Goal: Task Accomplishment & Management: Complete application form

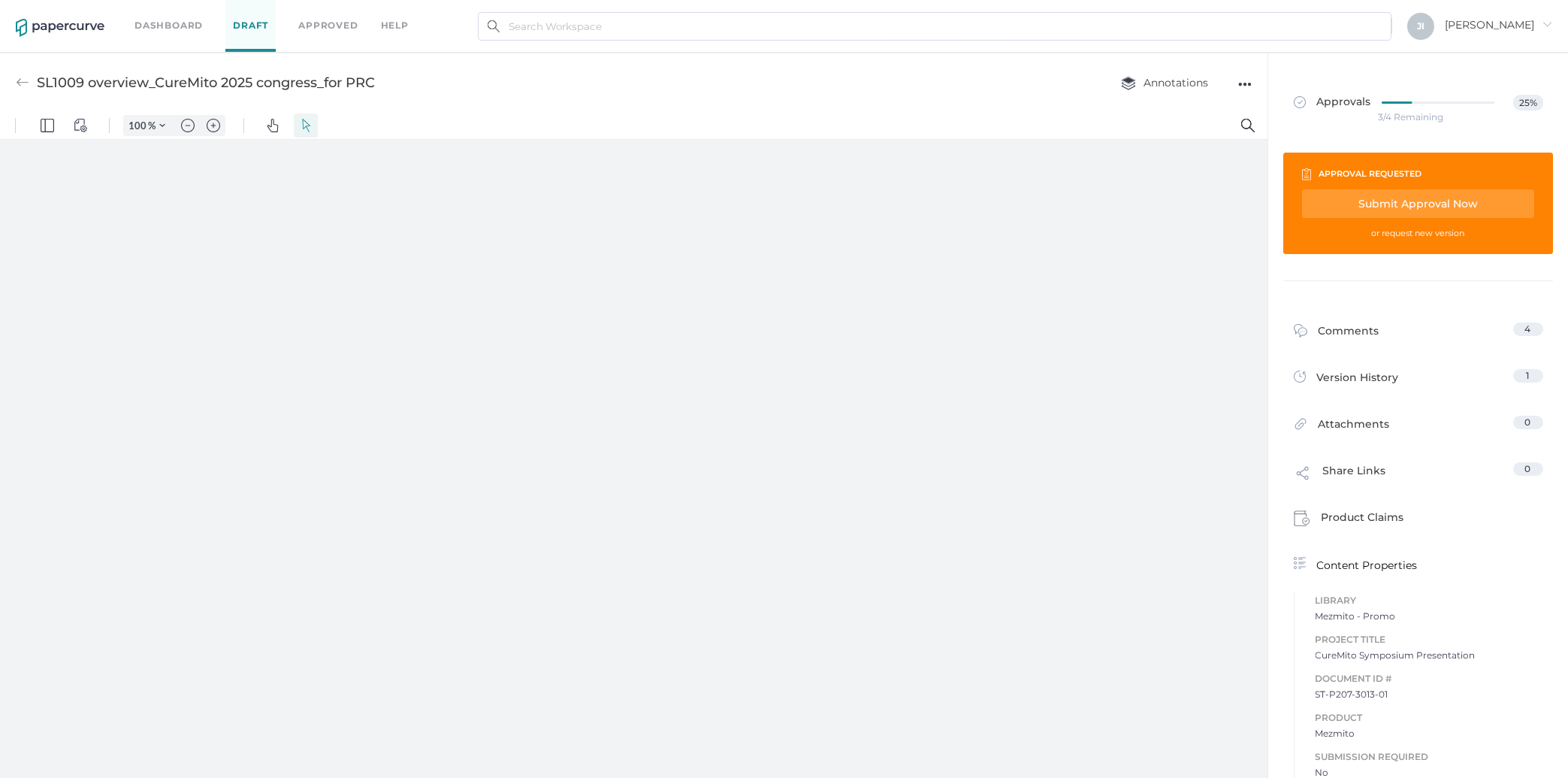
type input "257"
type input "1"
click at [190, 130] on img "Zoom out" at bounding box center [187, 125] width 14 height 14
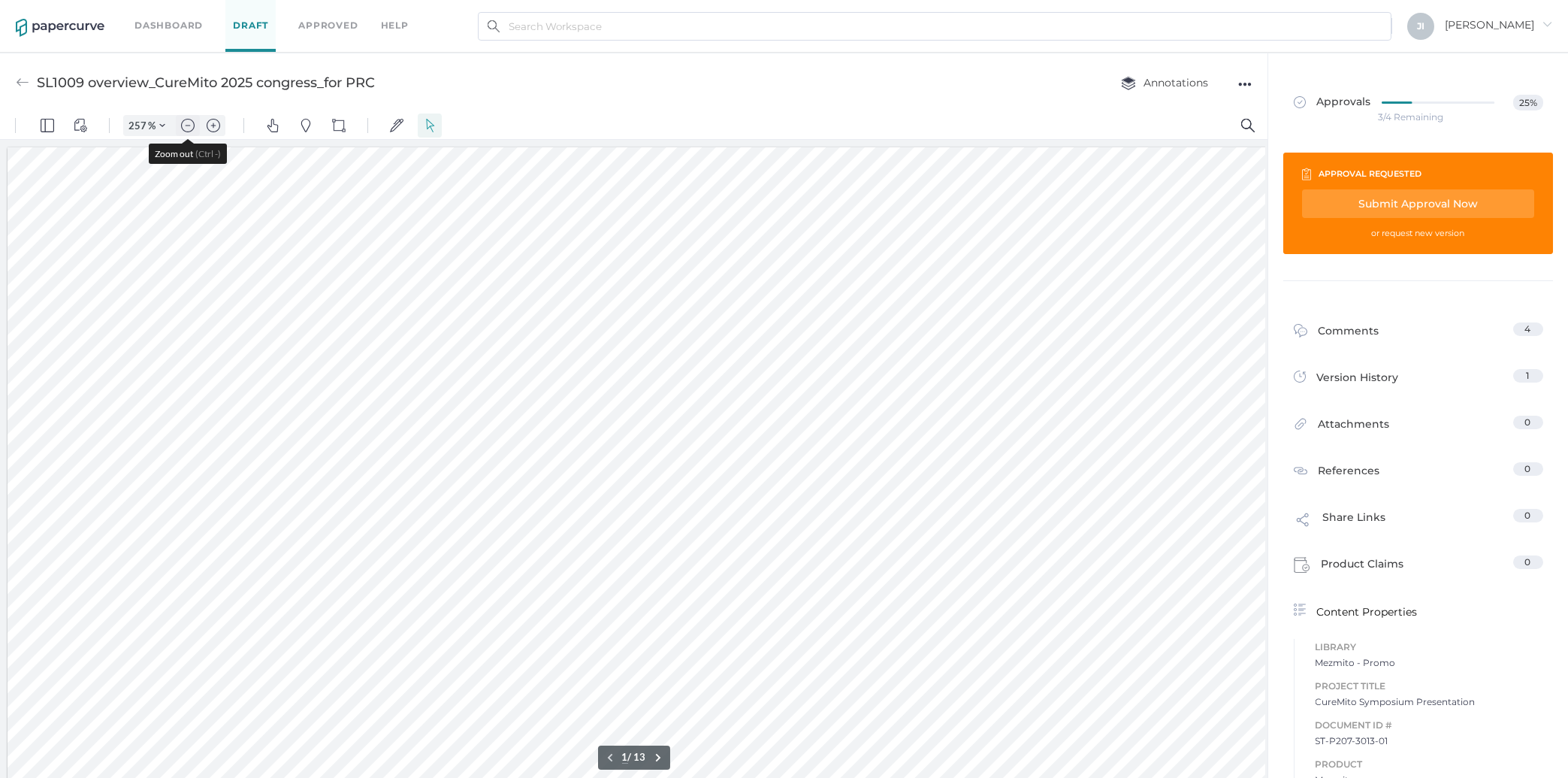
type input "157"
drag, startPoint x: 305, startPoint y: 198, endPoint x: 264, endPoint y: 151, distance: 62.4
click at [264, 151] on div at bounding box center [632, 461] width 1126 height 634
drag, startPoint x: 285, startPoint y: 164, endPoint x: 287, endPoint y: 179, distance: 15.1
click at [287, 179] on div at bounding box center [632, 461] width 1126 height 634
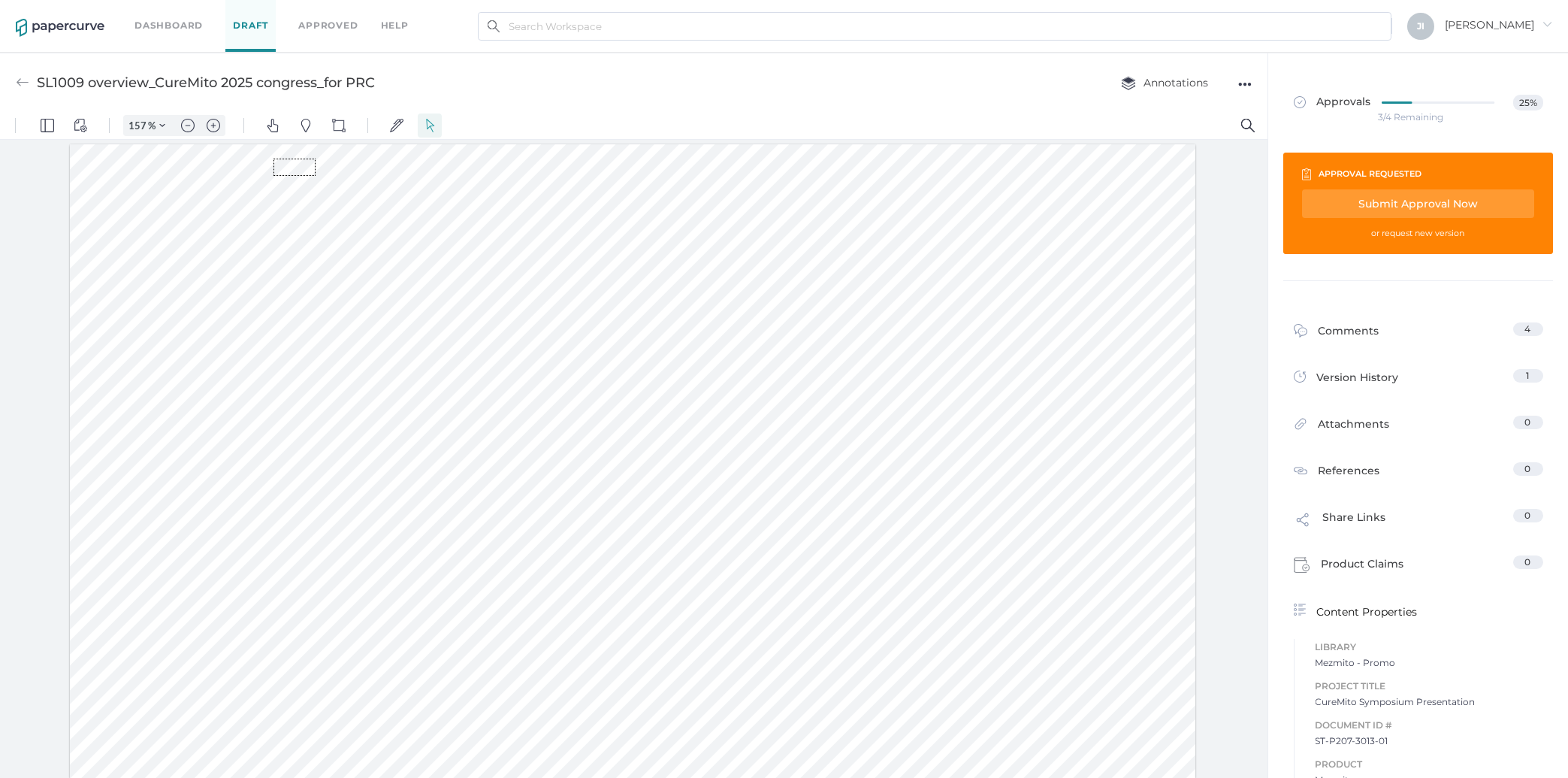
drag, startPoint x: 315, startPoint y: 176, endPoint x: 273, endPoint y: 159, distance: 45.3
click at [273, 159] on div at bounding box center [632, 461] width 1126 height 634
click at [1409, 344] on link "Comments 4" at bounding box center [1419, 334] width 250 height 24
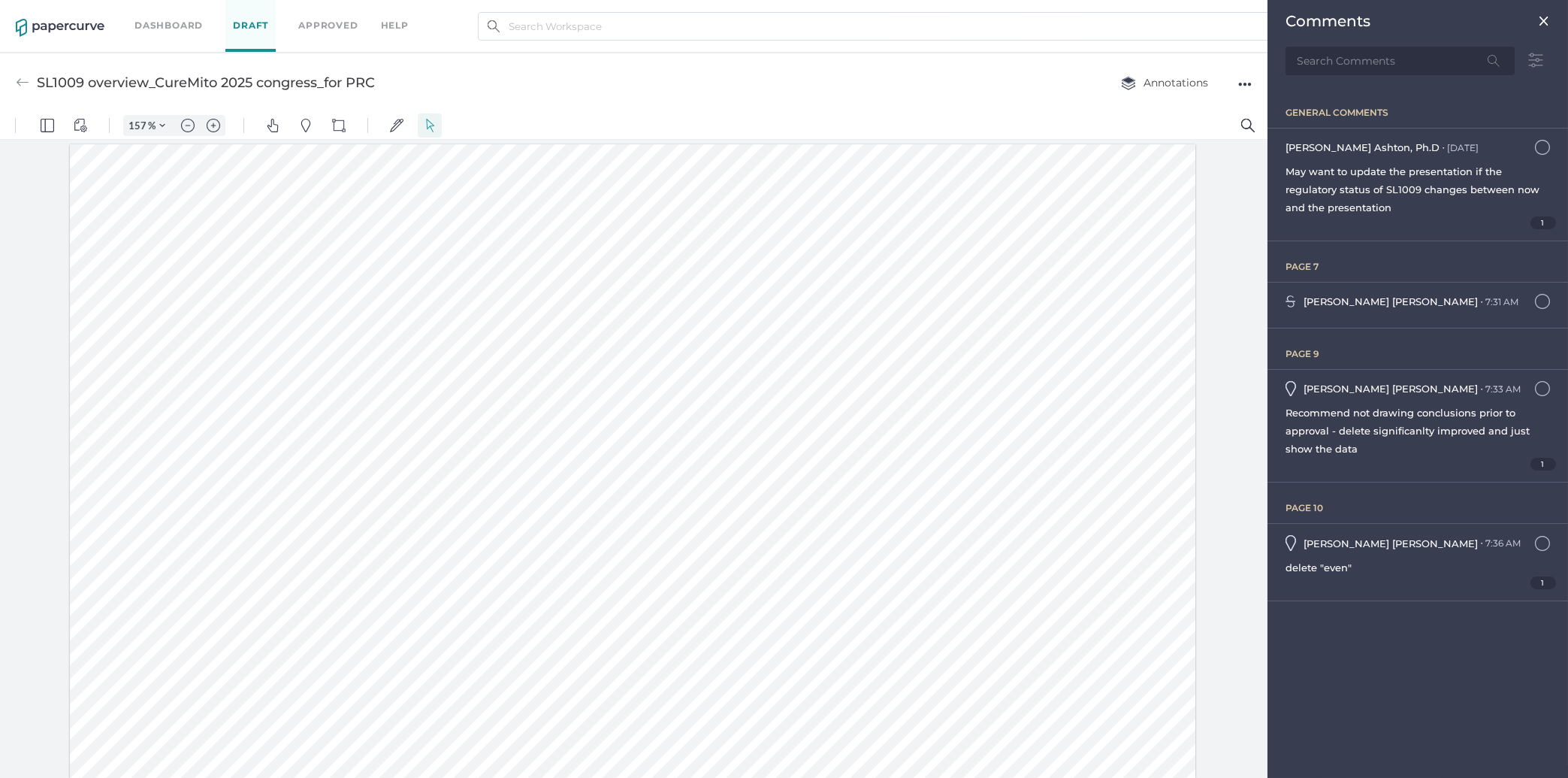
scroll to position [6, 0]
drag, startPoint x: 308, startPoint y: 182, endPoint x: 271, endPoint y: 153, distance: 47.0
click at [271, 153] on div at bounding box center [632, 455] width 1126 height 634
click at [1544, 59] on img at bounding box center [1536, 61] width 28 height 29
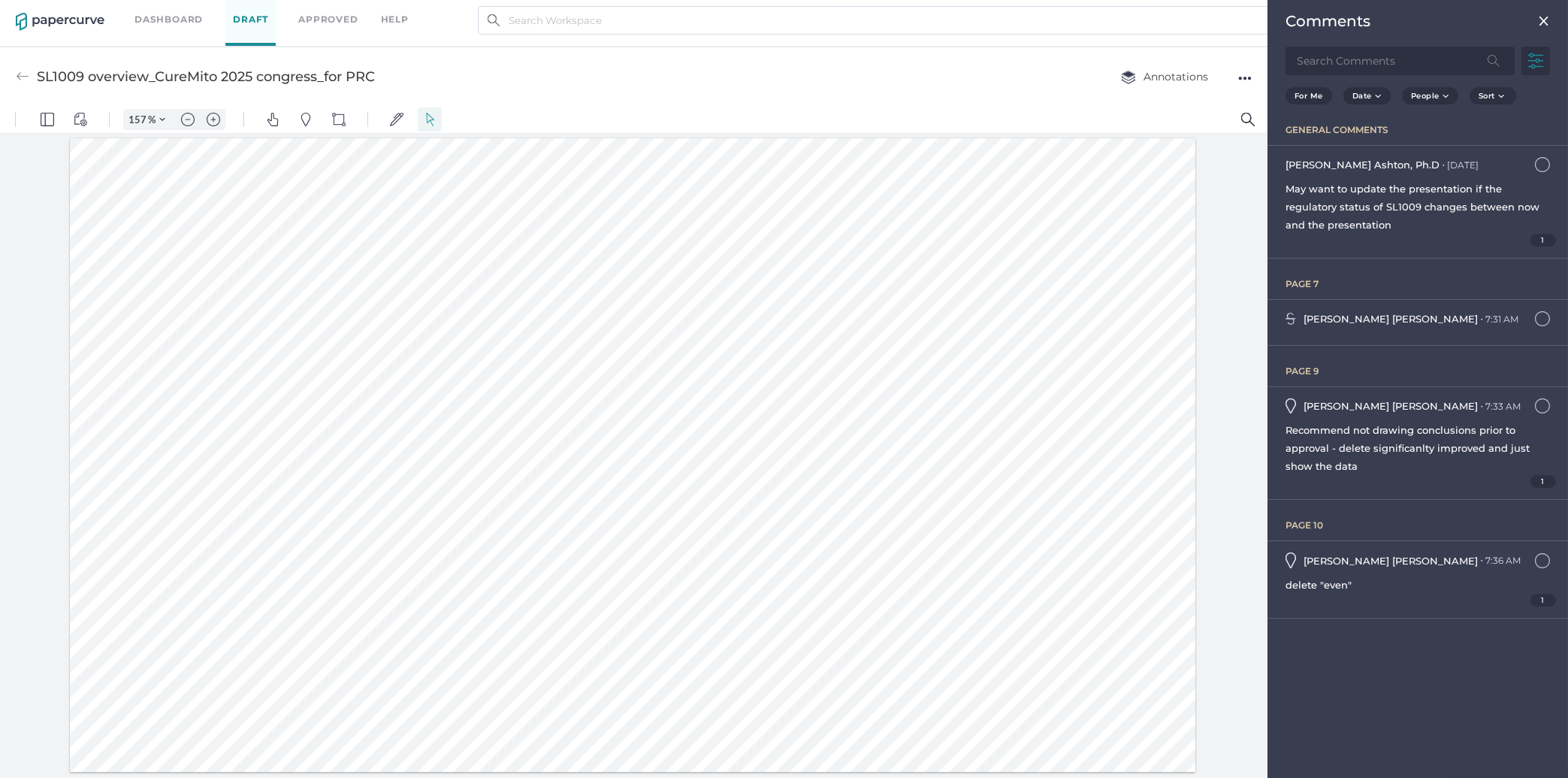
click at [1544, 19] on img at bounding box center [1544, 21] width 12 height 12
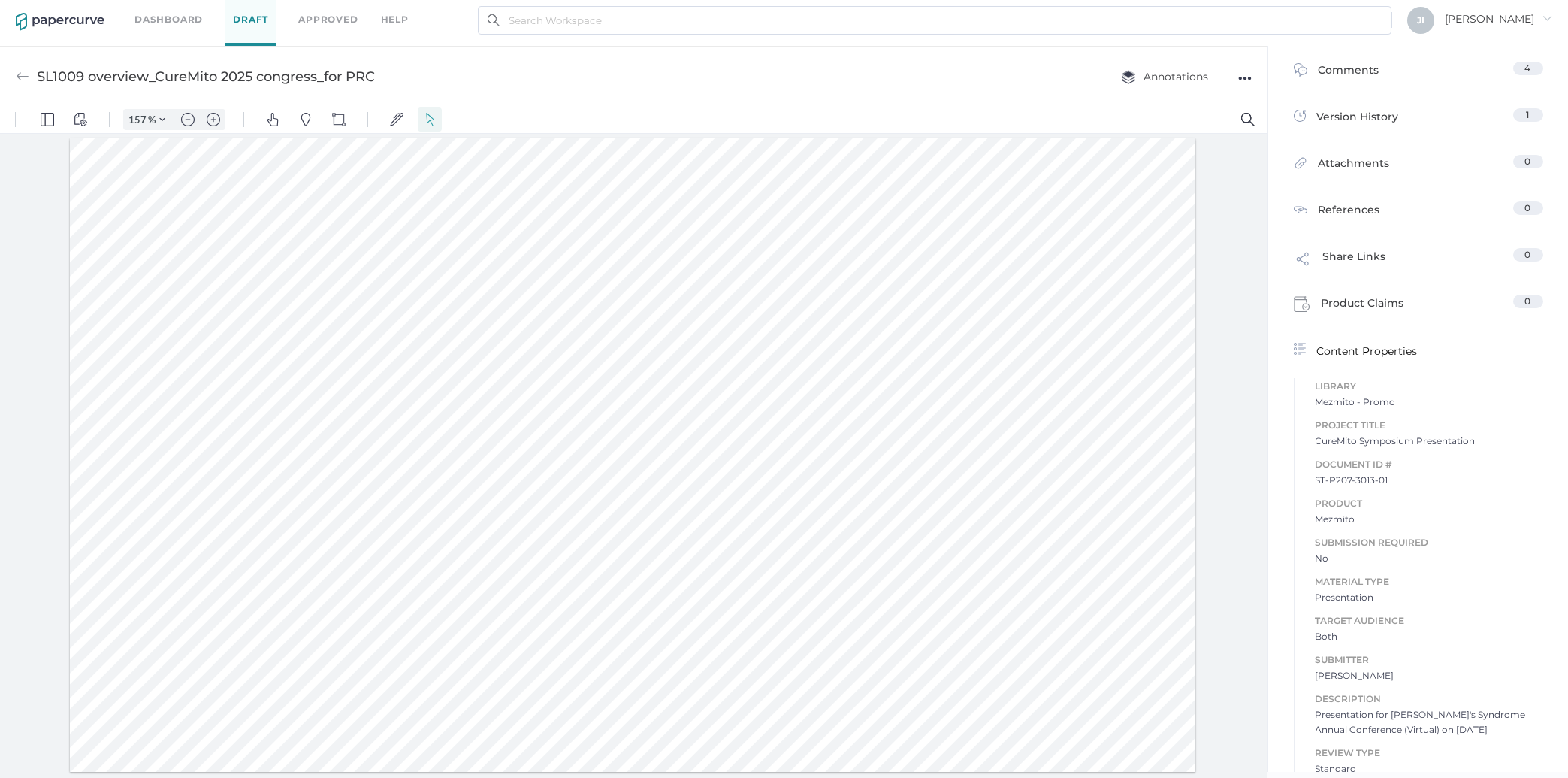
drag, startPoint x: 319, startPoint y: 393, endPoint x: 283, endPoint y: 325, distance: 76.9
click at [283, 325] on div at bounding box center [632, 455] width 1126 height 634
click at [652, 259] on div at bounding box center [632, 455] width 1126 height 634
drag, startPoint x: 292, startPoint y: 177, endPoint x: 275, endPoint y: 146, distance: 35.4
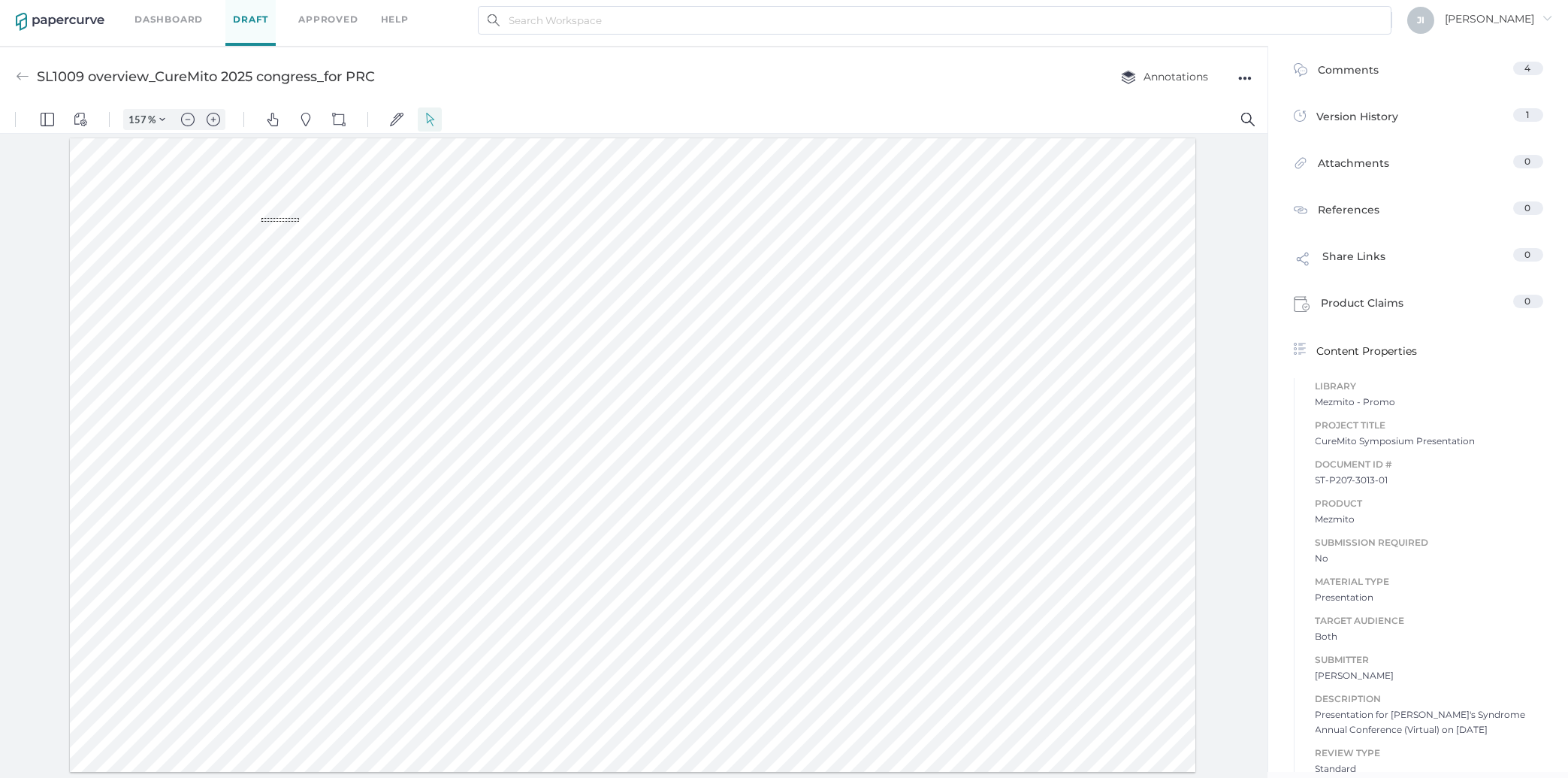
drag, startPoint x: 299, startPoint y: 221, endPoint x: 241, endPoint y: 213, distance: 58.5
drag, startPoint x: 269, startPoint y: 159, endPoint x: 290, endPoint y: 182, distance: 31.1
click at [290, 182] on div at bounding box center [632, 455] width 1126 height 634
drag, startPoint x: 114, startPoint y: 304, endPoint x: 109, endPoint y: 258, distance: 46.3
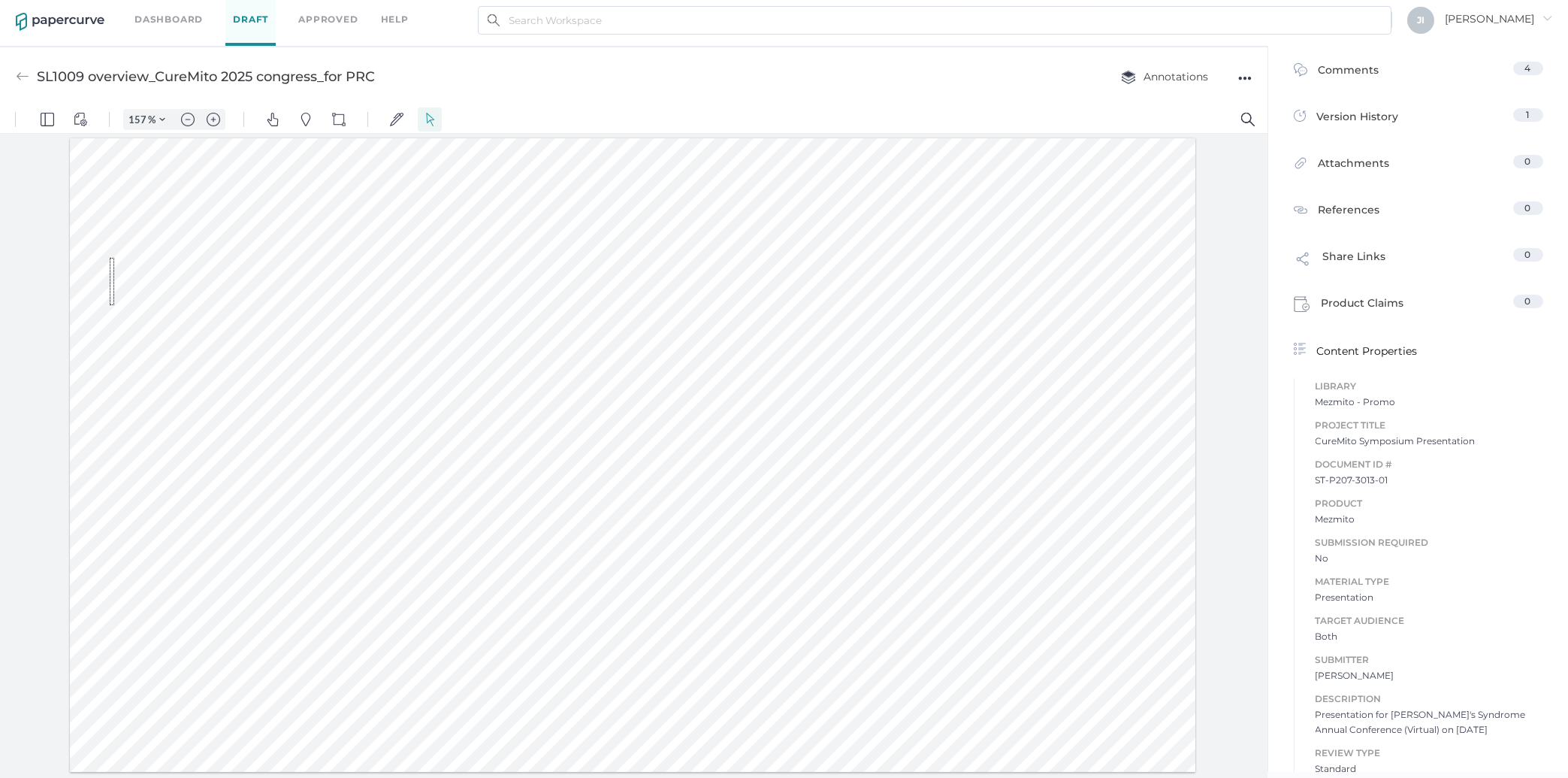
click at [109, 258] on div at bounding box center [632, 455] width 1126 height 634
drag, startPoint x: 127, startPoint y: 364, endPoint x: 108, endPoint y: 342, distance: 29.1
click at [108, 342] on div at bounding box center [632, 455] width 1126 height 634
click at [80, 415] on img "Text Popup" at bounding box center [83, 419] width 14 height 14
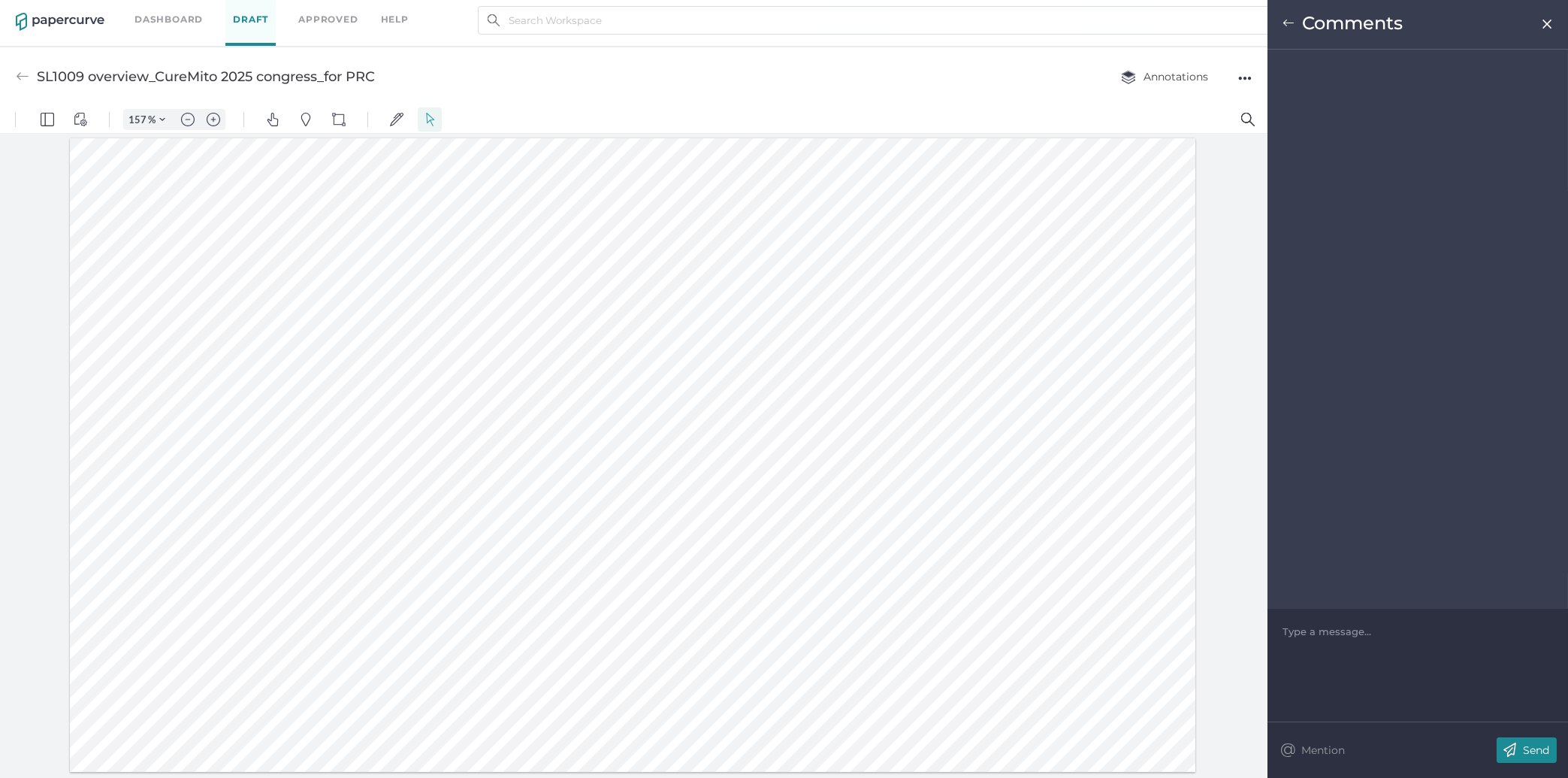
click at [1396, 617] on div "Type a message..." at bounding box center [1418, 632] width 271 height 45
click at [1390, 630] on div at bounding box center [1418, 631] width 270 height 15
click at [1458, 634] on div "The logo above has the" at bounding box center [1418, 631] width 270 height 15
click at [1537, 750] on p "Send" at bounding box center [1536, 750] width 26 height 14
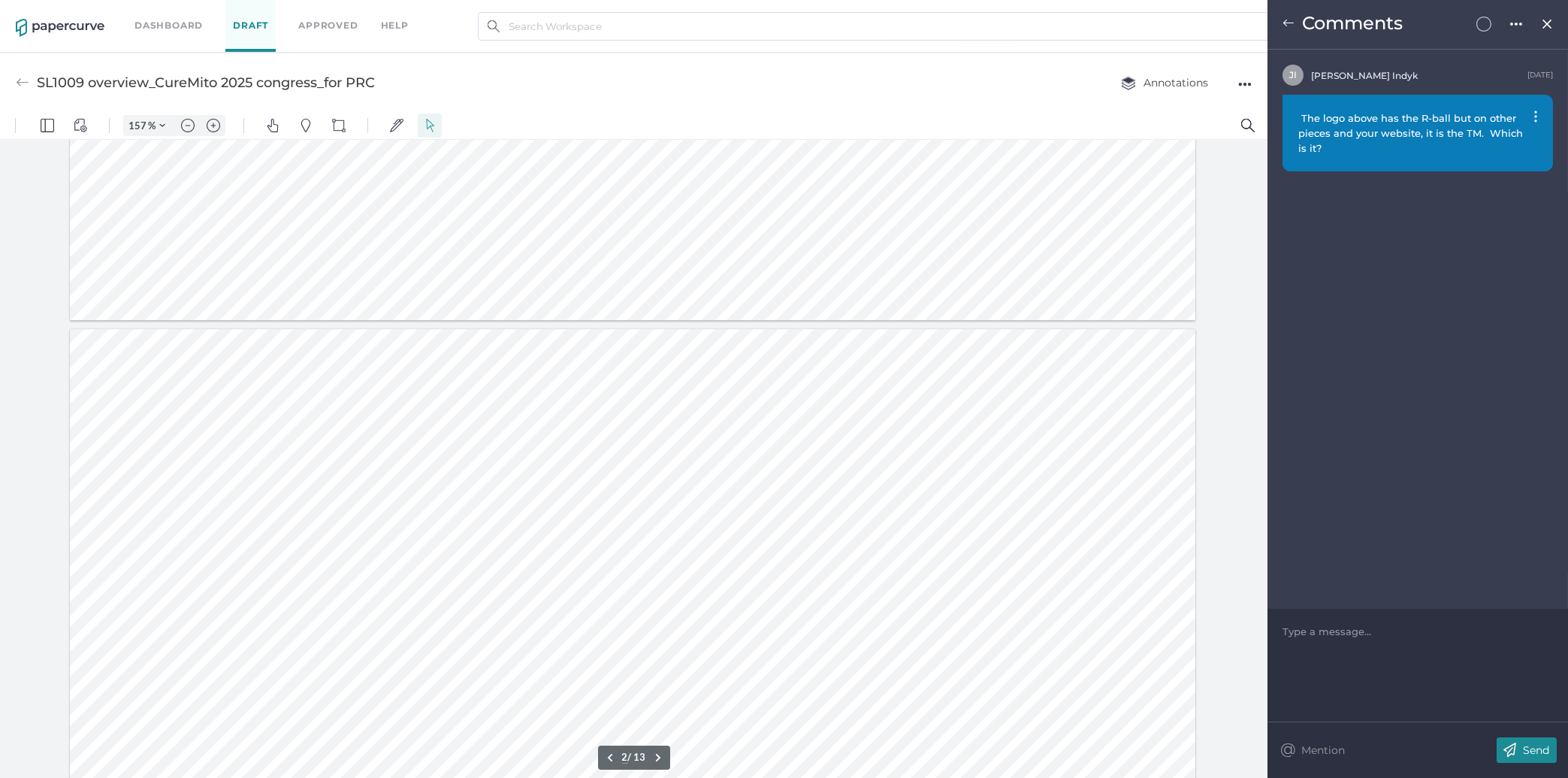
type input "1"
click at [1533, 119] on div "The logo above has the R-ball but on other pieces and your website, it is the T…" at bounding box center [1418, 133] width 271 height 77
click at [1534, 119] on img at bounding box center [1536, 116] width 3 height 12
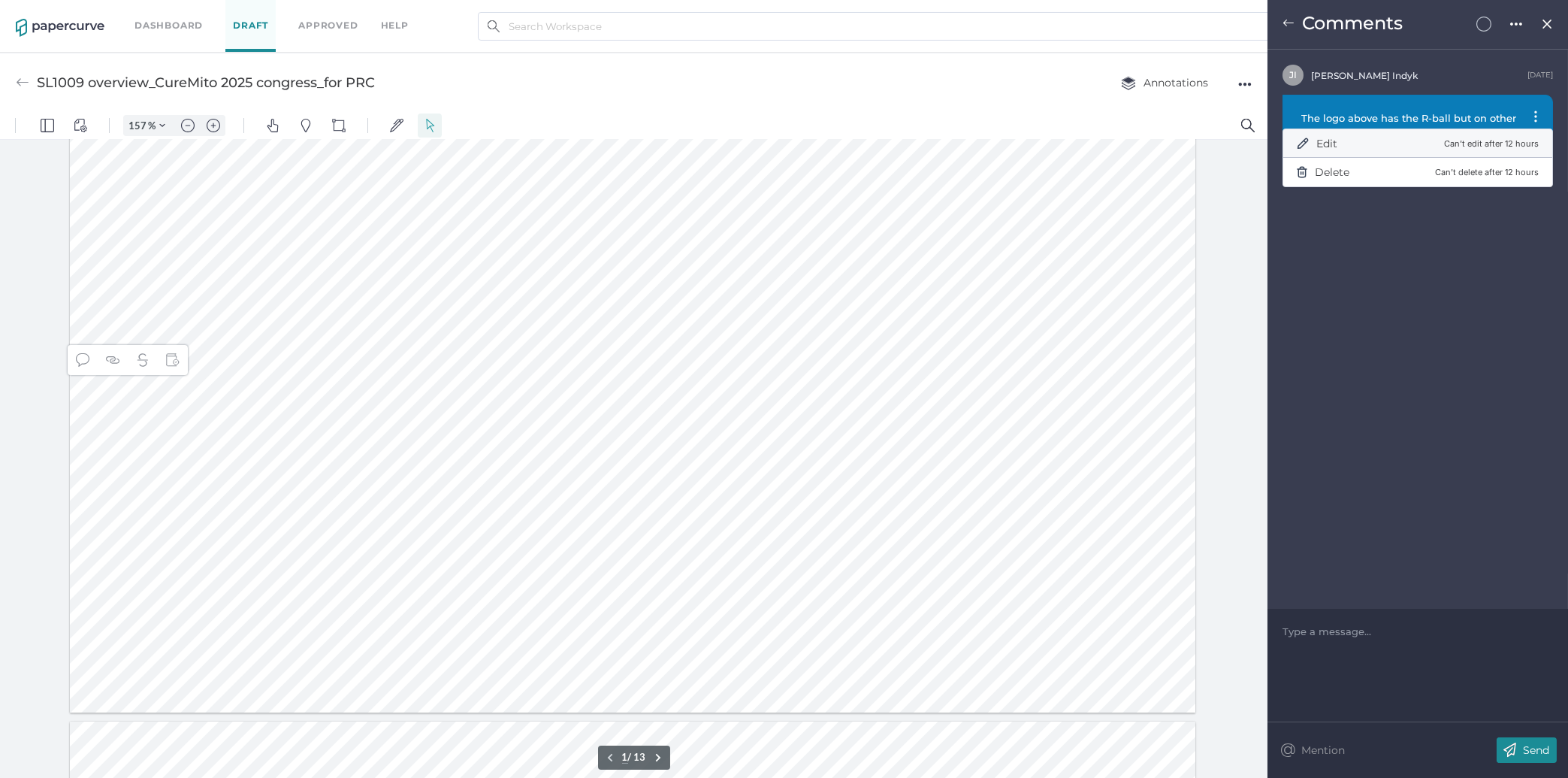
click at [1435, 146] on div "Edit Can't edit after 12 hours" at bounding box center [1417, 143] width 242 height 30
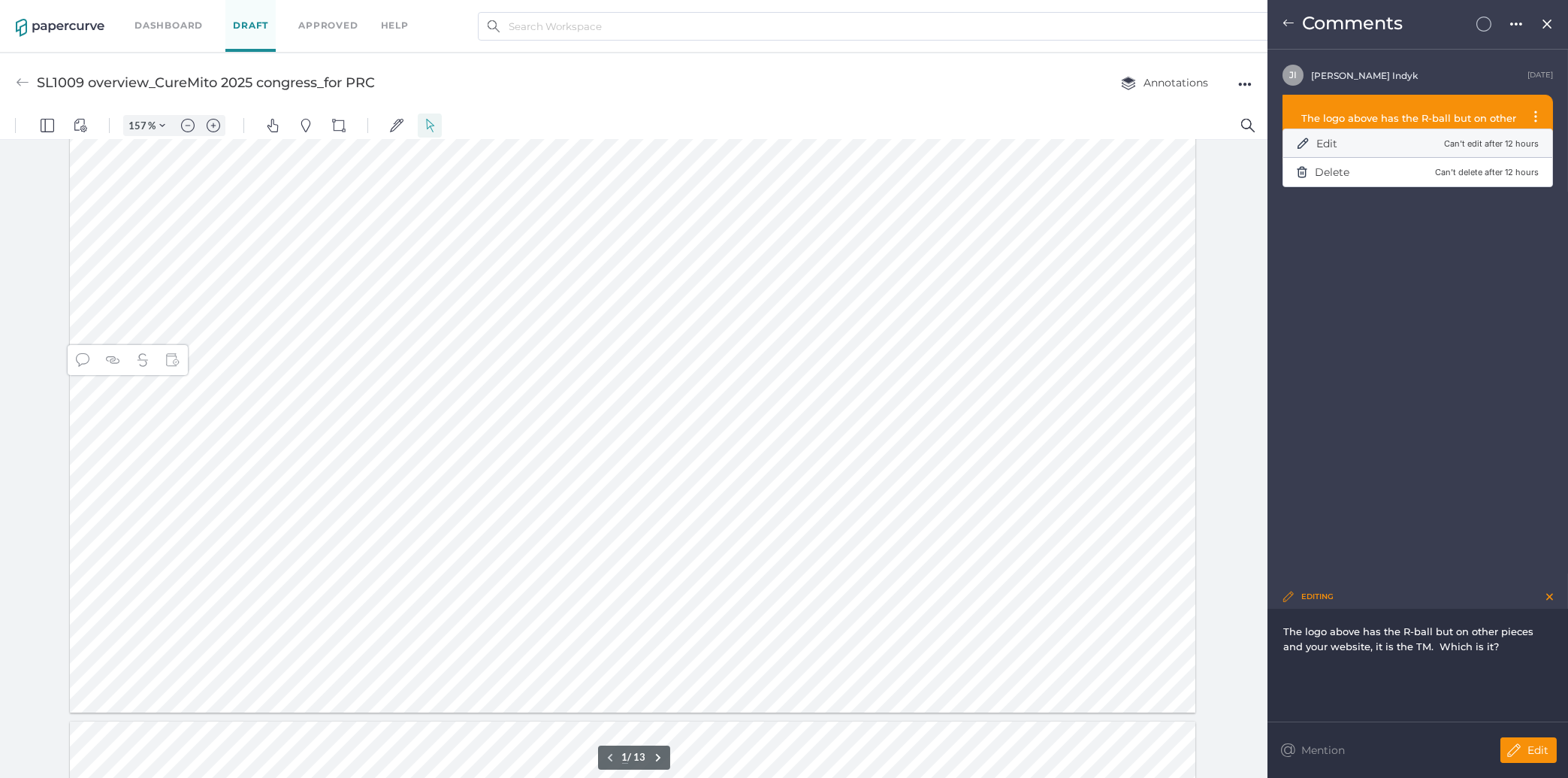
click at [1315, 144] on div "Edit" at bounding box center [1317, 143] width 41 height 30
click at [1307, 120] on span "The logo above has the R-ball but on other pieces and your website, it is the T…" at bounding box center [1412, 133] width 228 height 42
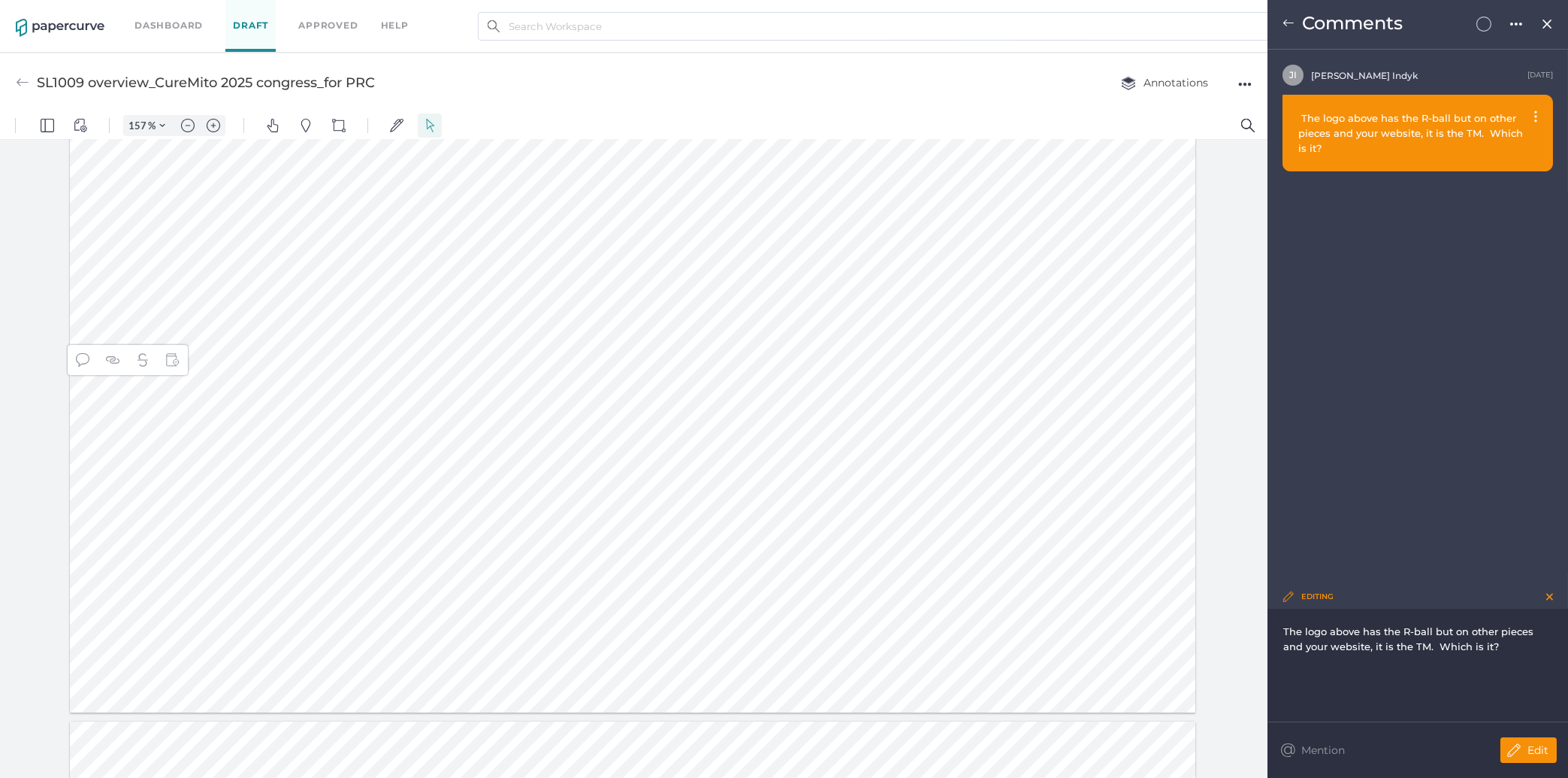
click at [1359, 128] on span "The logo above has the R-ball but on other pieces and your website, it is the T…" at bounding box center [1412, 133] width 228 height 42
click at [1532, 118] on div "The logo above has the R-ball but on other pieces and your website, it is the T…" at bounding box center [1418, 133] width 271 height 77
click at [1534, 118] on img at bounding box center [1536, 116] width 3 height 12
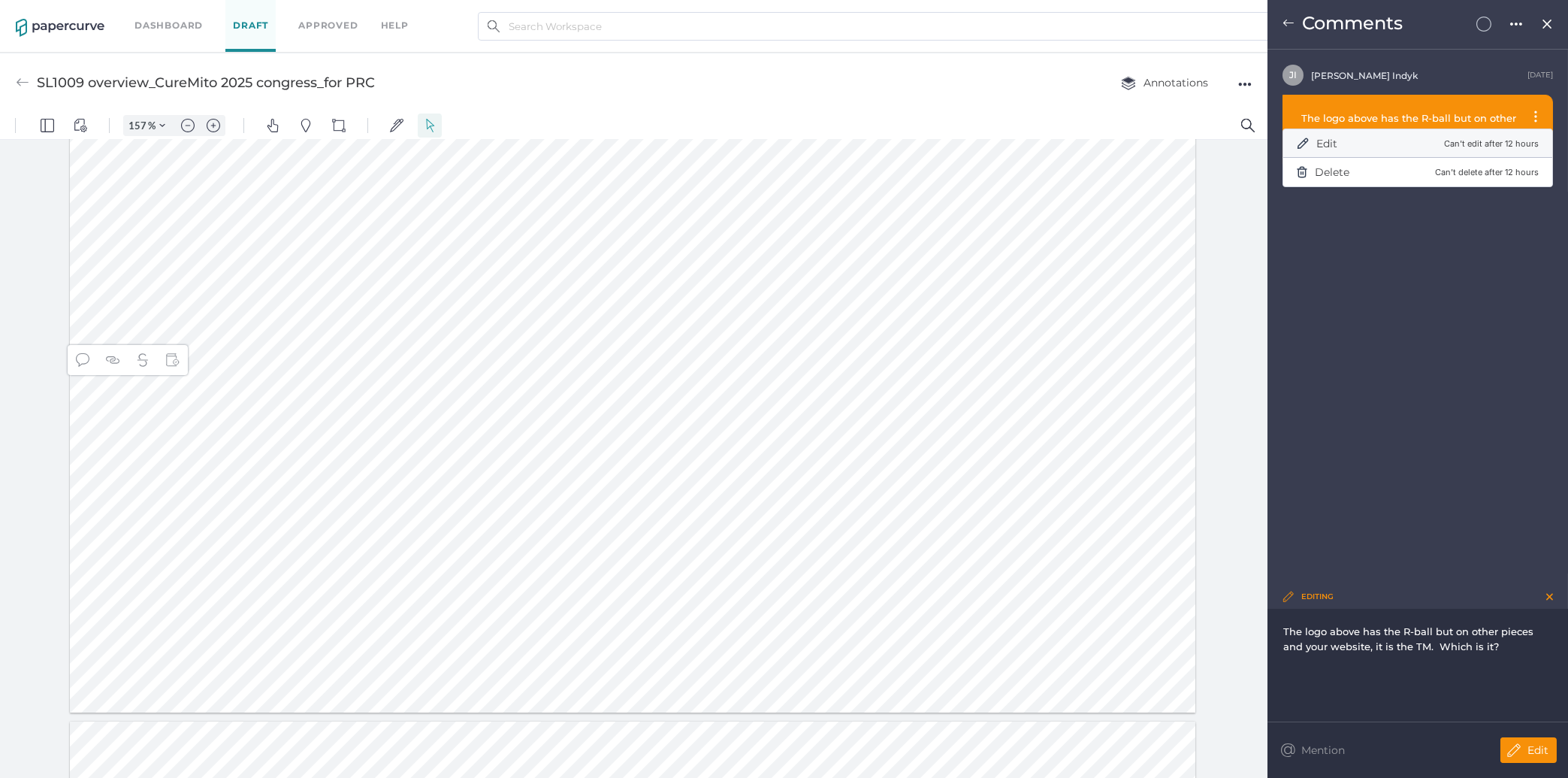
drag, startPoint x: 1517, startPoint y: 144, endPoint x: 1499, endPoint y: 149, distance: 18.7
click at [1499, 149] on p "Can't edit after 12 hours" at bounding box center [1491, 144] width 95 height 14
click at [1333, 145] on span "Edit" at bounding box center [1327, 144] width 21 height 14
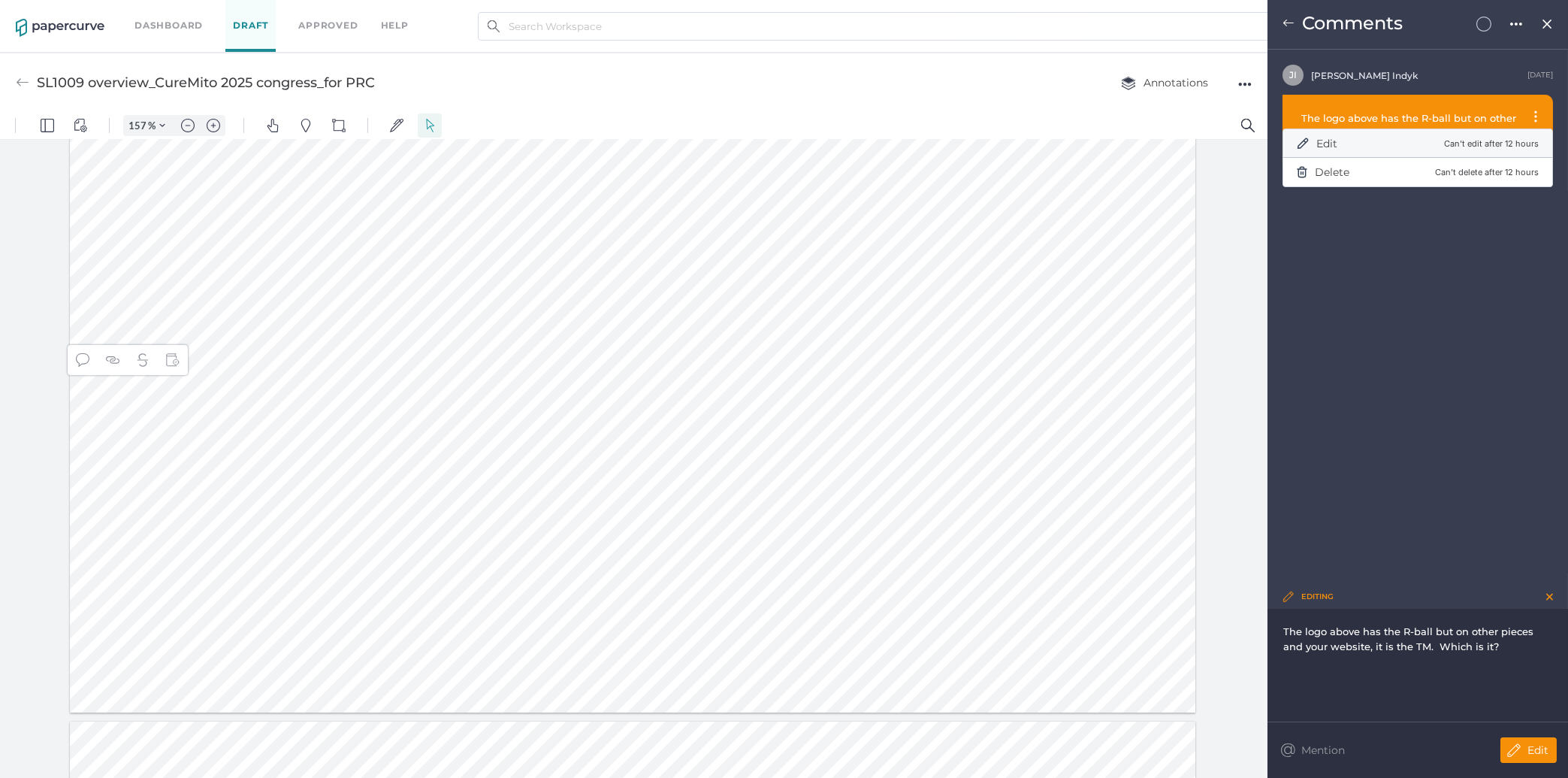
click at [1333, 145] on span "Edit" at bounding box center [1327, 144] width 21 height 14
click at [1327, 145] on span "Edit" at bounding box center [1327, 144] width 21 height 14
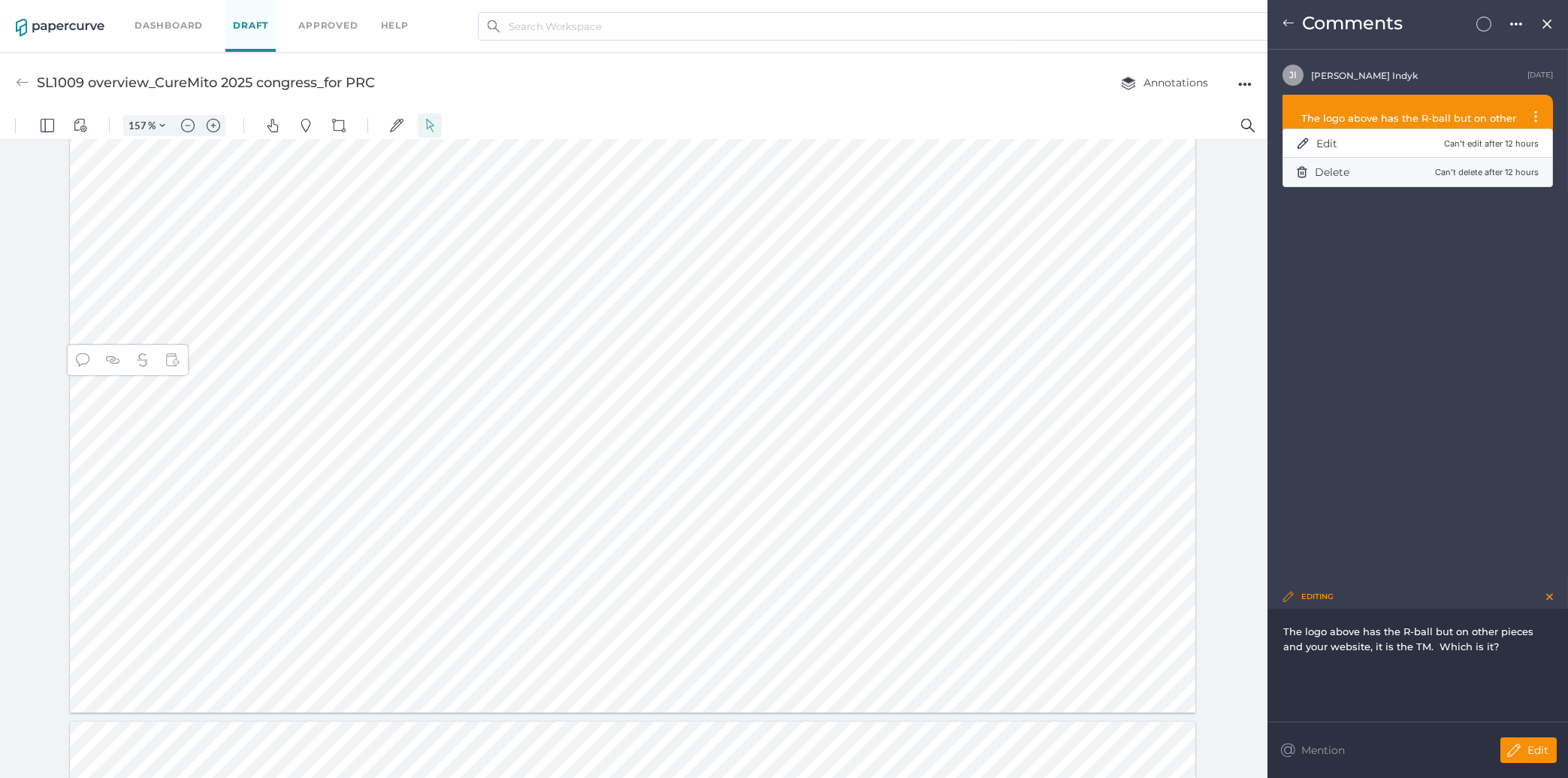
click at [1331, 169] on span "Delete" at bounding box center [1332, 172] width 35 height 14
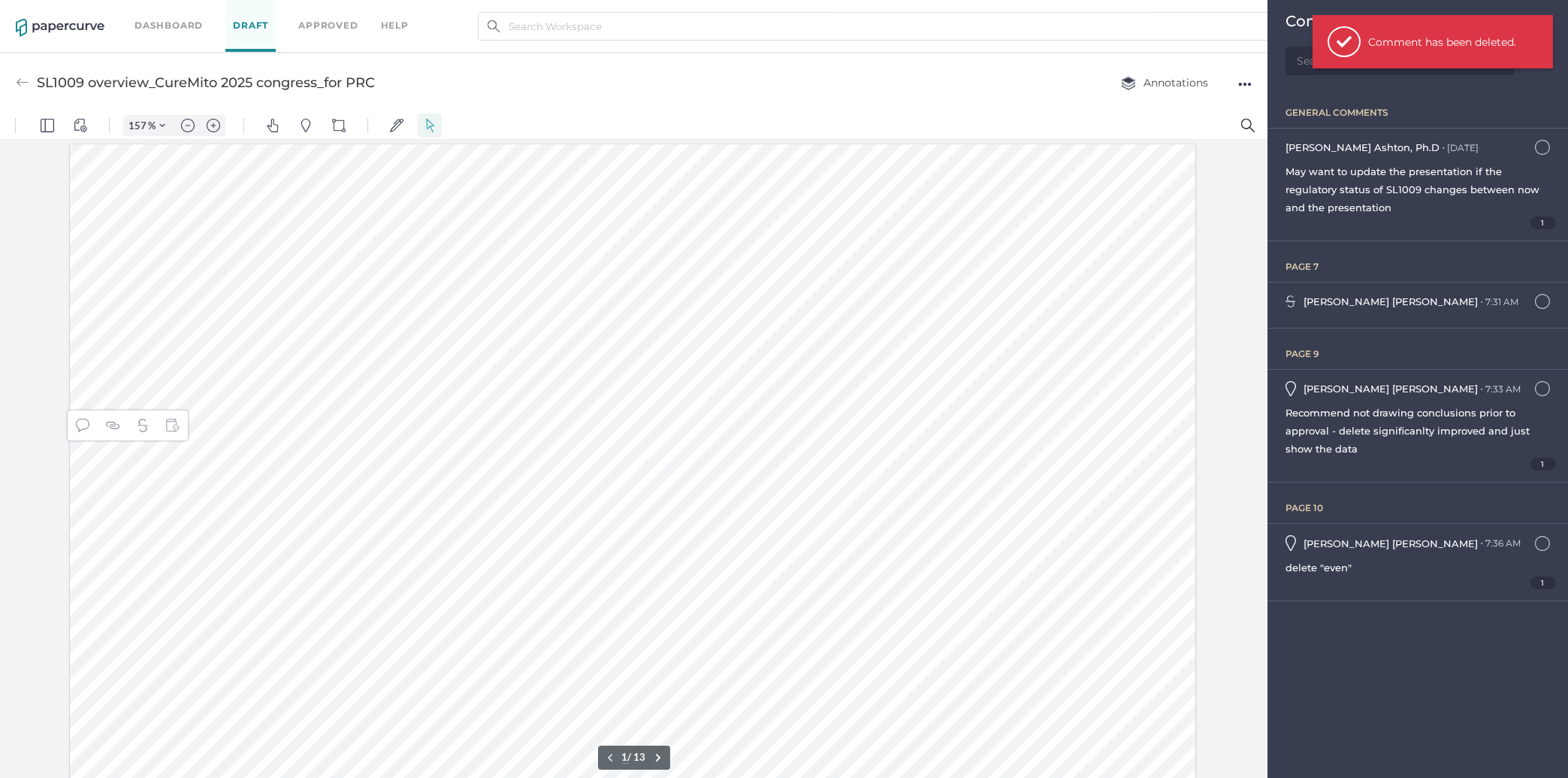
click at [141, 374] on div at bounding box center [632, 461] width 1126 height 634
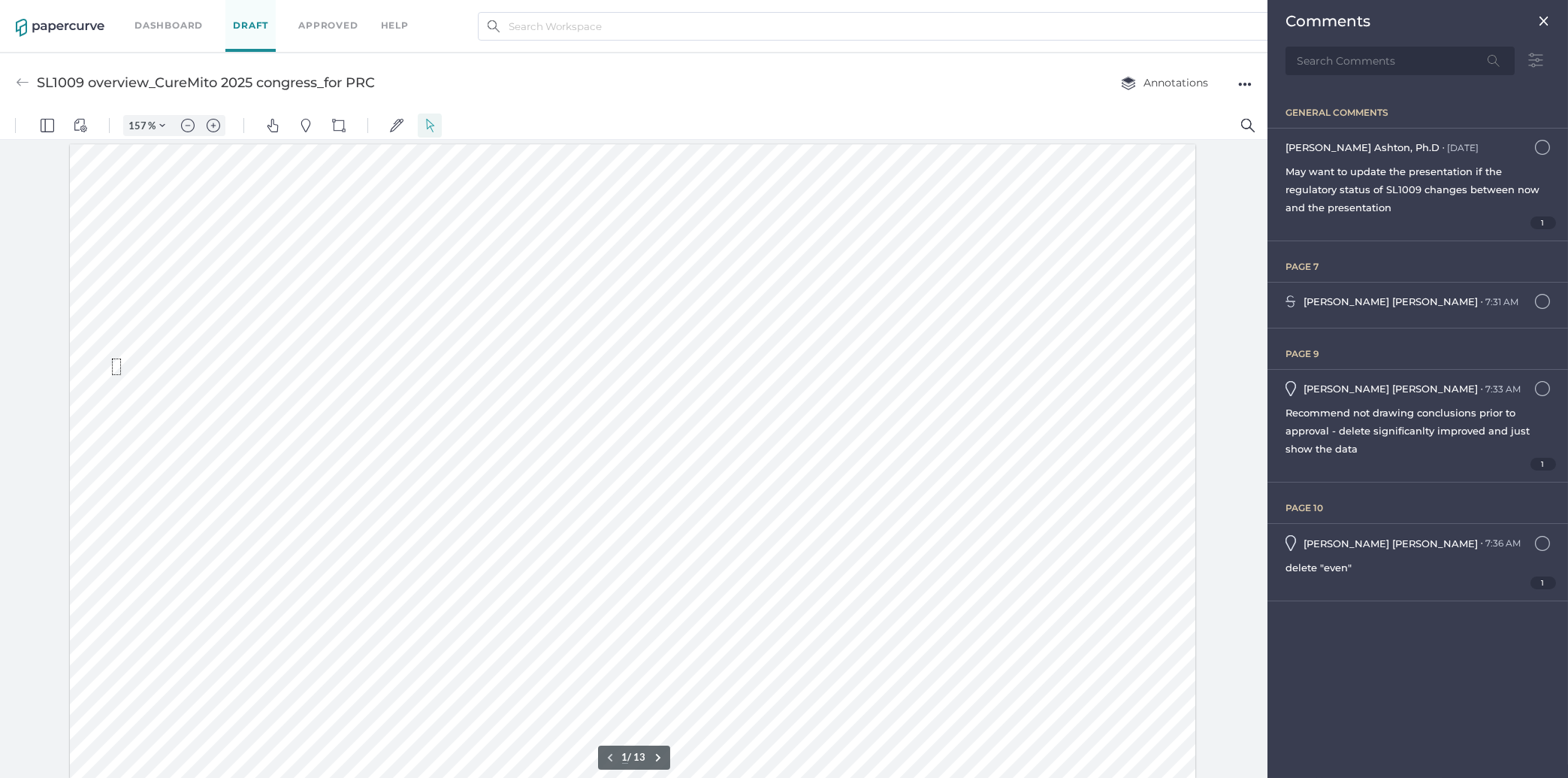
drag, startPoint x: 112, startPoint y: 359, endPoint x: 121, endPoint y: 375, distance: 18.4
click at [121, 375] on div at bounding box center [632, 461] width 1126 height 634
drag, startPoint x: 130, startPoint y: 376, endPoint x: 100, endPoint y: 366, distance: 31.6
click at [100, 366] on div at bounding box center [632, 461] width 1126 height 634
click at [79, 426] on img "Text Popup" at bounding box center [83, 425] width 14 height 14
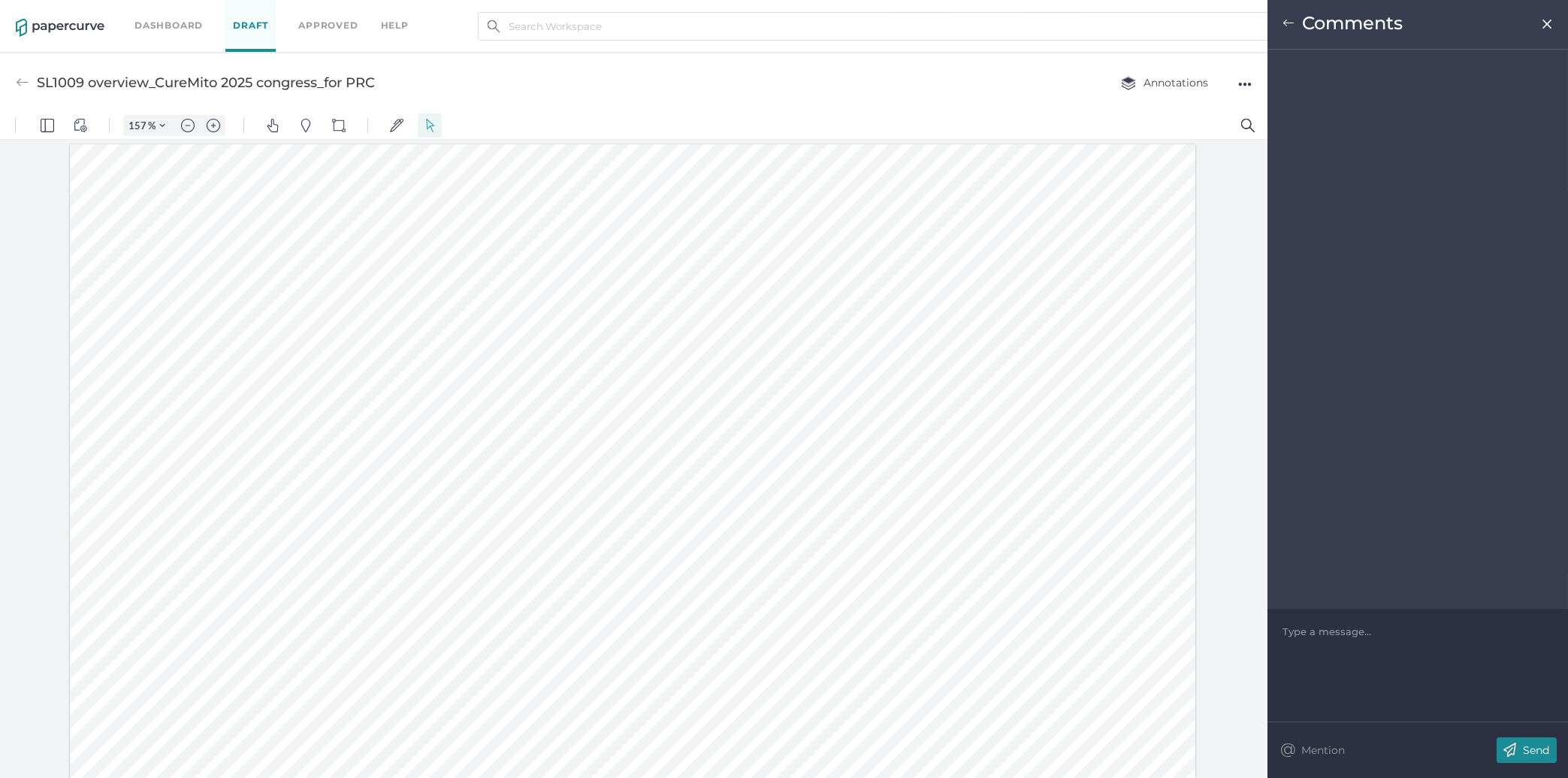
click at [1359, 607] on div at bounding box center [1417, 329] width 301 height 559
click at [1373, 633] on div at bounding box center [1418, 631] width 270 height 15
click at [1538, 652] on div "GLOBAL COMMENT: on other pieces and the corporate website, the logo has the TM,…" at bounding box center [1418, 638] width 270 height 30
click at [1520, 750] on img at bounding box center [1510, 750] width 26 height 26
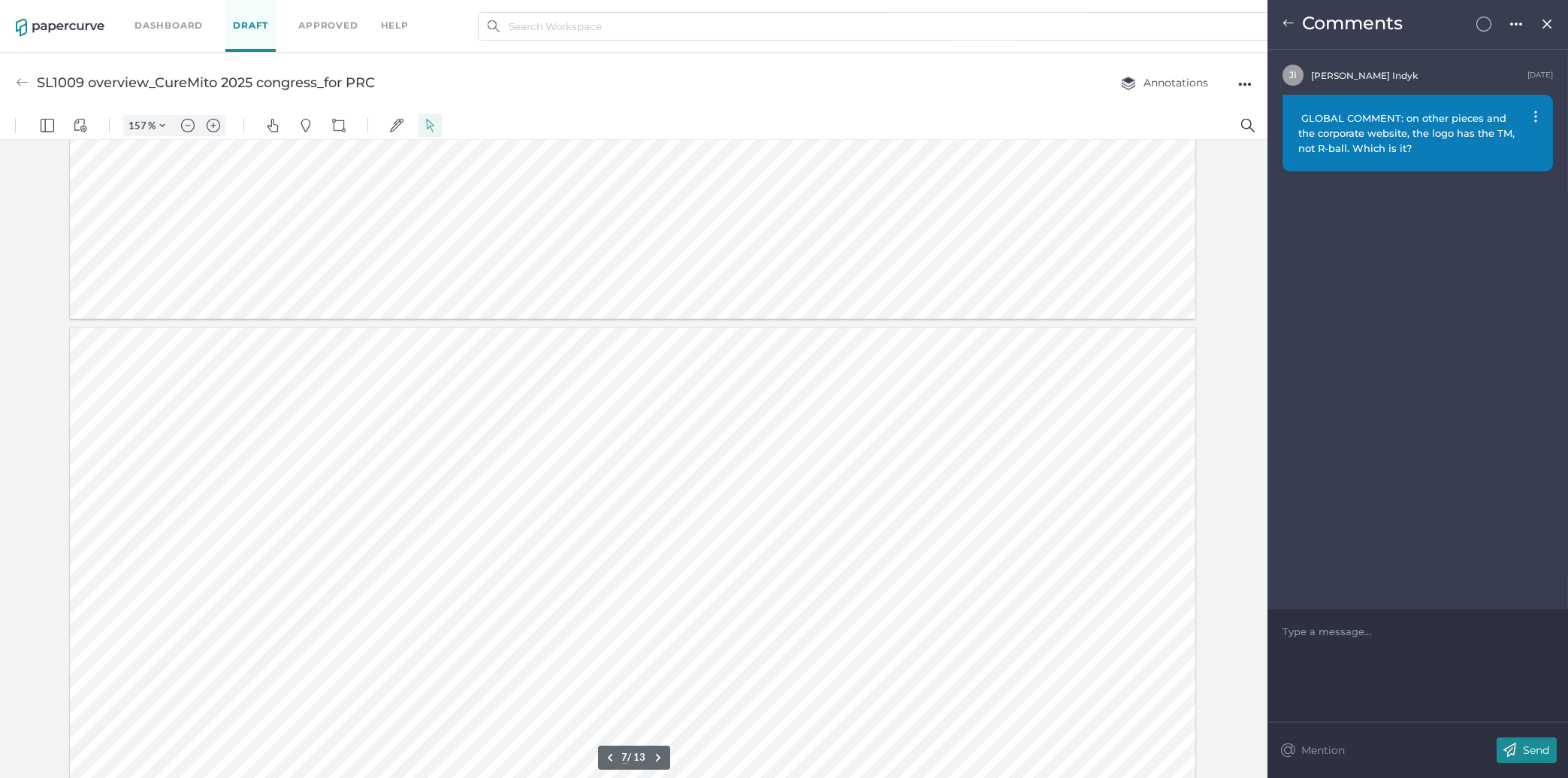
scroll to position [3601, 0]
click at [538, 622] on div at bounding box center [632, 716] width 1126 height 634
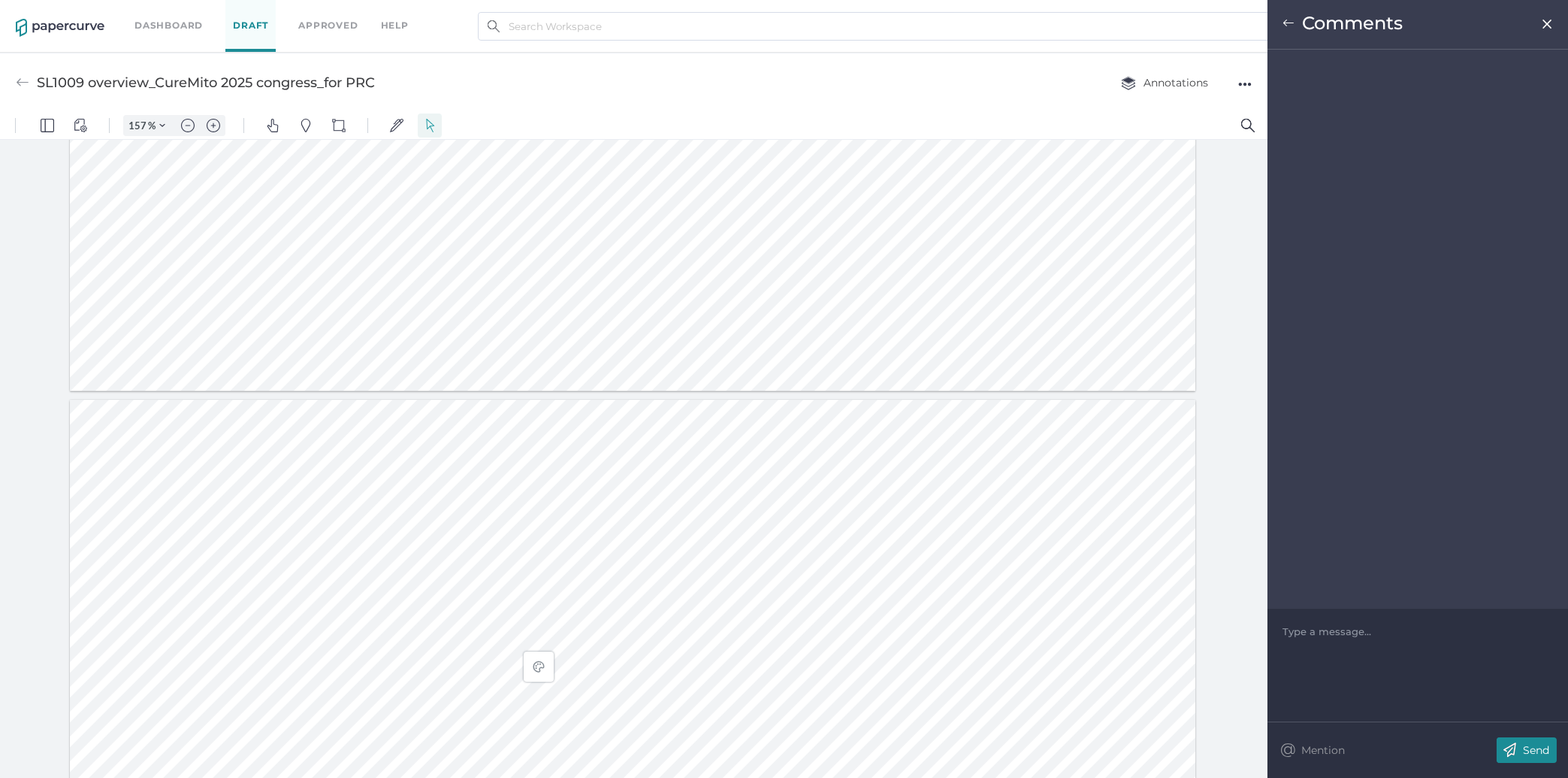
click at [1546, 24] on img at bounding box center [1548, 24] width 13 height 12
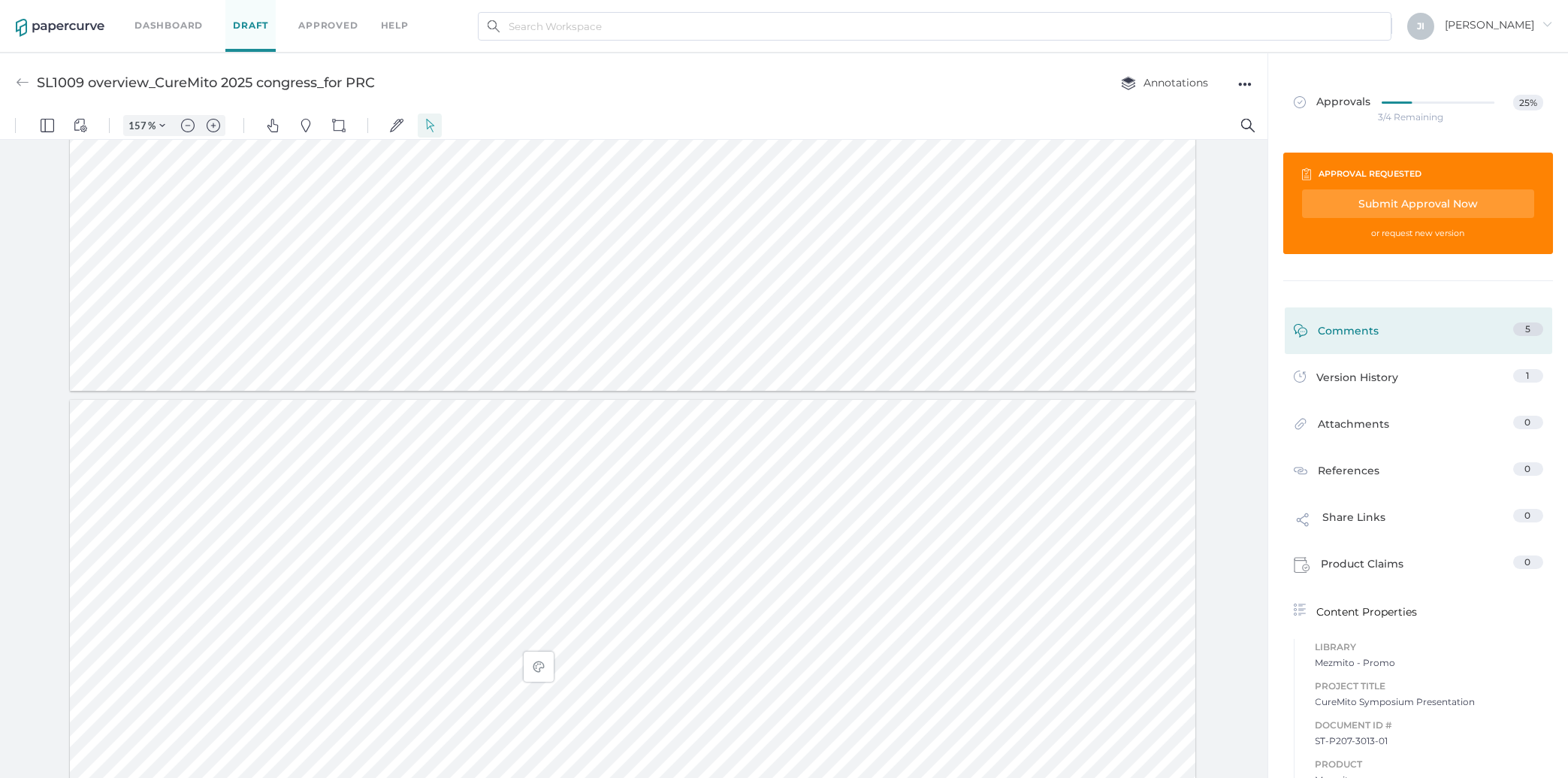
click at [1317, 335] on div "Comments" at bounding box center [1337, 334] width 86 height 24
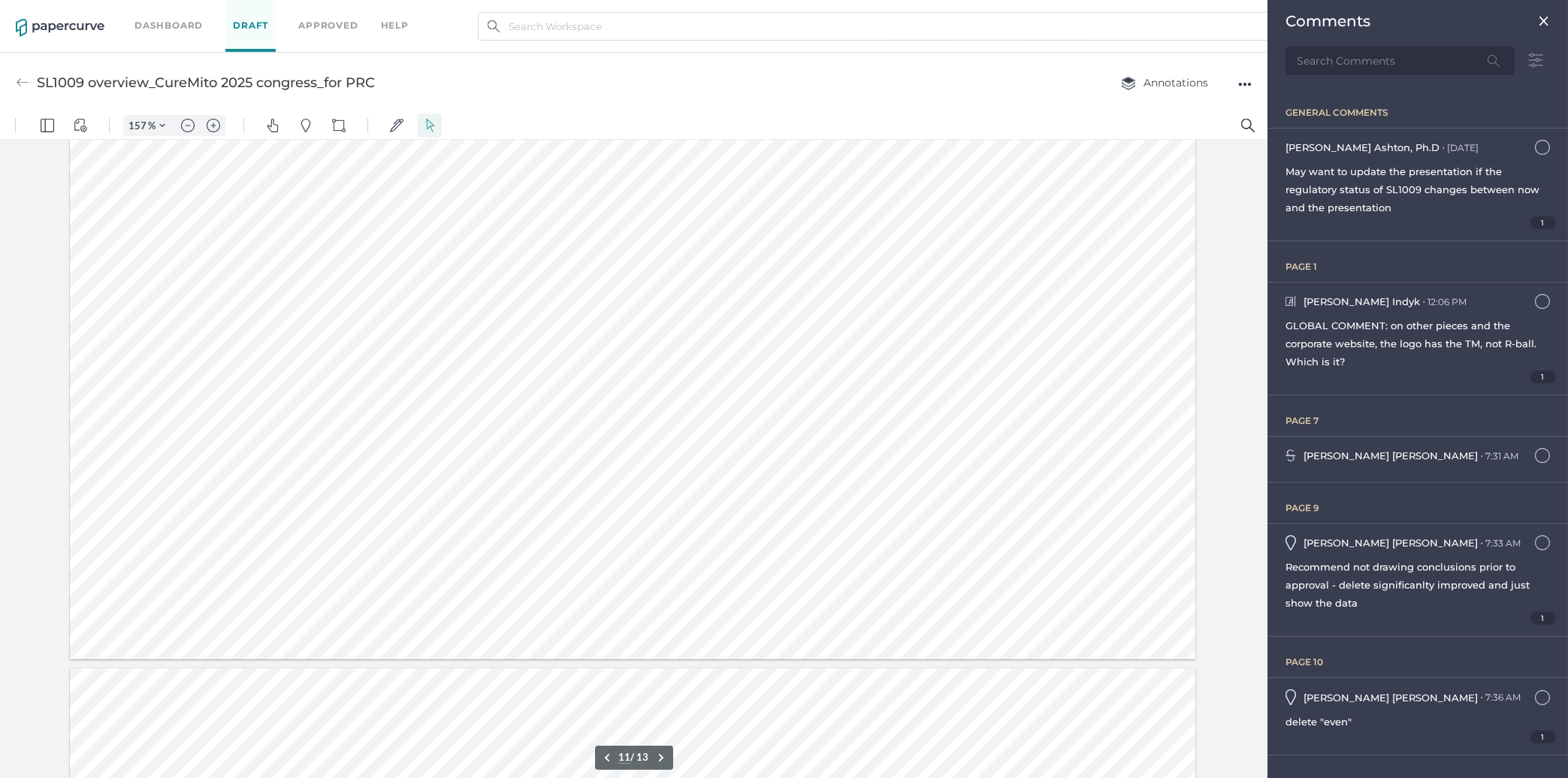
scroll to position [6549, 0]
type input "13"
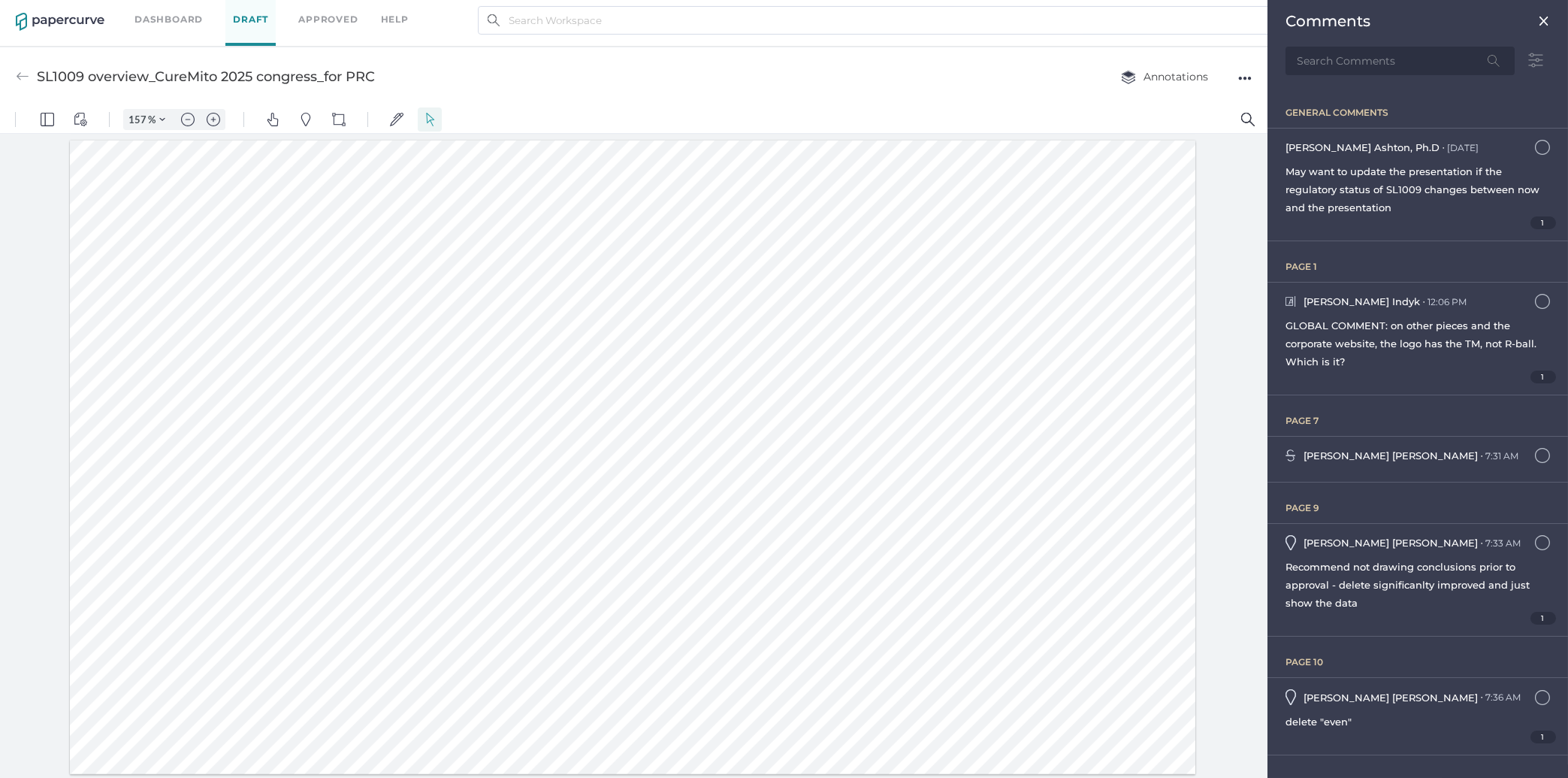
drag, startPoint x: 1103, startPoint y: 705, endPoint x: 1149, endPoint y: 707, distance: 46.0
click at [1149, 707] on div at bounding box center [632, 457] width 1126 height 634
click at [1080, 744] on img "Text Popup" at bounding box center [1077, 743] width 14 height 14
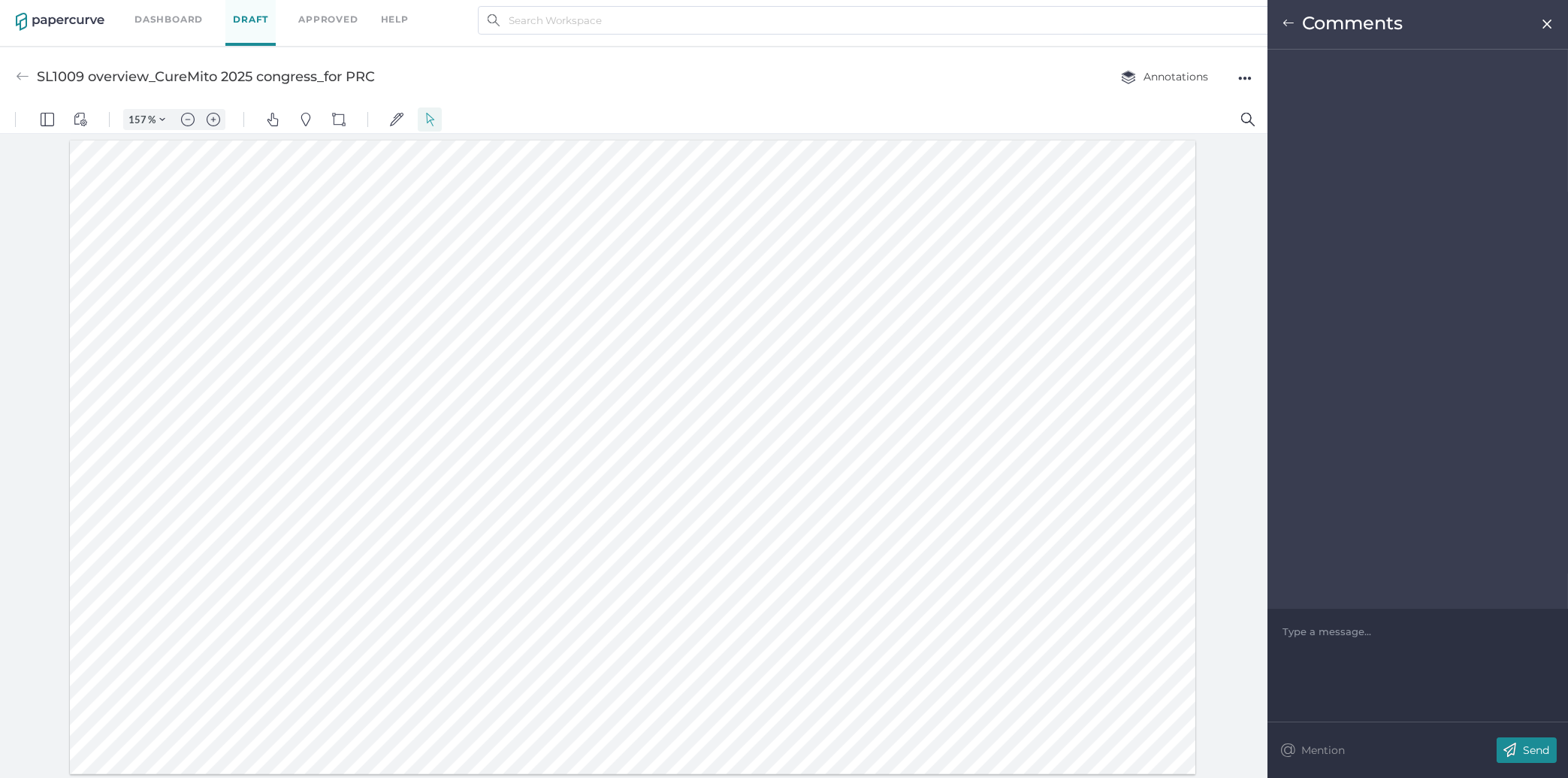
click at [1532, 651] on div "Type a message..." at bounding box center [1418, 632] width 271 height 45
click at [1393, 634] on div at bounding box center [1418, 631] width 270 height 15
click at [1288, 679] on span "©2025 Saol Therapeutics" at bounding box center [1344, 677] width 122 height 12
click at [1295, 660] on div at bounding box center [1418, 661] width 270 height 15
click at [1288, 660] on span "Trademarks" at bounding box center [1313, 661] width 59 height 12
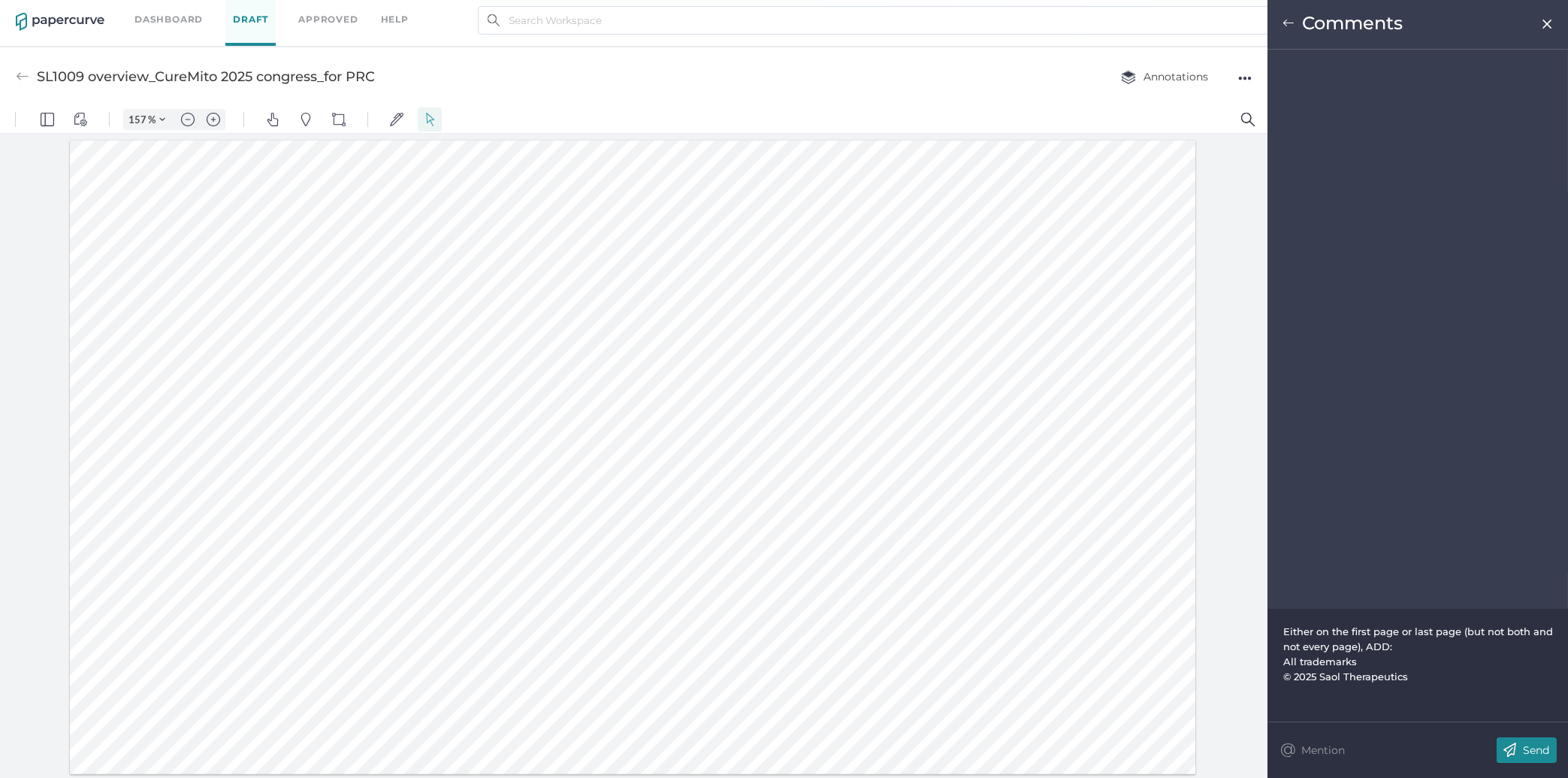
click at [1367, 661] on div "All trademarks" at bounding box center [1418, 661] width 270 height 15
click at [1510, 741] on img at bounding box center [1510, 750] width 26 height 26
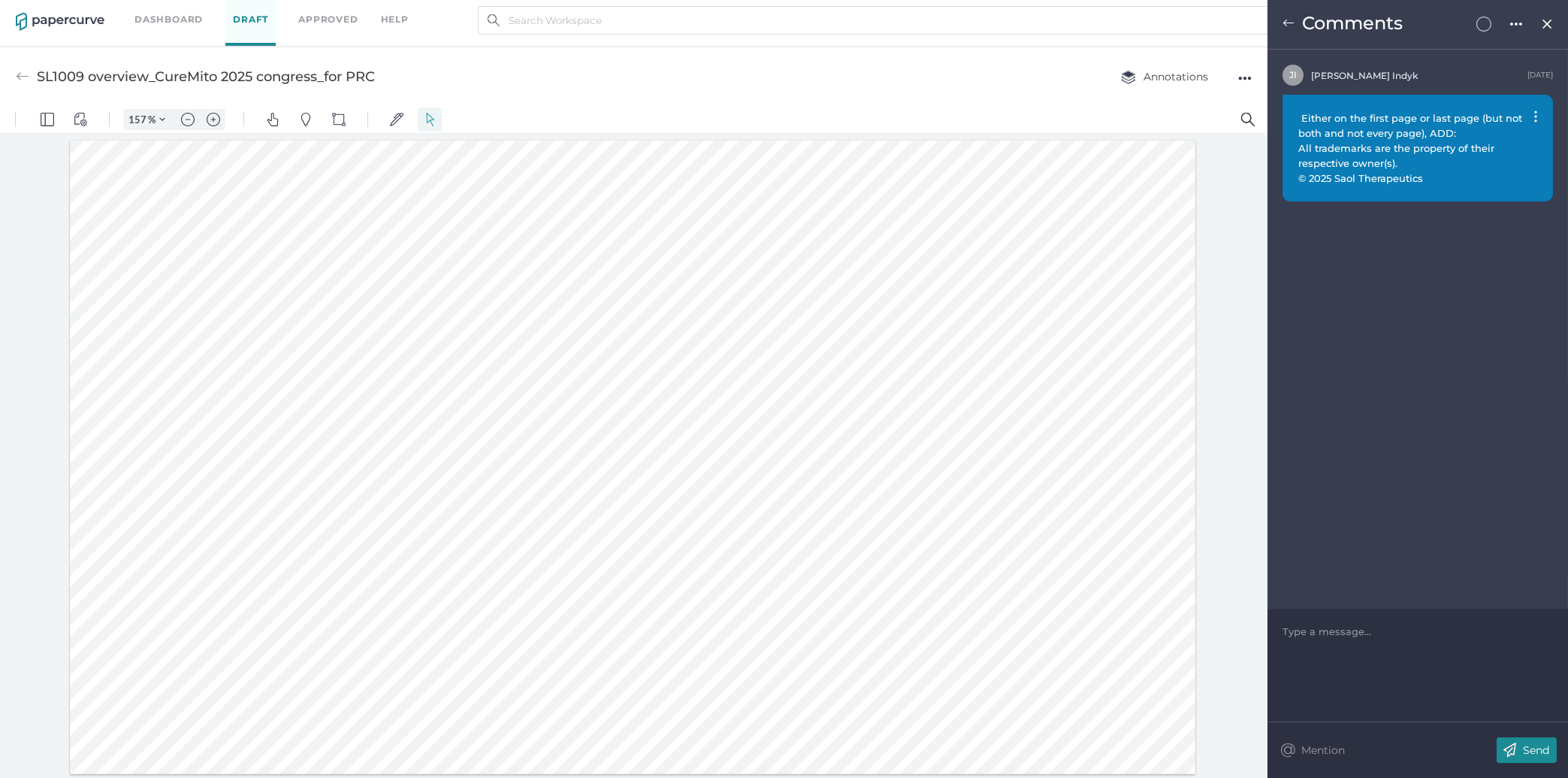
click at [1277, 27] on div "Comments" at bounding box center [1417, 24] width 301 height 49
click at [1287, 28] on img at bounding box center [1288, 23] width 12 height 12
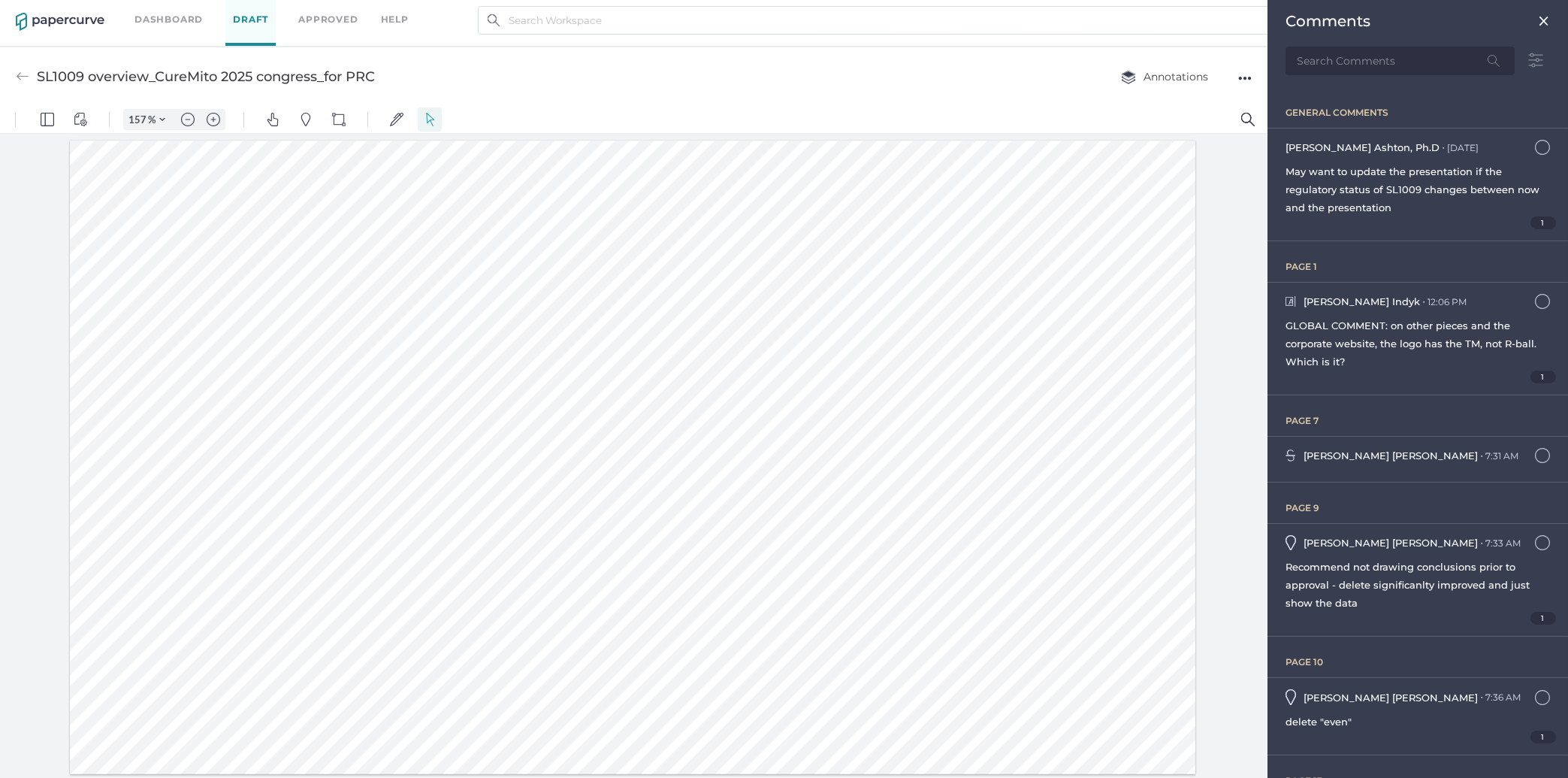
click at [1532, 15] on div "Comments" at bounding box center [1418, 21] width 264 height 18
click at [1538, 23] on img at bounding box center [1544, 21] width 12 height 12
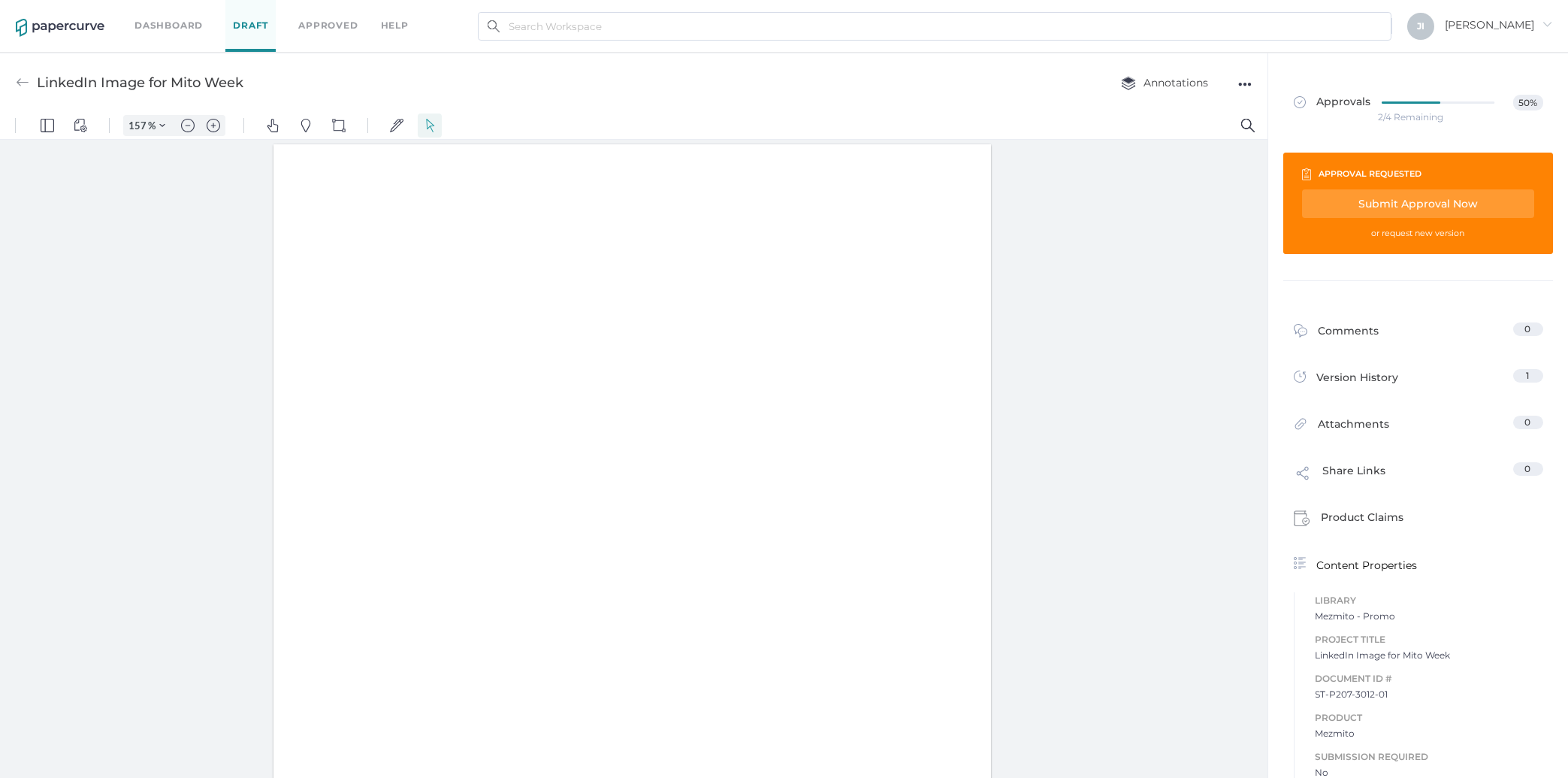
type input "157"
click at [186, 20] on link "Dashboard" at bounding box center [169, 25] width 68 height 16
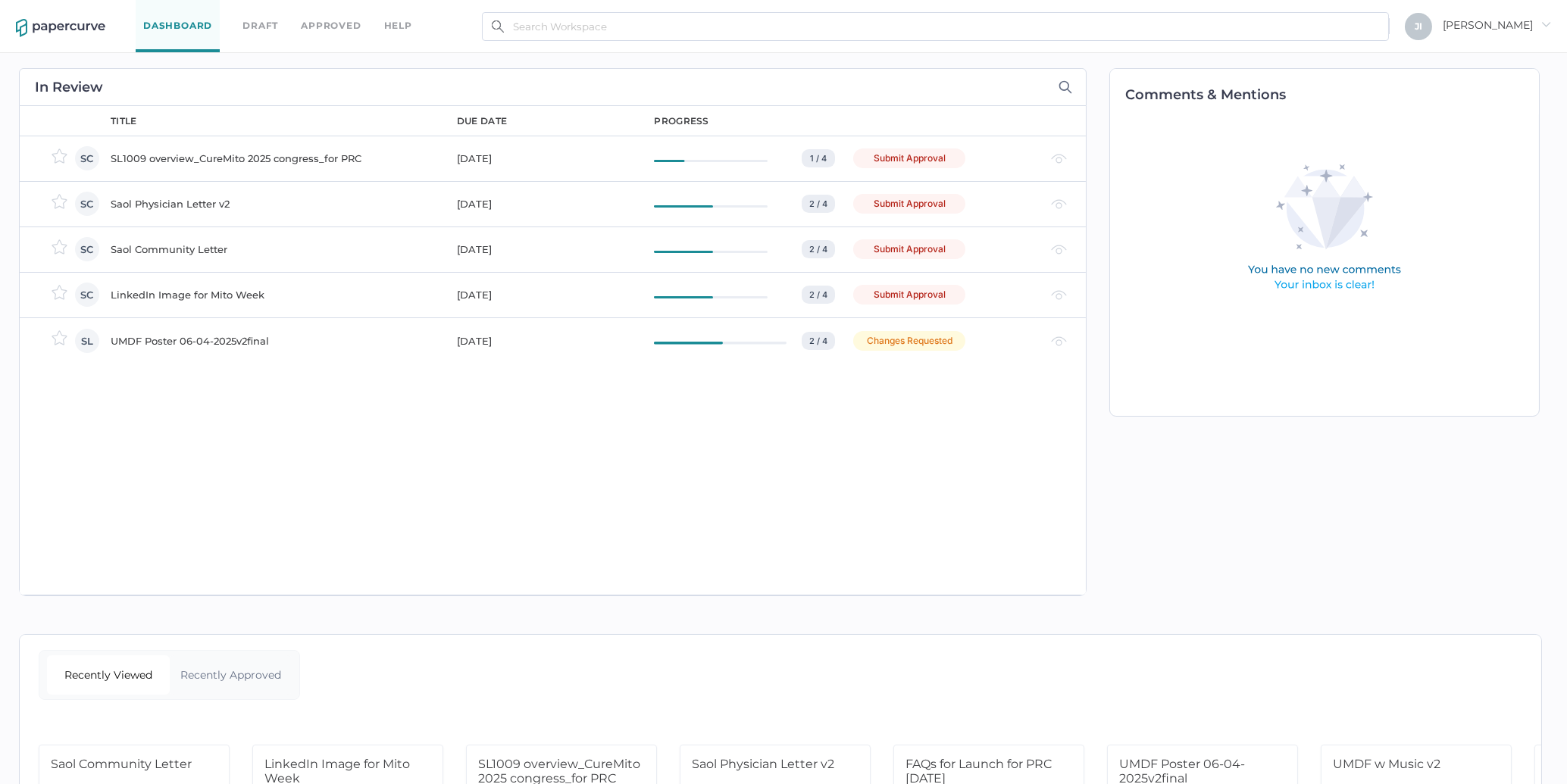
click at [255, 26] on link "Draft" at bounding box center [261, 25] width 36 height 16
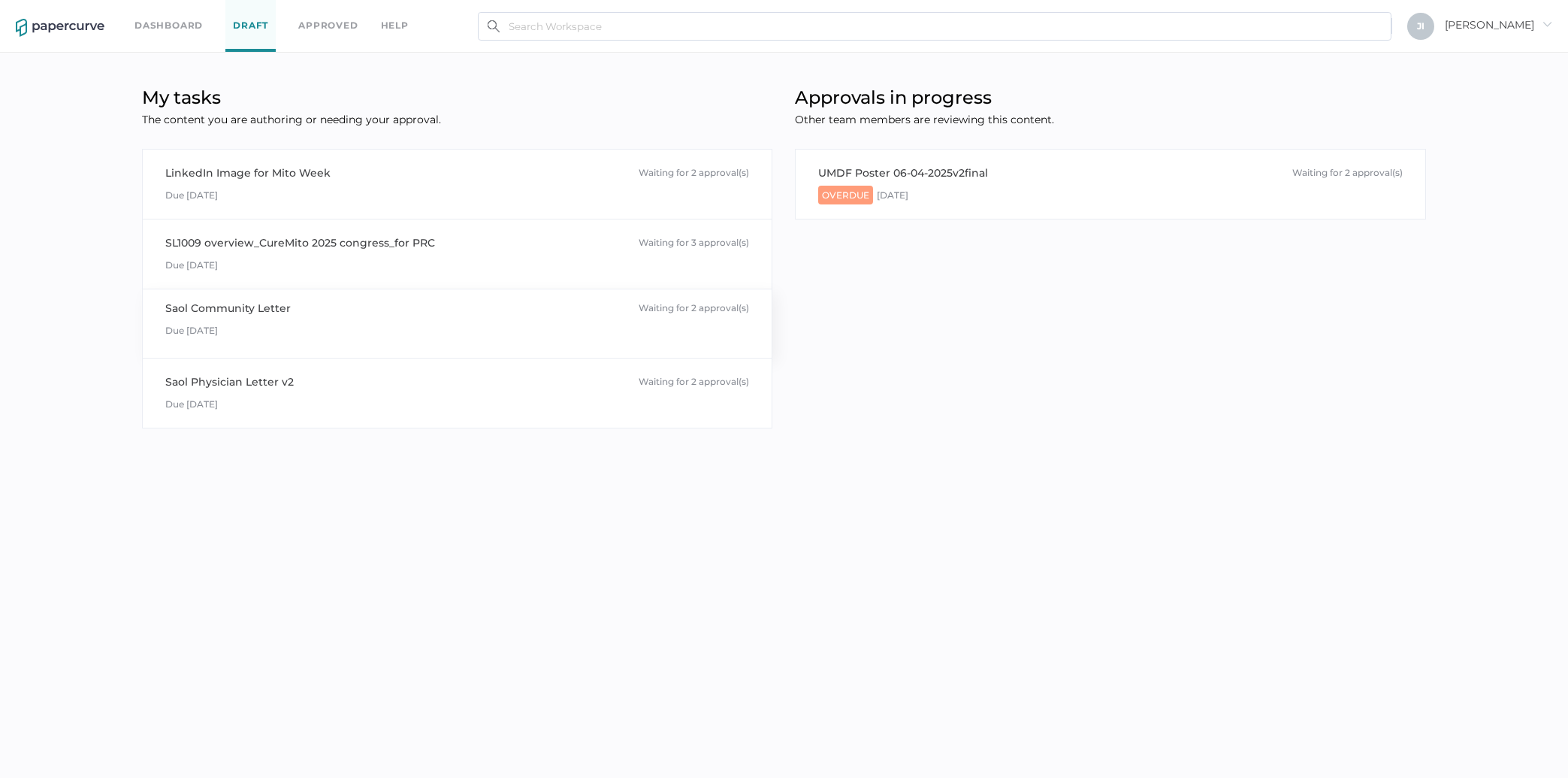
click at [283, 309] on div "Saol Community Letter" at bounding box center [228, 308] width 126 height 16
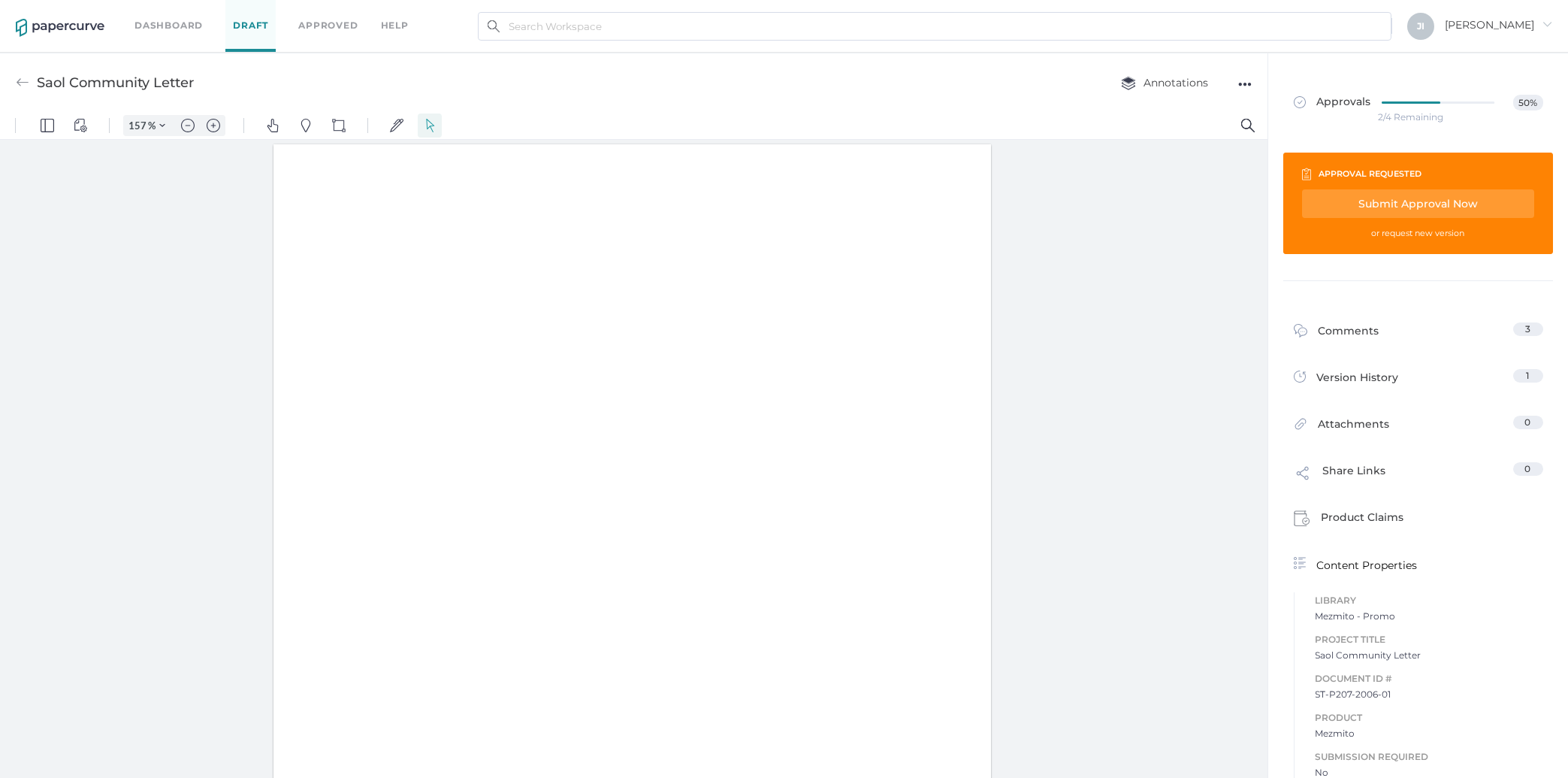
type input "157"
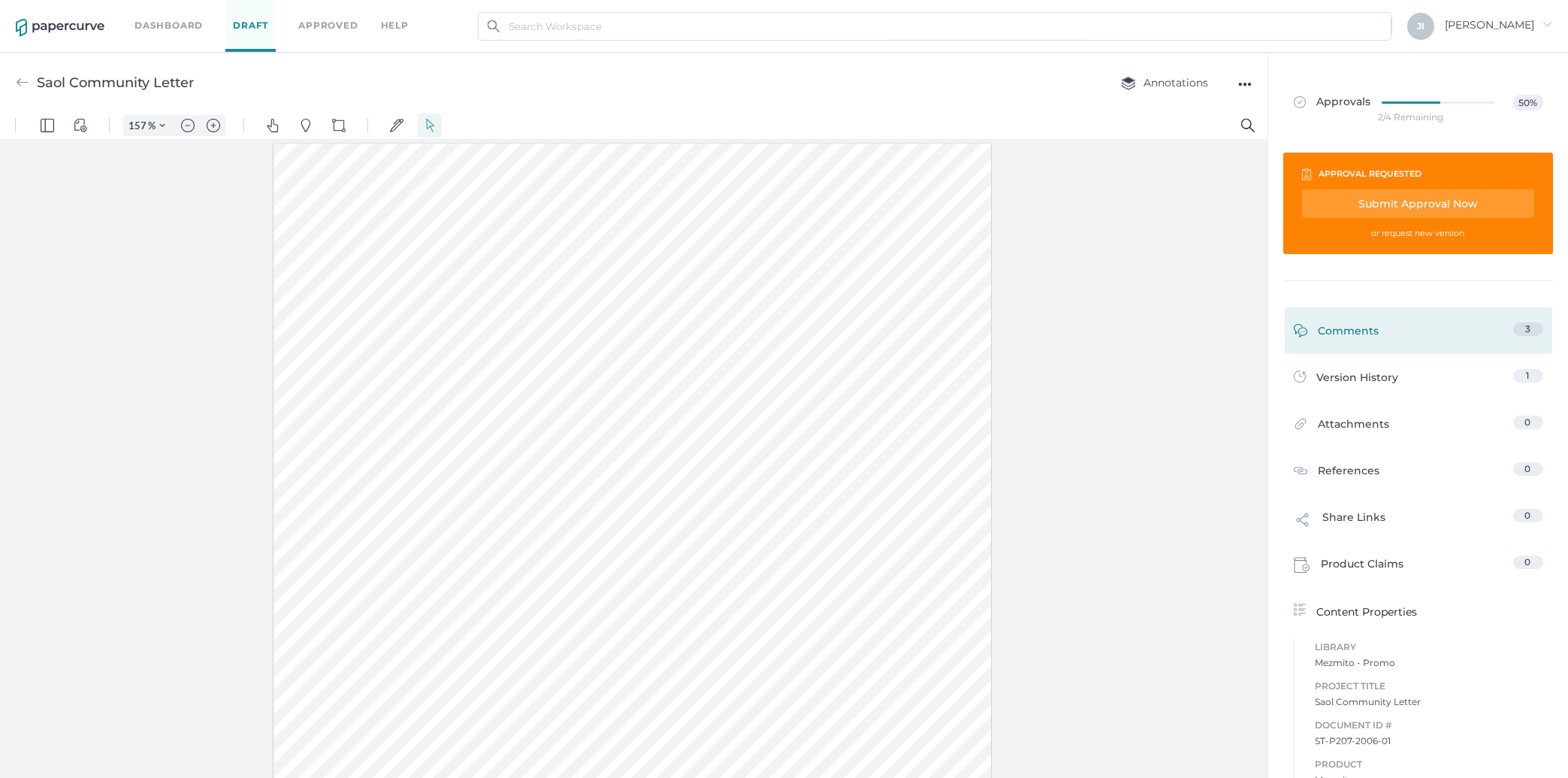
click at [1343, 342] on div "Comments" at bounding box center [1337, 334] width 86 height 24
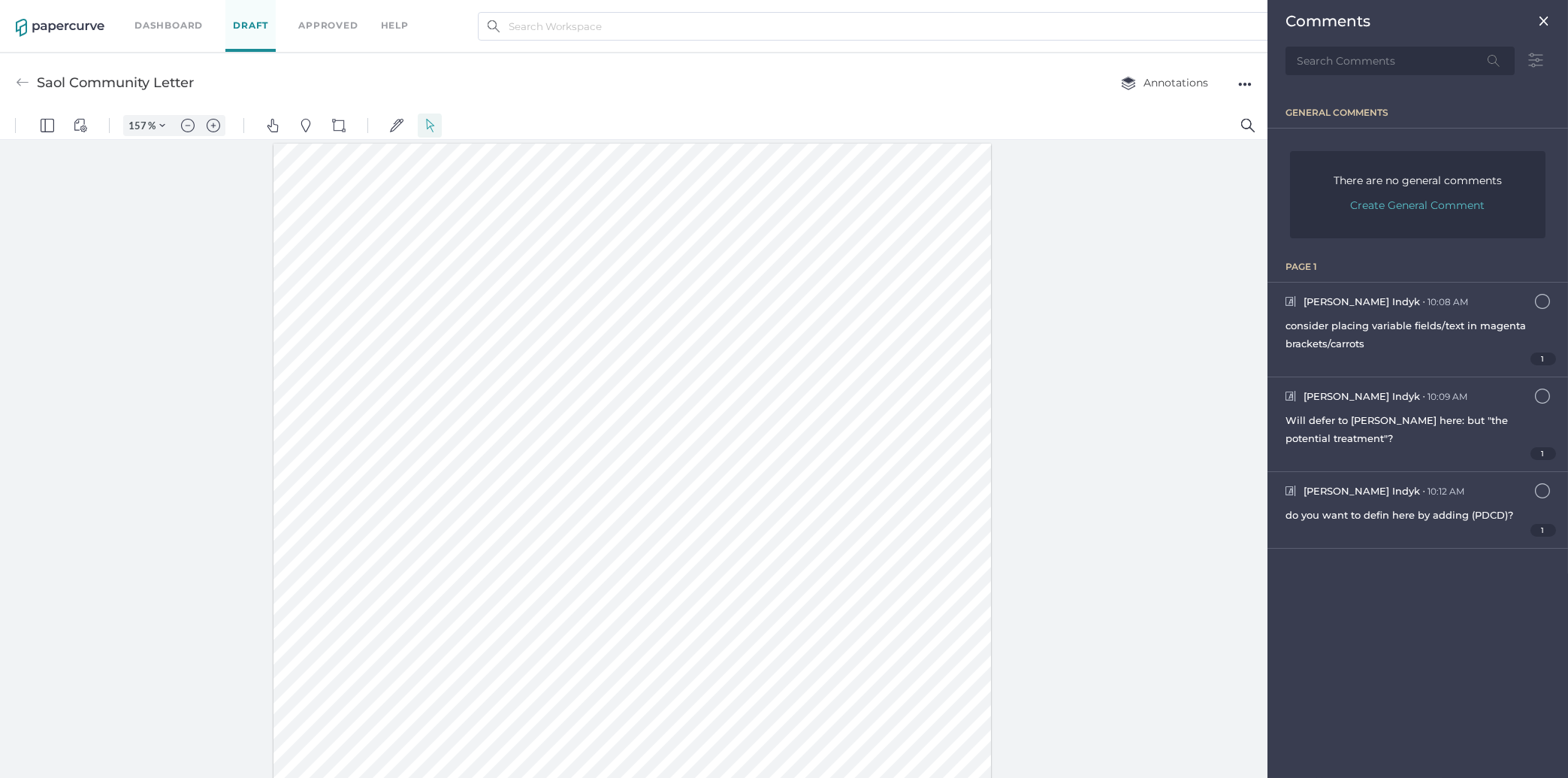
scroll to position [6, 0]
click at [1541, 22] on img at bounding box center [1544, 21] width 12 height 12
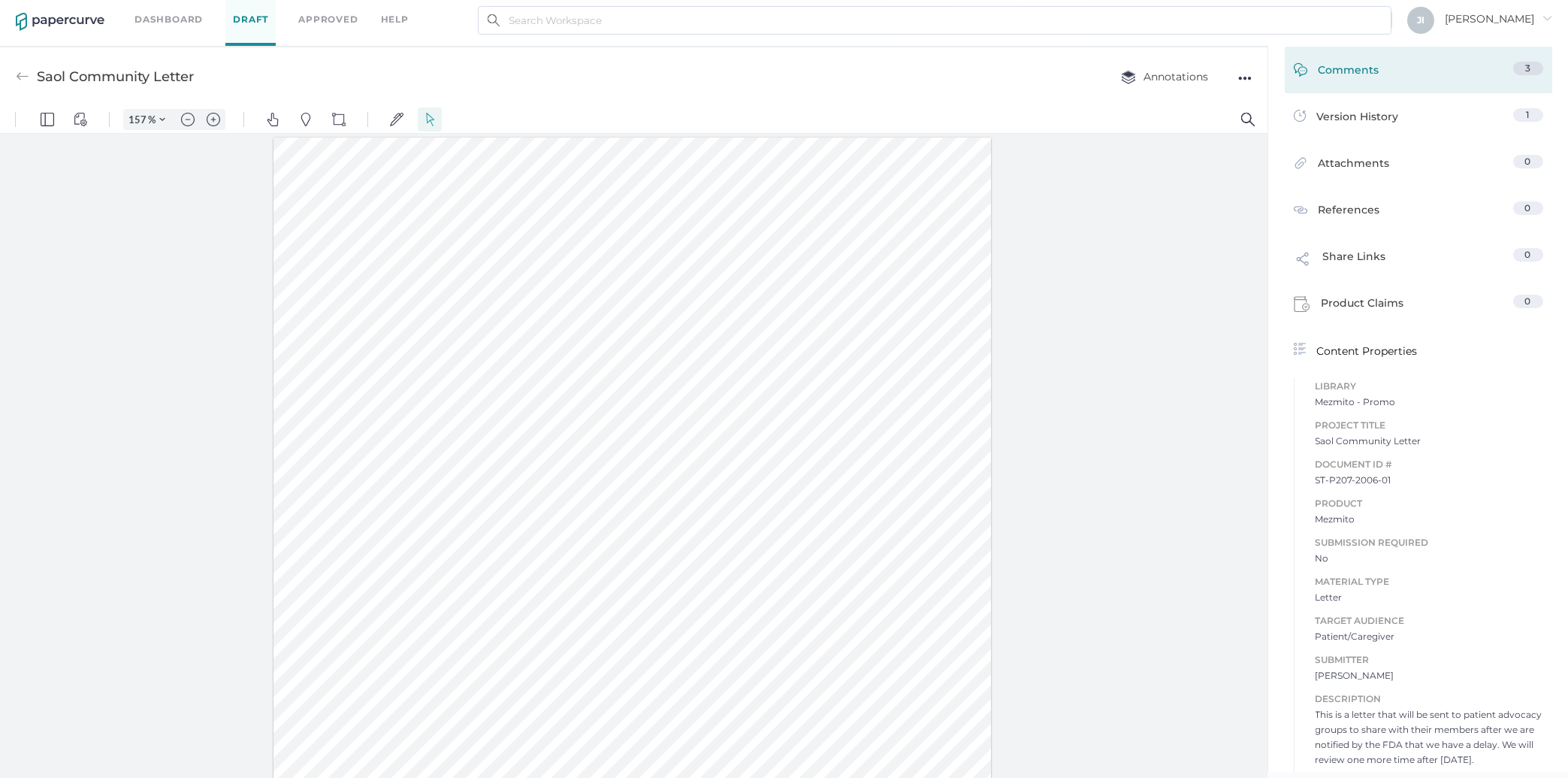
click at [1433, 65] on link "Comments 3" at bounding box center [1419, 73] width 250 height 24
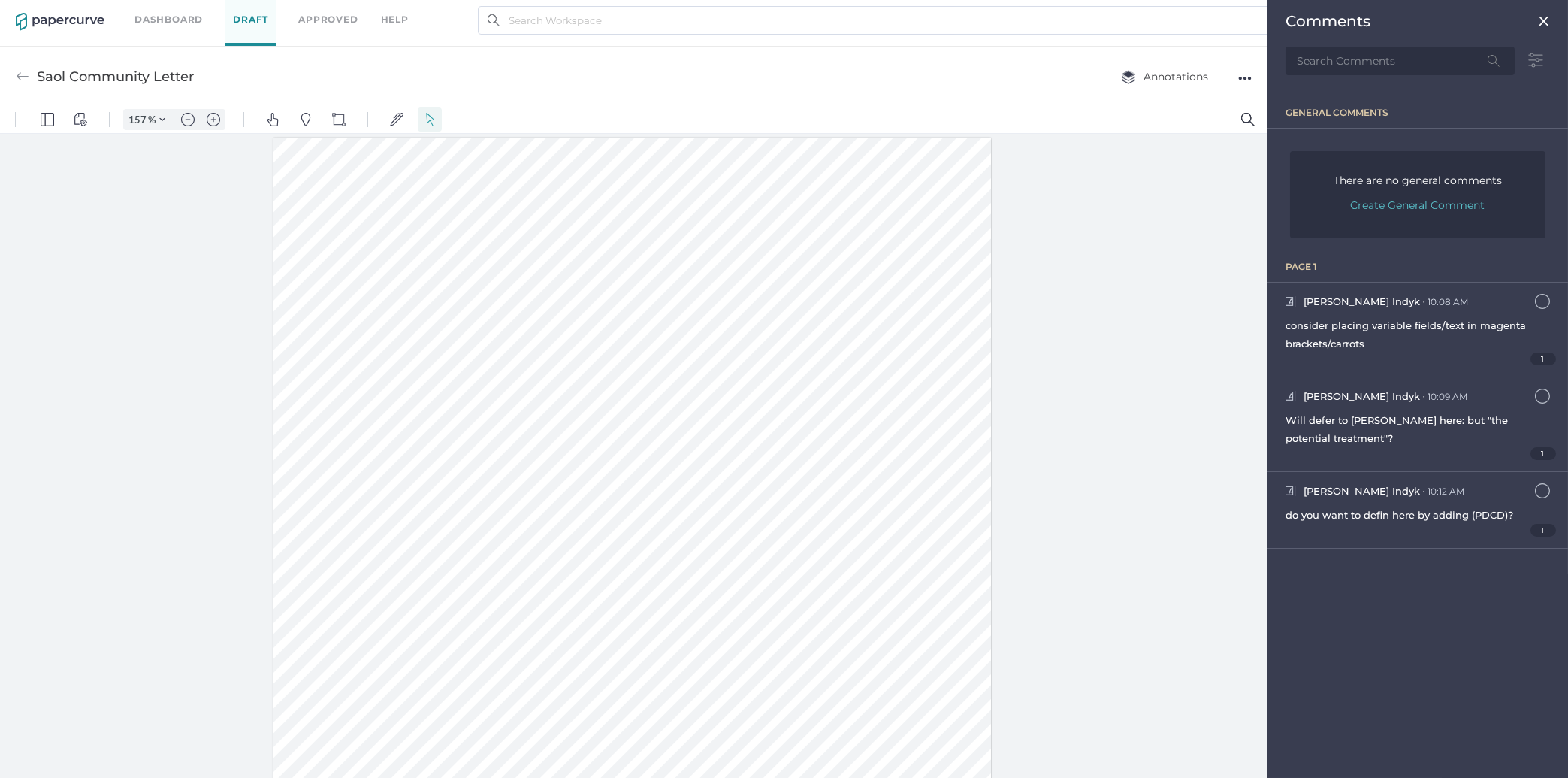
click at [1540, 15] on div "Comments" at bounding box center [1418, 21] width 264 height 18
click at [1544, 19] on img at bounding box center [1544, 21] width 12 height 12
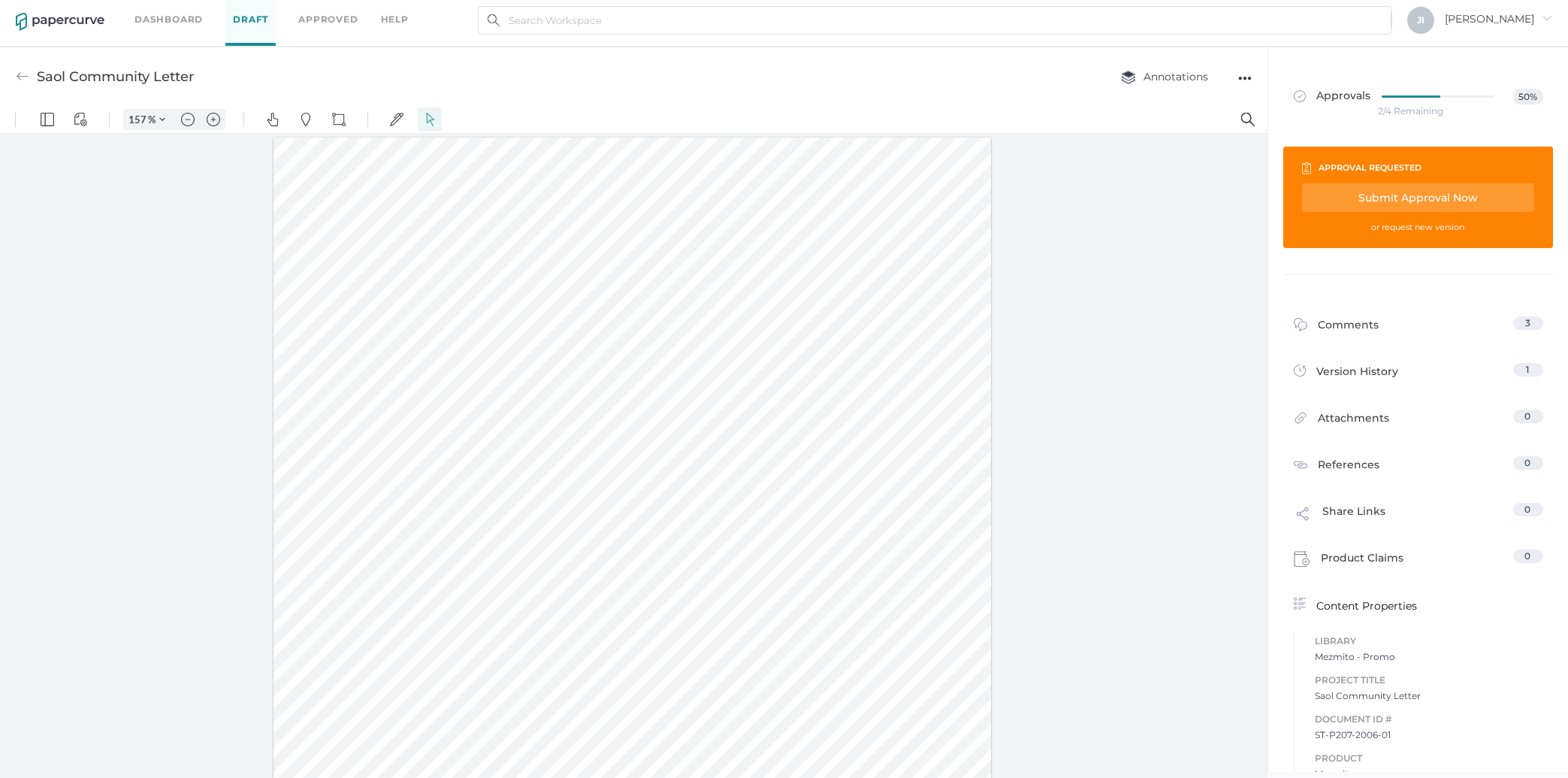
click at [1358, 197] on div "Submit Approval Now" at bounding box center [1418, 197] width 232 height 28
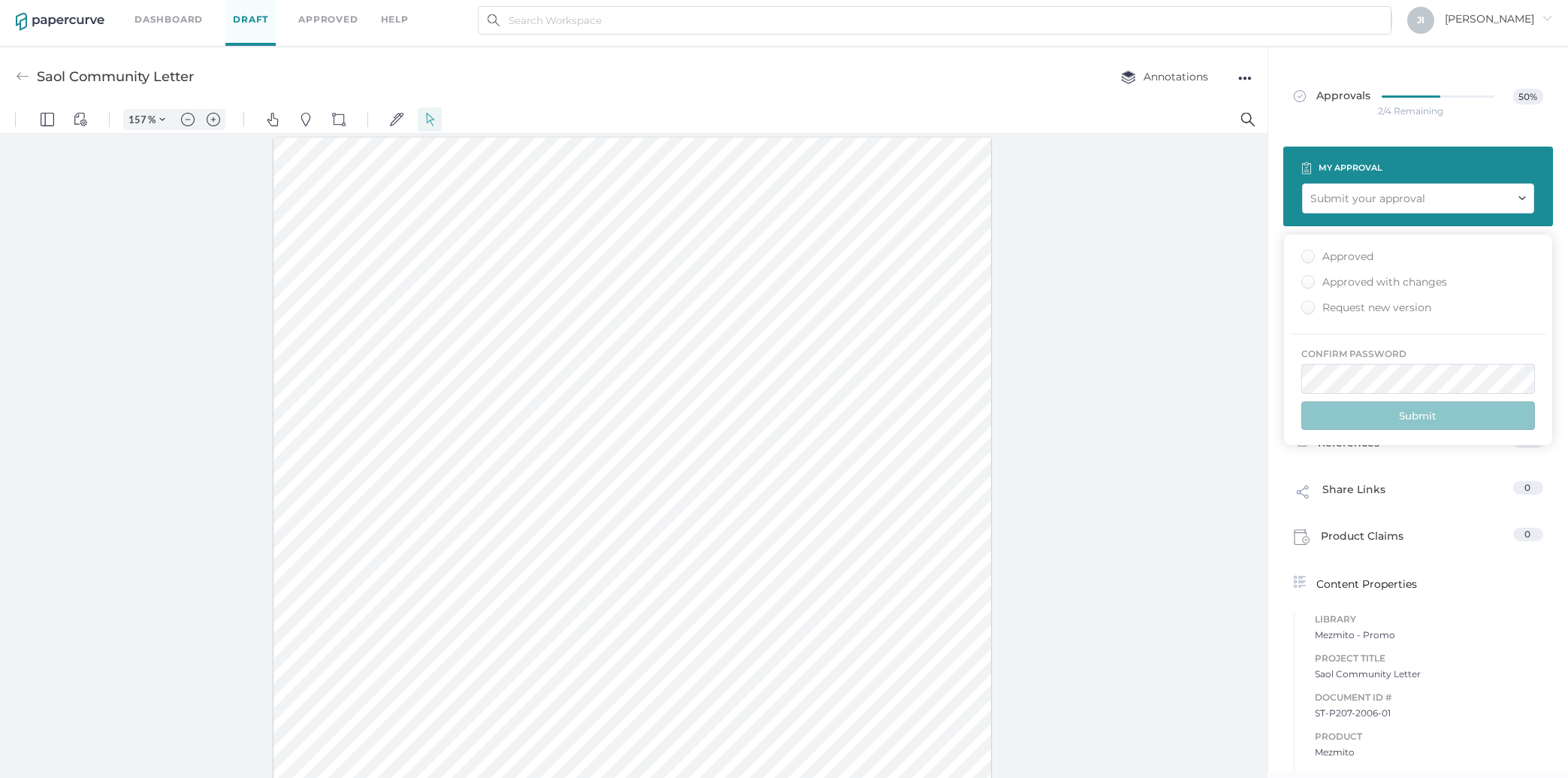
type input "[EMAIL_ADDRESS][DOMAIN_NAME]"
click at [1373, 261] on div "Approved" at bounding box center [1337, 257] width 72 height 15
click at [1305, 251] on input "Approved" at bounding box center [1305, 251] width 0 height 0
click at [1437, 424] on button "Submit" at bounding box center [1418, 415] width 233 height 28
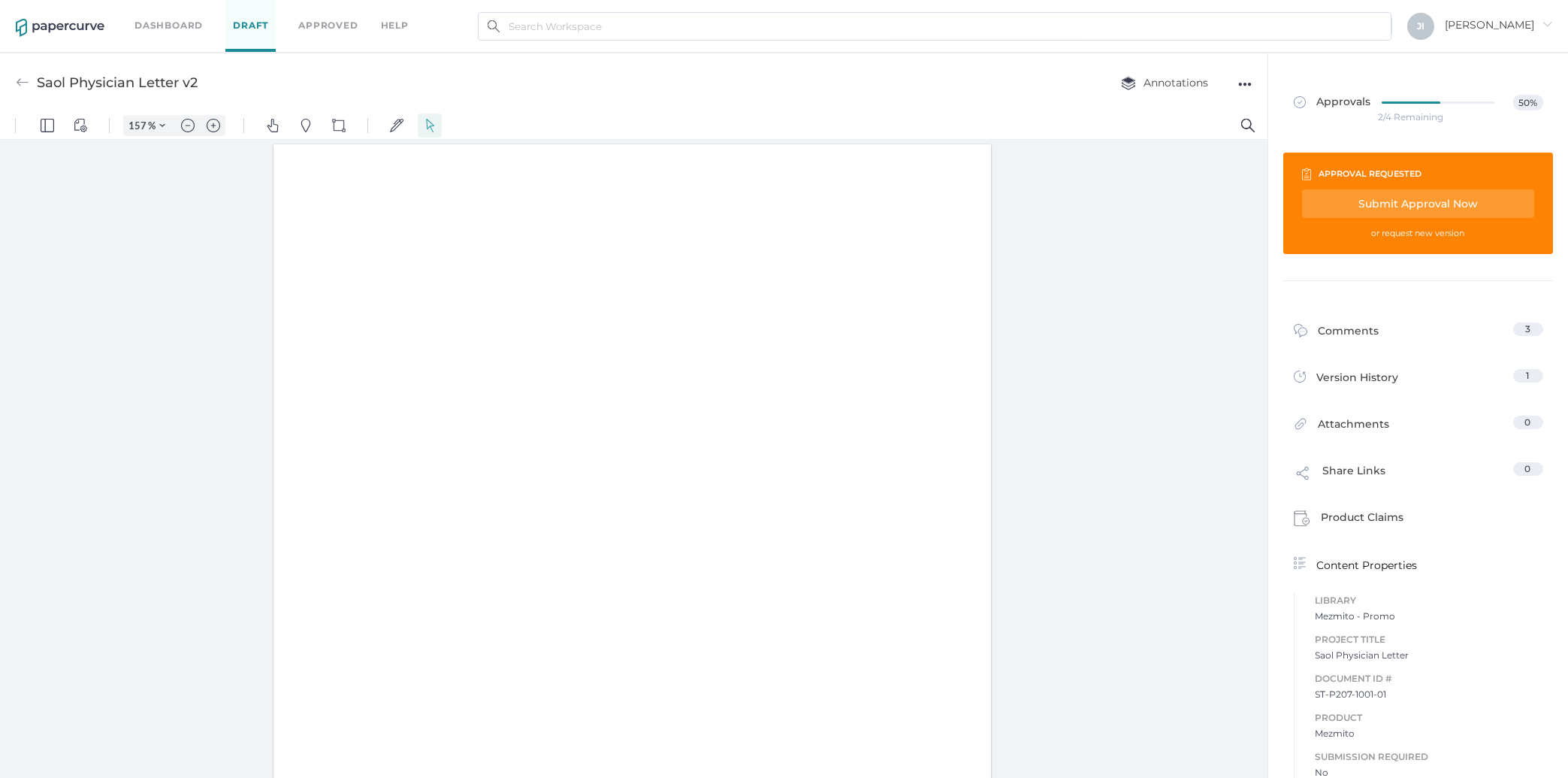
type input "157"
drag, startPoint x: 357, startPoint y: 290, endPoint x: 349, endPoint y: 292, distance: 8.2
click at [349, 292] on div at bounding box center [632, 608] width 718 height 930
click at [319, 326] on button "Text Popup" at bounding box center [311, 328] width 24 height 24
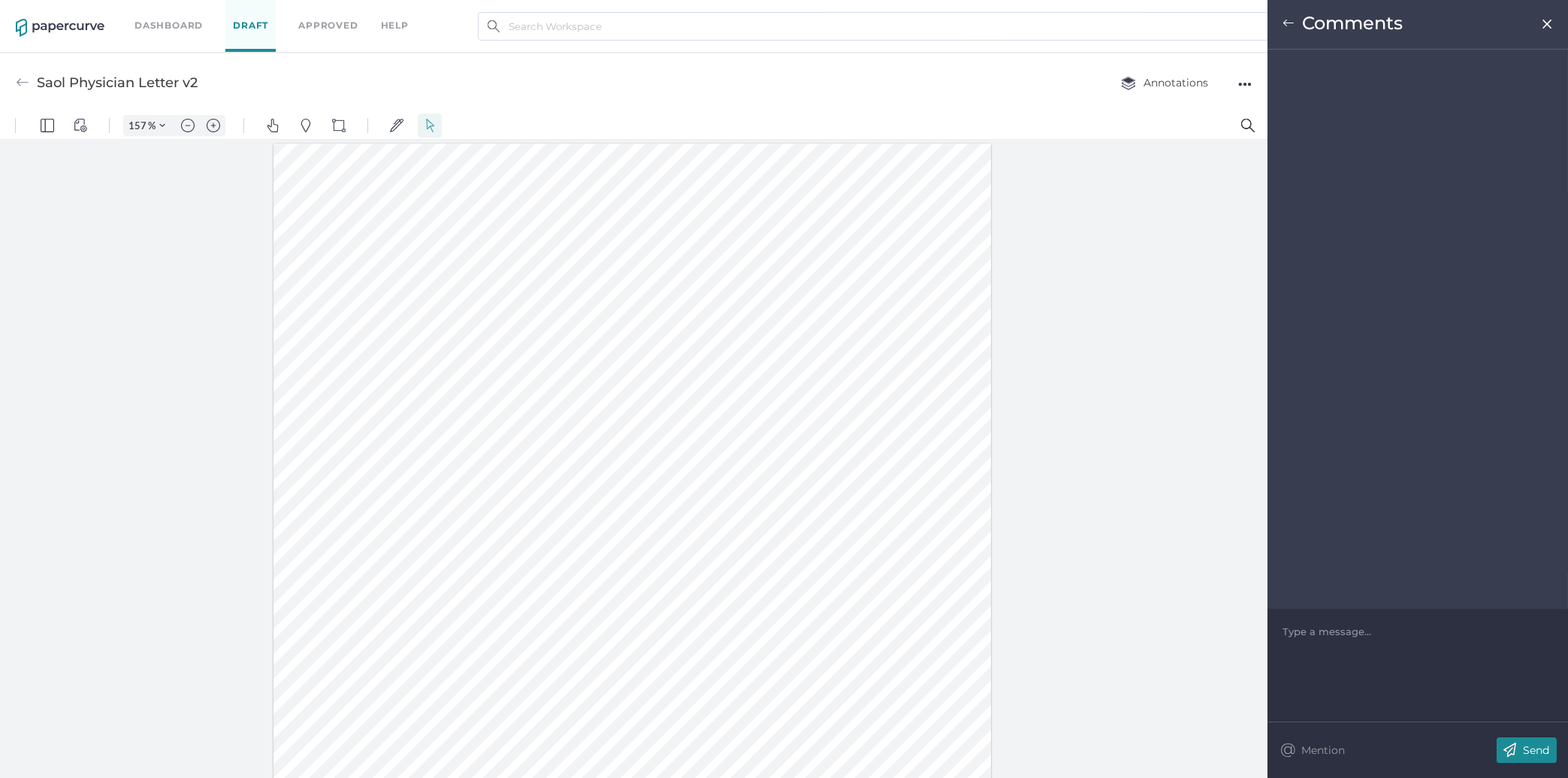
click at [1358, 639] on div at bounding box center [1418, 631] width 270 height 15
click at [1523, 762] on div "Send" at bounding box center [1527, 750] width 60 height 26
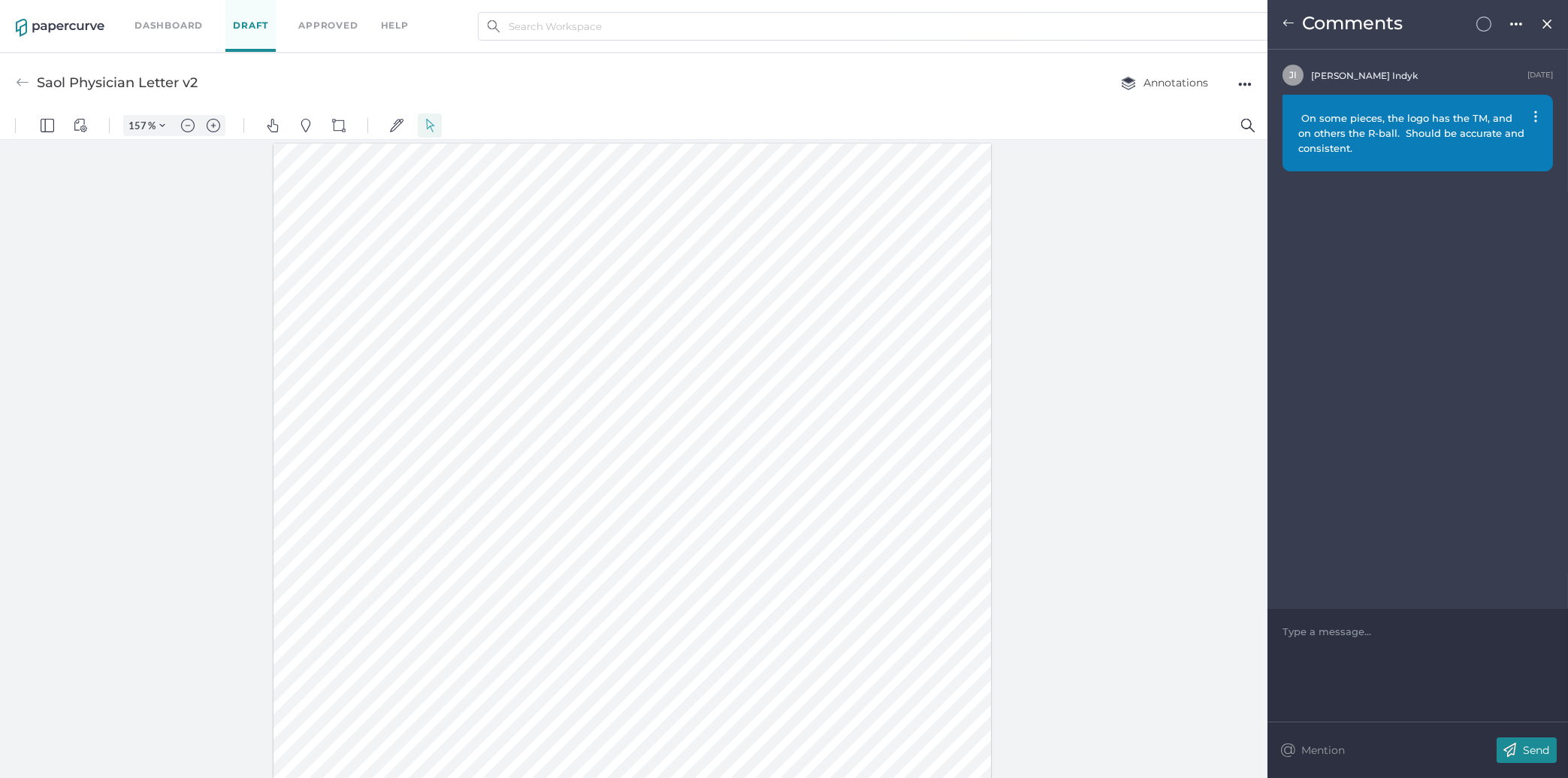
click at [1289, 24] on img at bounding box center [1288, 23] width 12 height 12
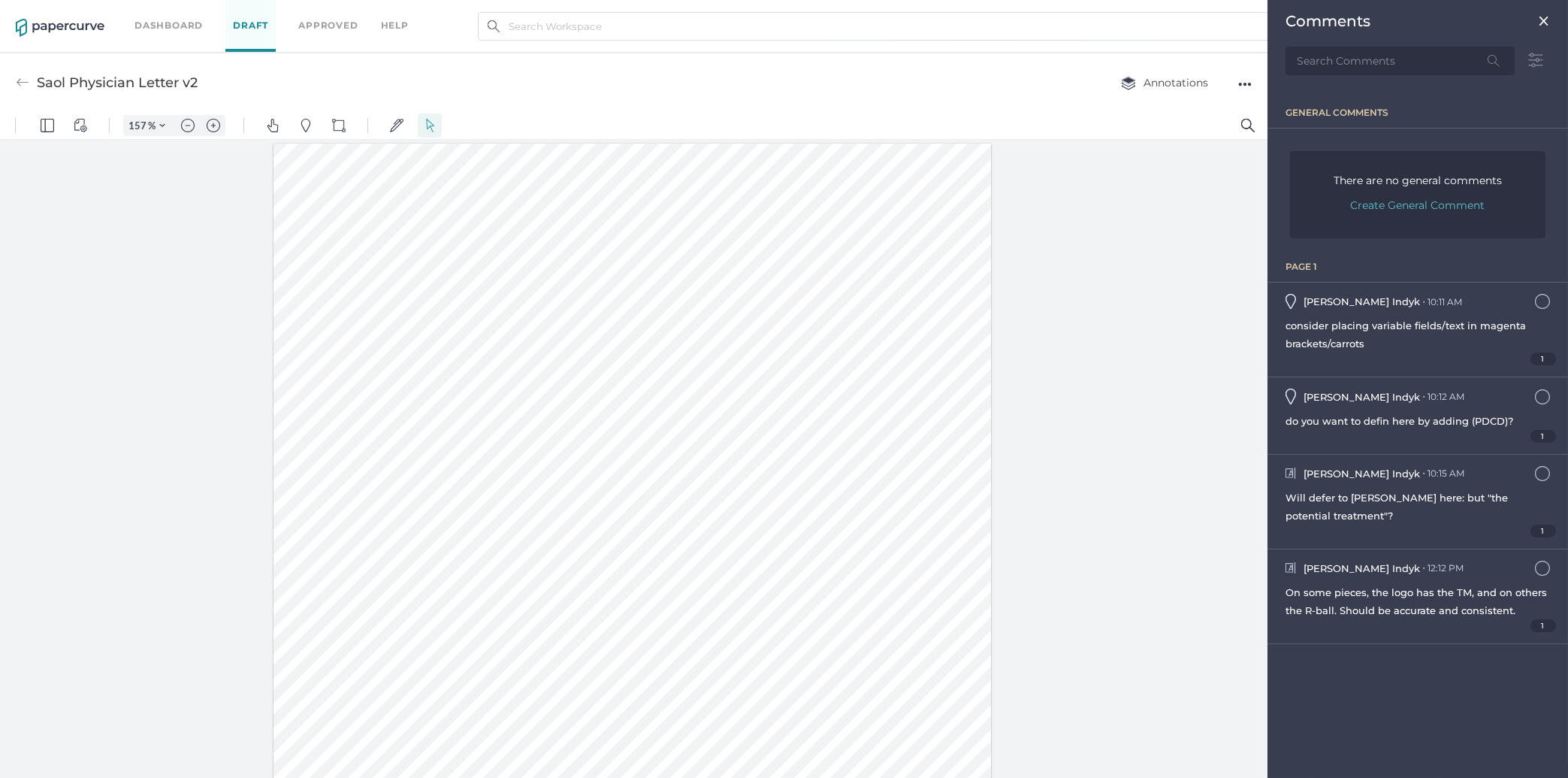
click at [1546, 23] on img at bounding box center [1544, 21] width 12 height 12
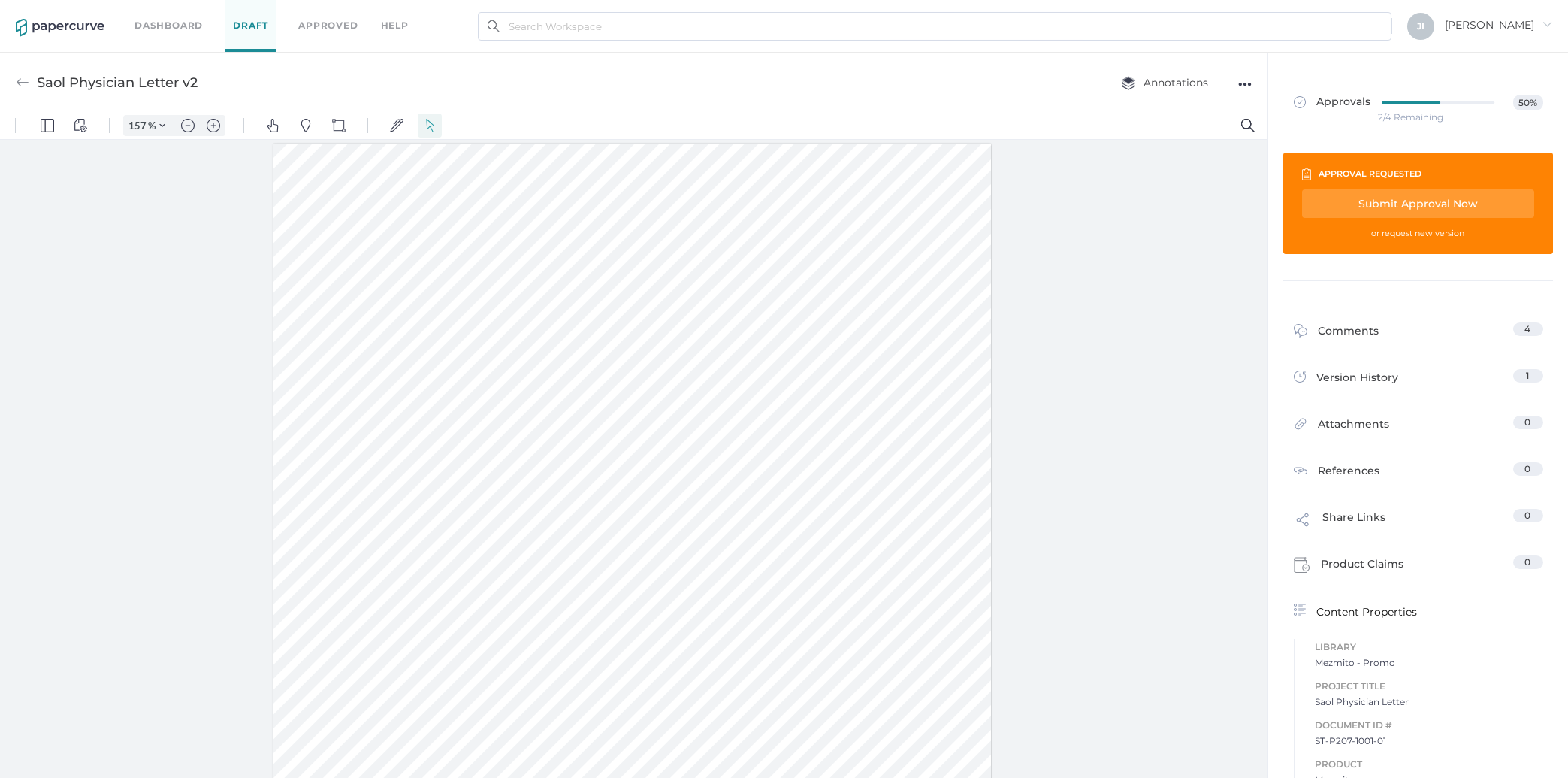
click at [1443, 208] on div "Submit Approval Now" at bounding box center [1418, 204] width 232 height 28
type input "[EMAIL_ADDRESS][DOMAIN_NAME]"
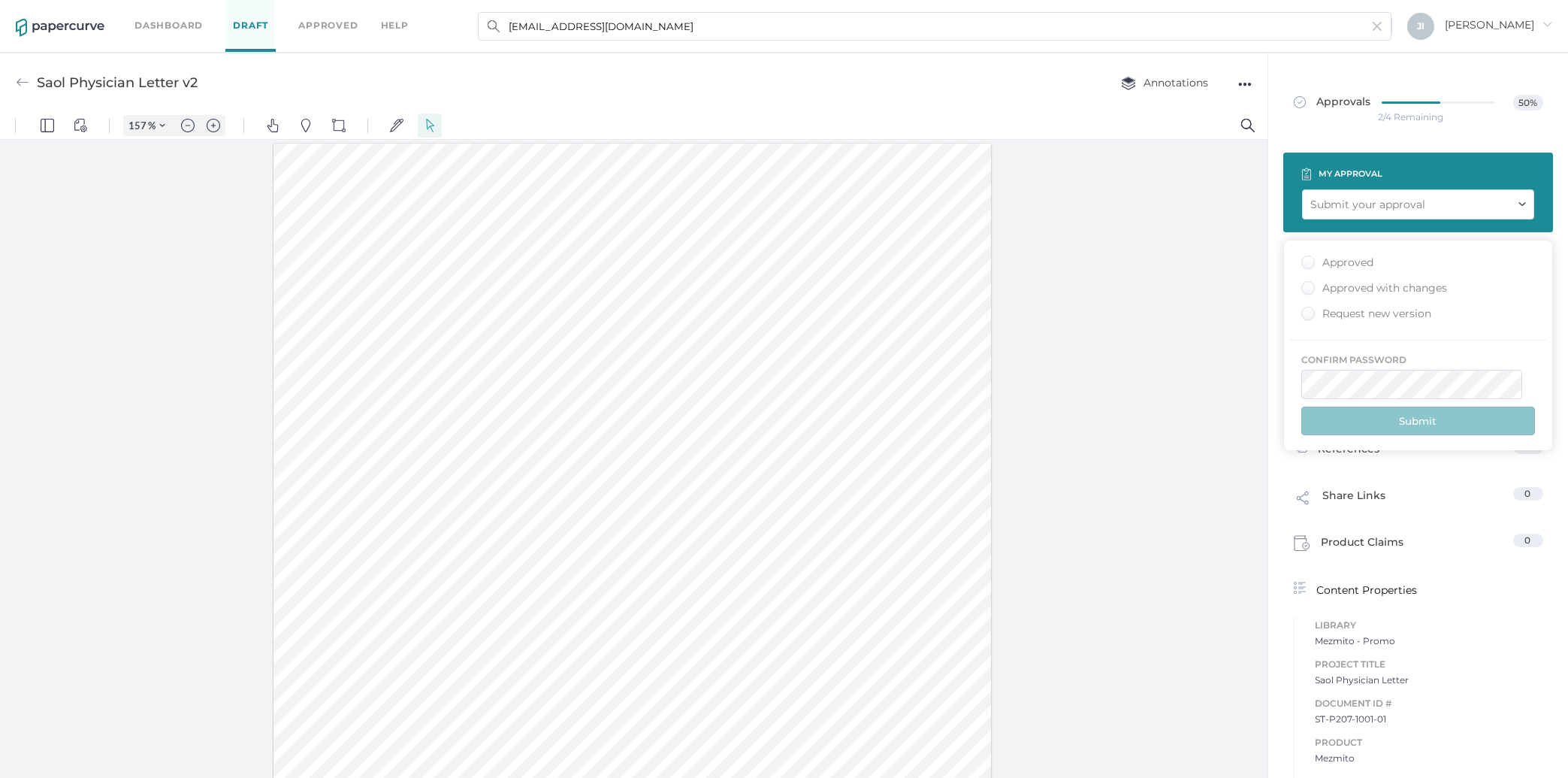
click at [1337, 255] on div "Approved Approved with changes Request new version confirm password Submit" at bounding box center [1418, 346] width 268 height 210
click at [1338, 264] on div "Approved" at bounding box center [1337, 263] width 72 height 15
click at [1305, 258] on input "Approved" at bounding box center [1305, 258] width 0 height 0
click at [1395, 431] on button "Submit" at bounding box center [1418, 420] width 233 height 28
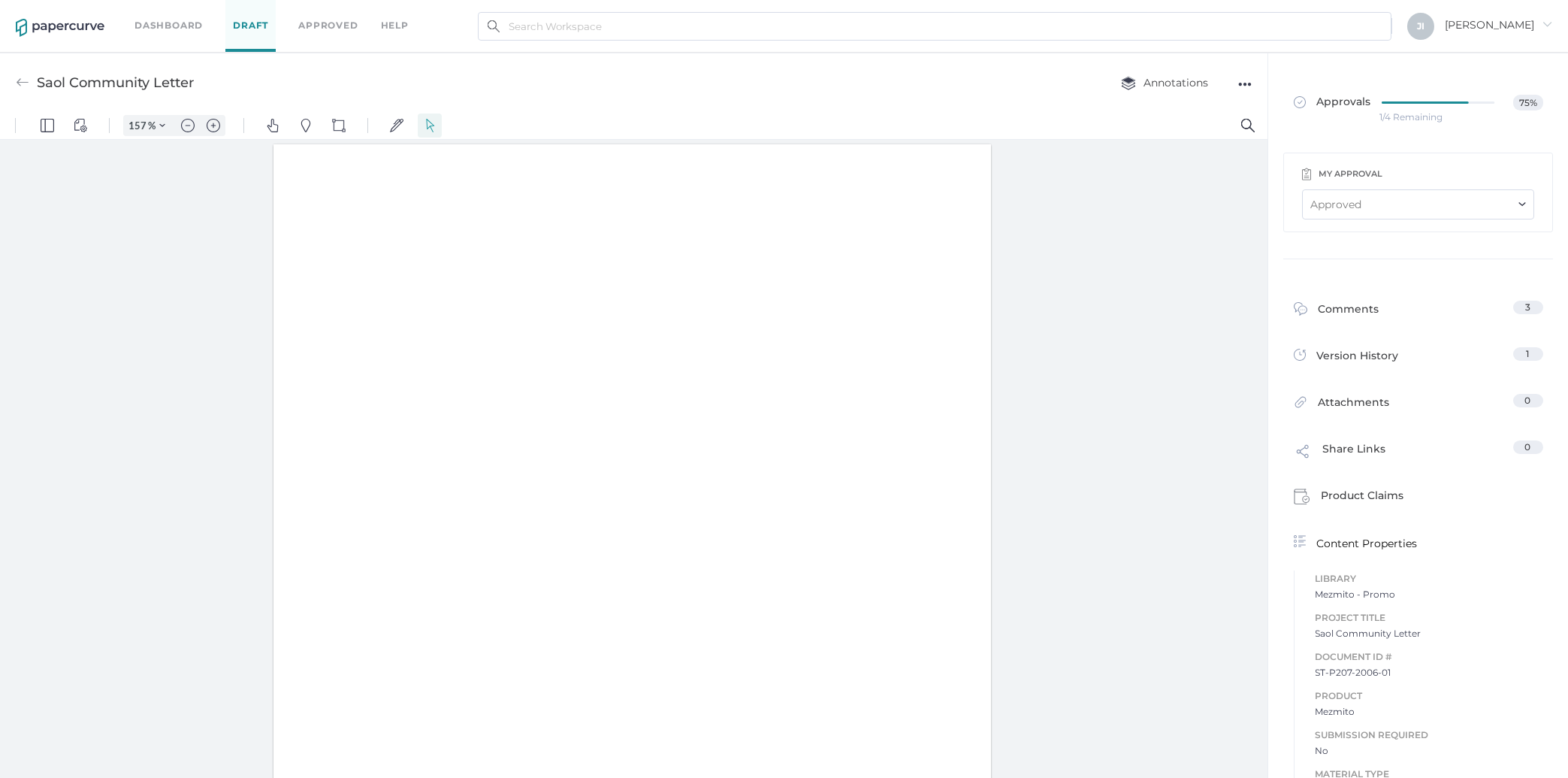
scroll to position [1, 0]
click at [213, 125] on img "Zoom in" at bounding box center [213, 125] width 14 height 14
type input "257"
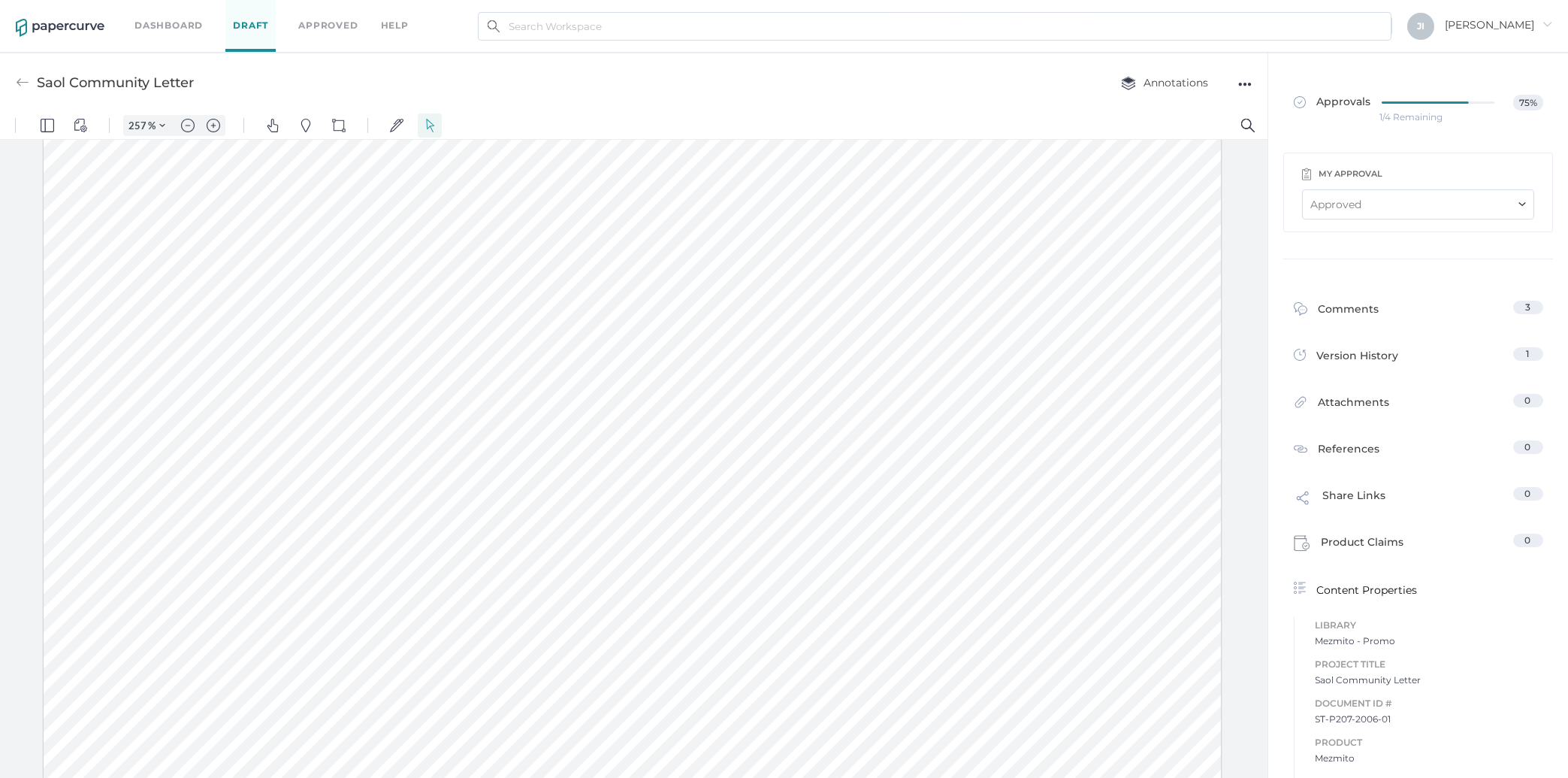
scroll to position [0, 0]
click at [1360, 323] on div "Comments" at bounding box center [1337, 312] width 86 height 24
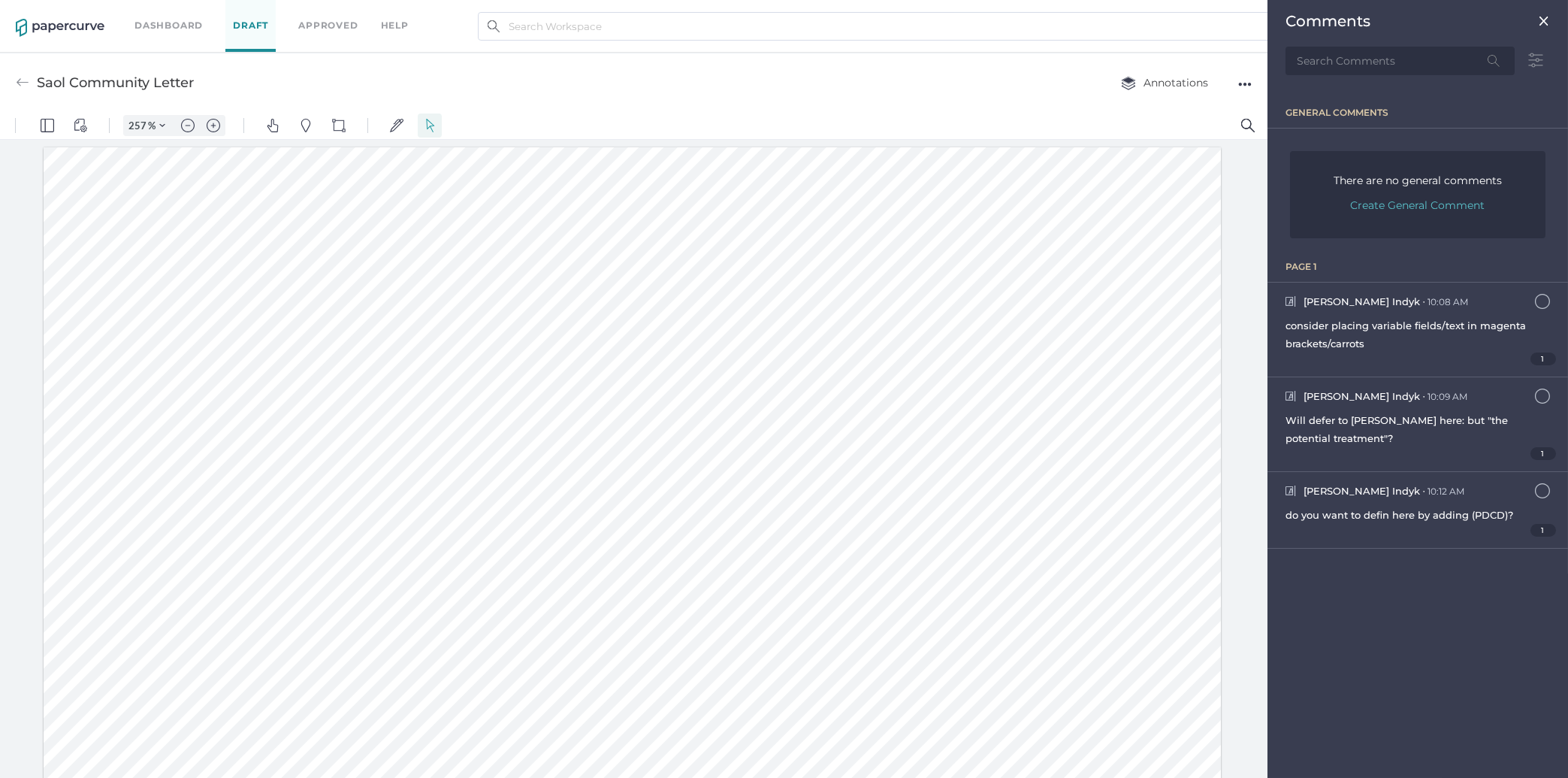
scroll to position [6, 0]
click at [1387, 204] on span "Create General Comment" at bounding box center [1418, 205] width 135 height 21
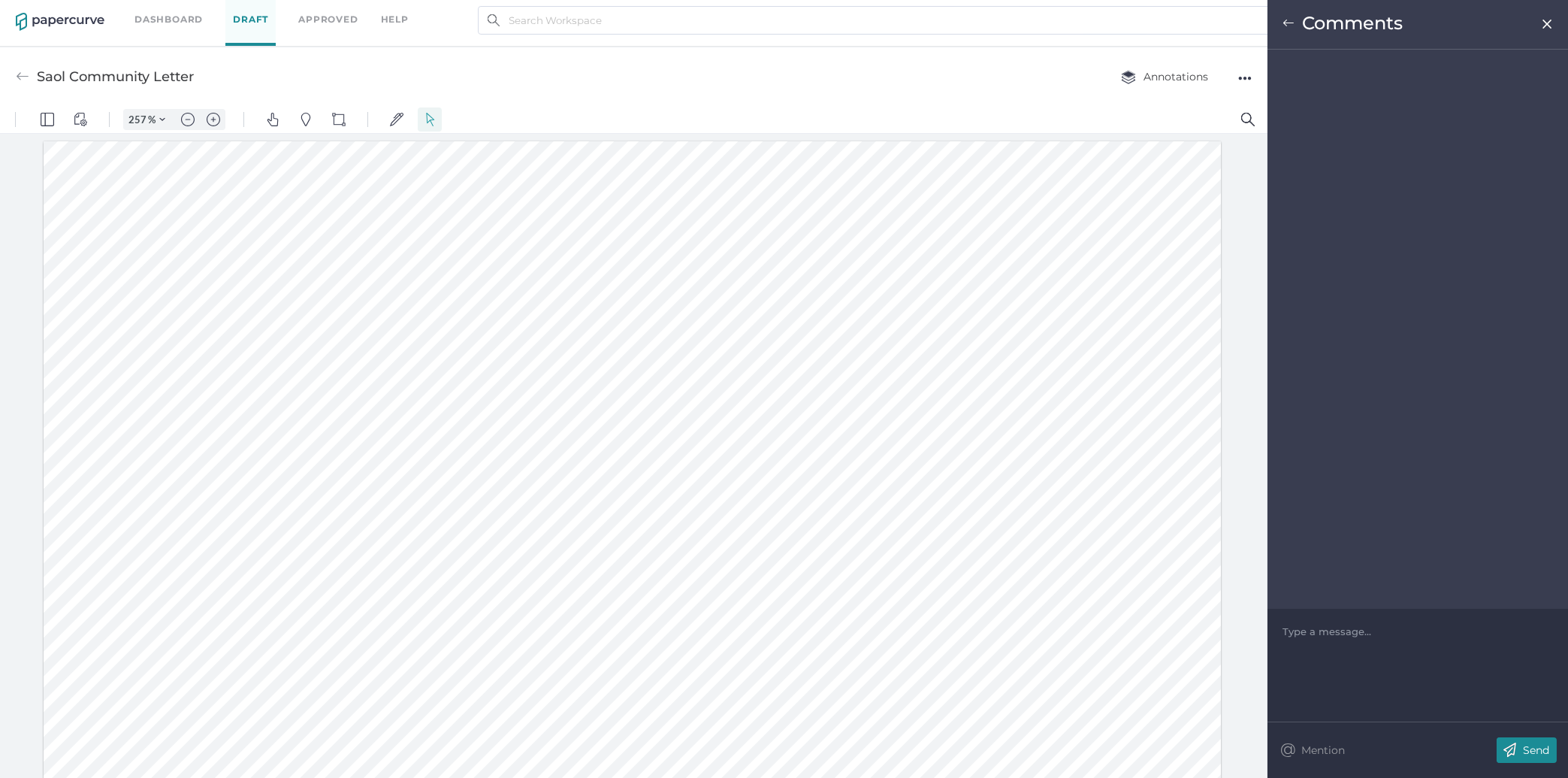
click at [1386, 640] on div "Type a message..." at bounding box center [1418, 632] width 271 height 45
click at [1382, 620] on div "Type a message..." at bounding box center [1418, 632] width 271 height 45
drag, startPoint x: 1389, startPoint y: 664, endPoint x: 1389, endPoint y: 655, distance: 9.0
click at [1389, 655] on div "Type a message..." at bounding box center [1417, 665] width 301 height 113
click at [1388, 638] on div at bounding box center [1418, 631] width 270 height 15
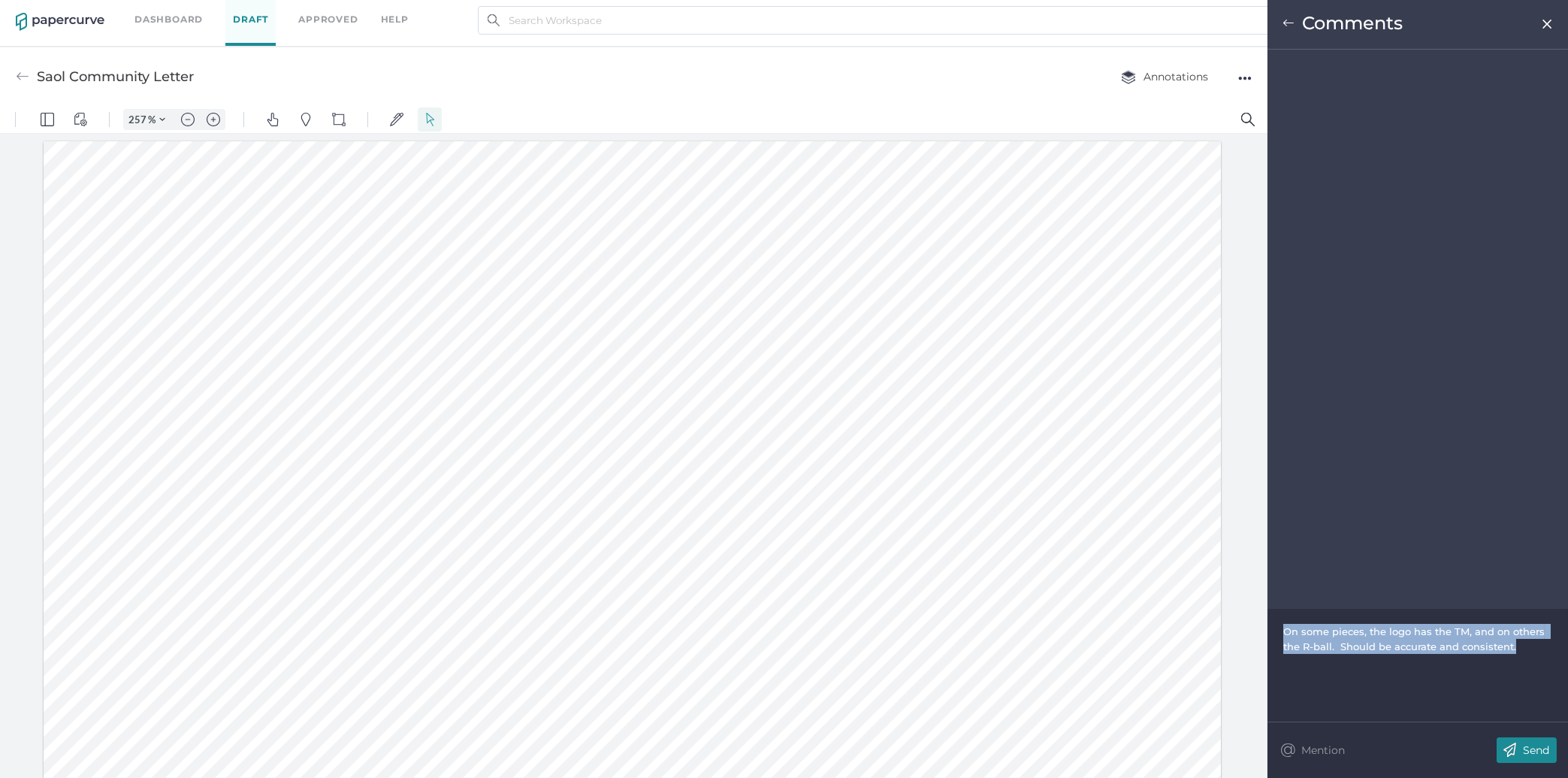
drag, startPoint x: 1536, startPoint y: 643, endPoint x: 1245, endPoint y: 628, distance: 291.4
click at [1283, 628] on div "On some pieces, the logo has the TM, and on others the R-ball. Should be accura…" at bounding box center [1418, 638] width 270 height 30
copy span "On some pieces, the logo has the TM, and on others the R-ball. Should be accura…"
click at [1512, 746] on img at bounding box center [1510, 750] width 26 height 26
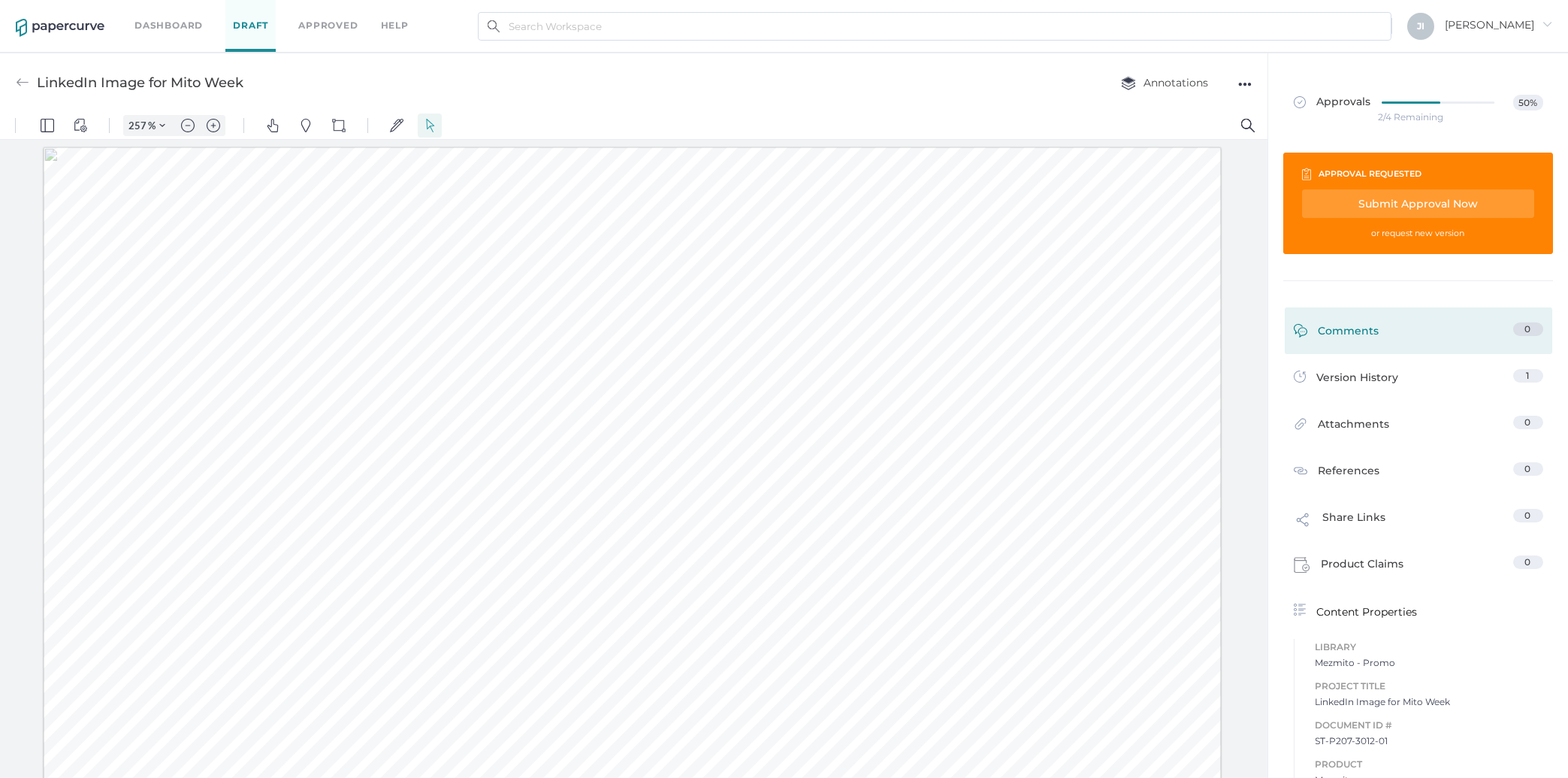
click at [1400, 330] on link "Comments 0" at bounding box center [1419, 334] width 250 height 24
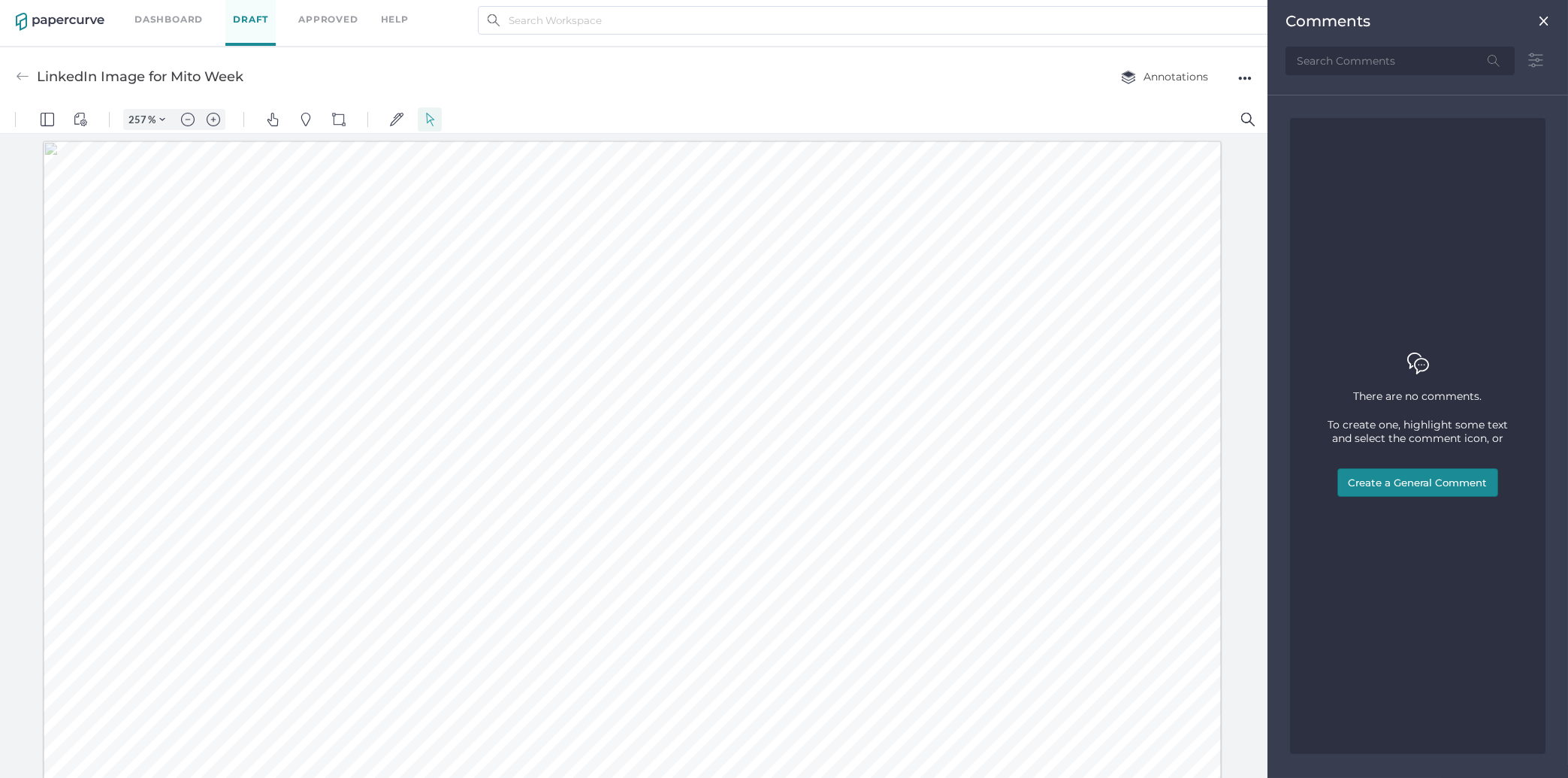
click at [1544, 12] on div "Comments" at bounding box center [1418, 43] width 289 height 87
click at [1544, 20] on img at bounding box center [1544, 21] width 12 height 12
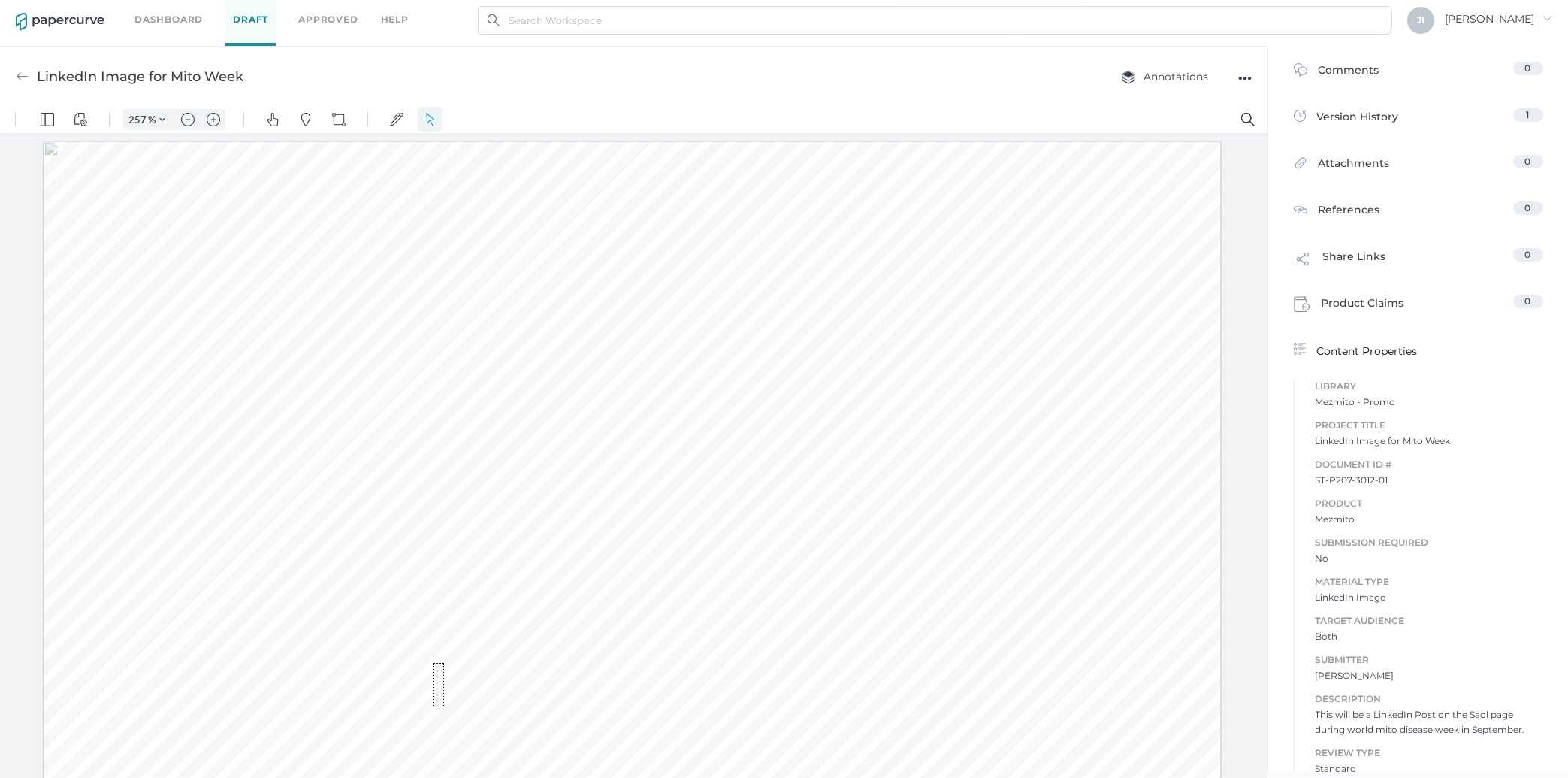
drag, startPoint x: 433, startPoint y: 707, endPoint x: 448, endPoint y: 658, distance: 51.2
click at [448, 658] on div at bounding box center [632, 730] width 1177 height 1178
click at [483, 672] on div at bounding box center [632, 730] width 1177 height 1178
click at [184, 643] on div at bounding box center [632, 469] width 1177 height 1178
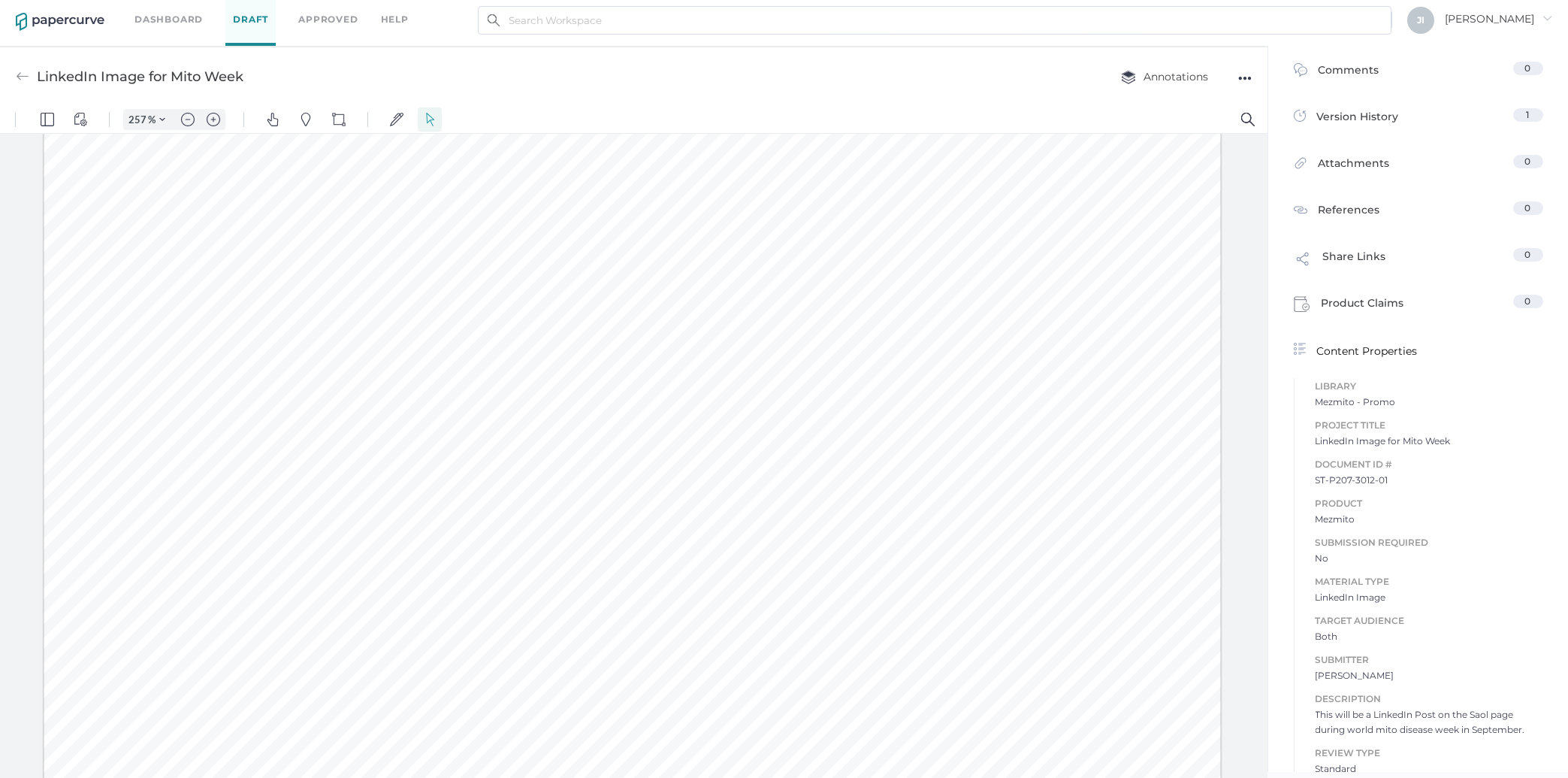
drag, startPoint x: 194, startPoint y: 660, endPoint x: 117, endPoint y: 662, distance: 77.0
click at [117, 662] on div at bounding box center [632, 469] width 1177 height 1178
click at [160, 660] on div at bounding box center [632, 469] width 1177 height 1178
click at [163, 659] on div at bounding box center [632, 469] width 1177 height 1178
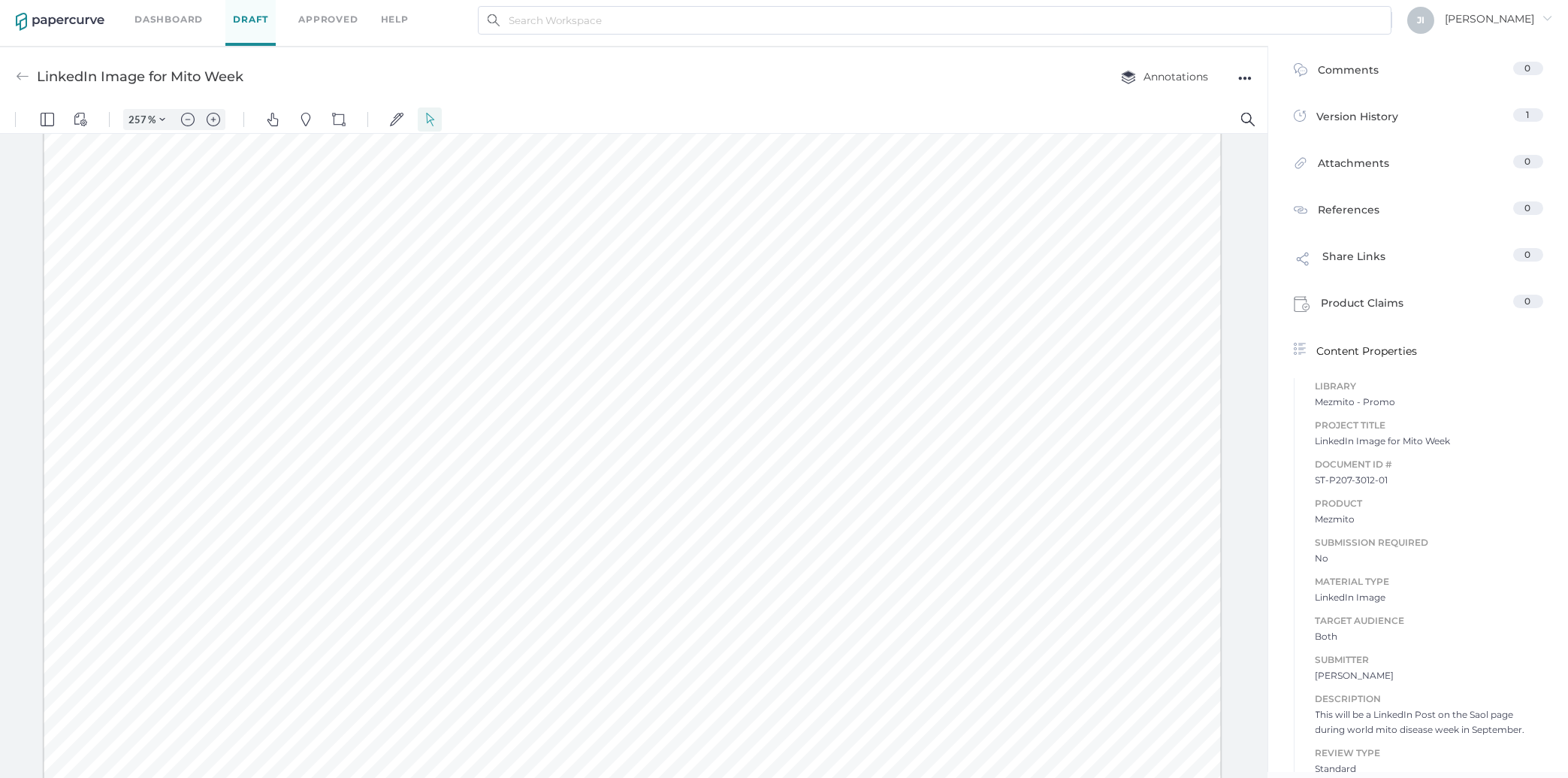
click at [195, 655] on div at bounding box center [632, 469] width 1177 height 1178
click at [346, 632] on div at bounding box center [632, 469] width 1177 height 1178
click at [343, 632] on div at bounding box center [632, 469] width 1177 height 1178
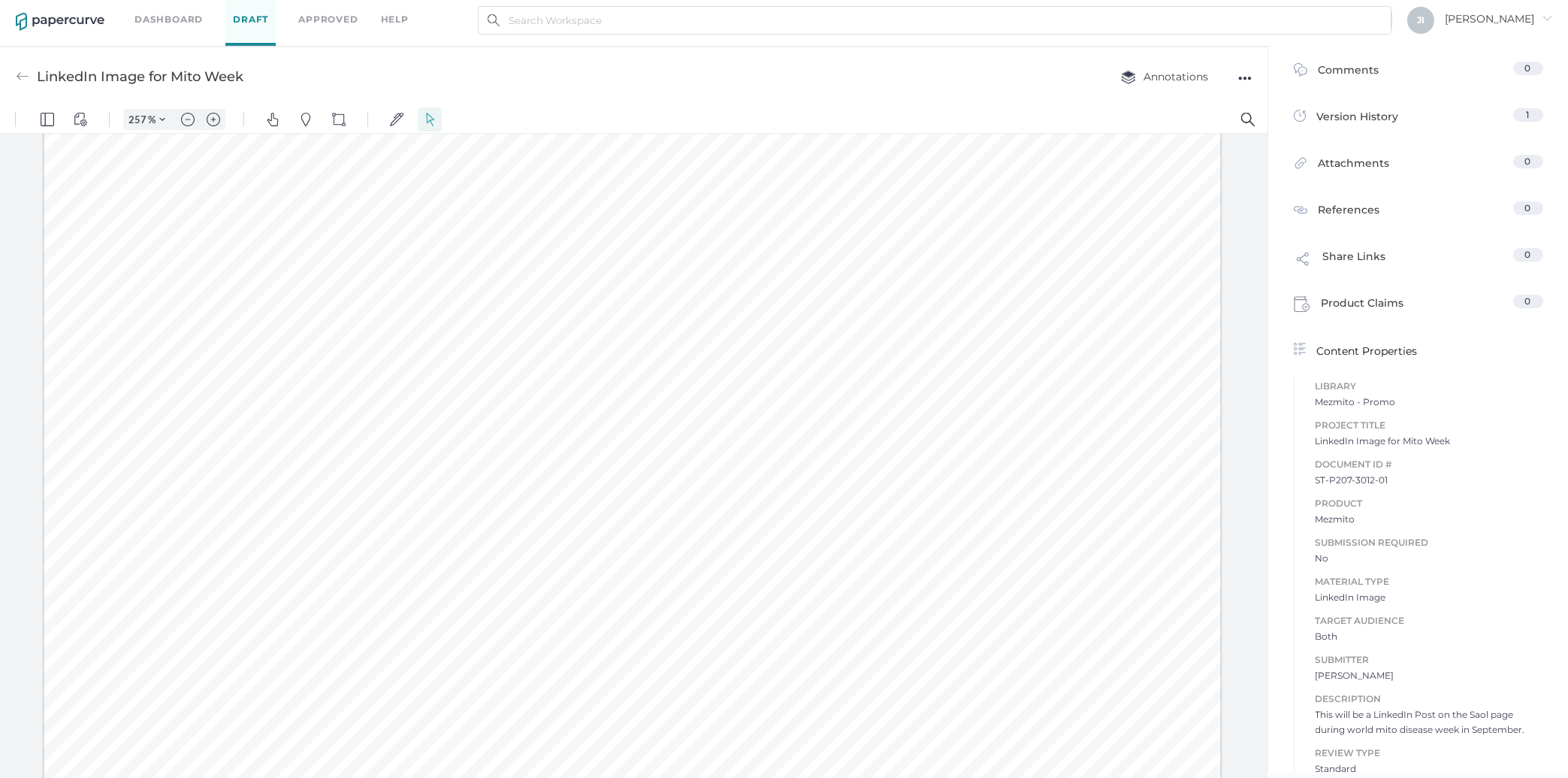
click at [343, 632] on div at bounding box center [632, 469] width 1177 height 1178
click at [1356, 73] on div "Comments" at bounding box center [1337, 73] width 86 height 24
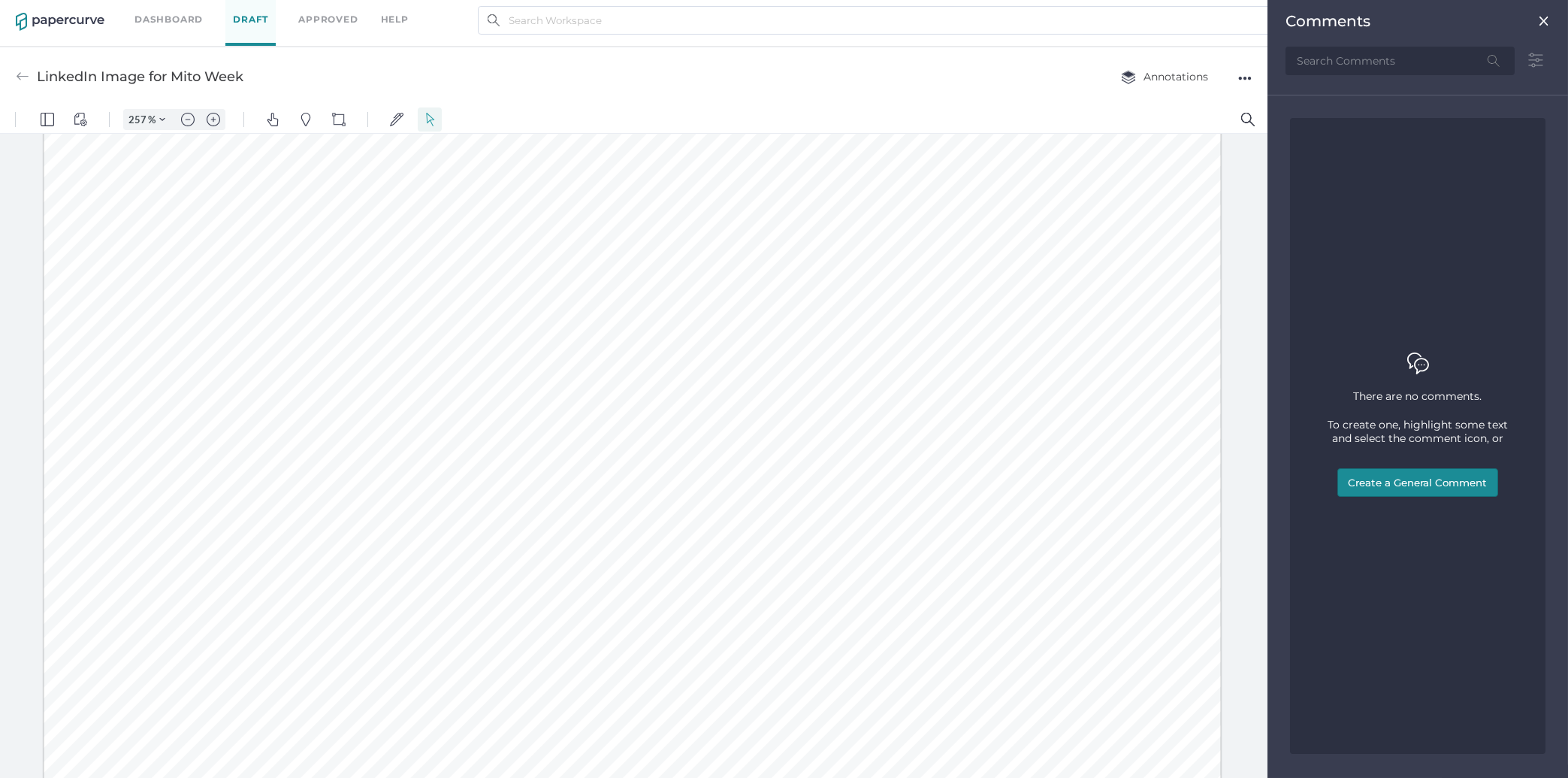
click at [1412, 477] on button "Create a General Comment" at bounding box center [1418, 482] width 161 height 28
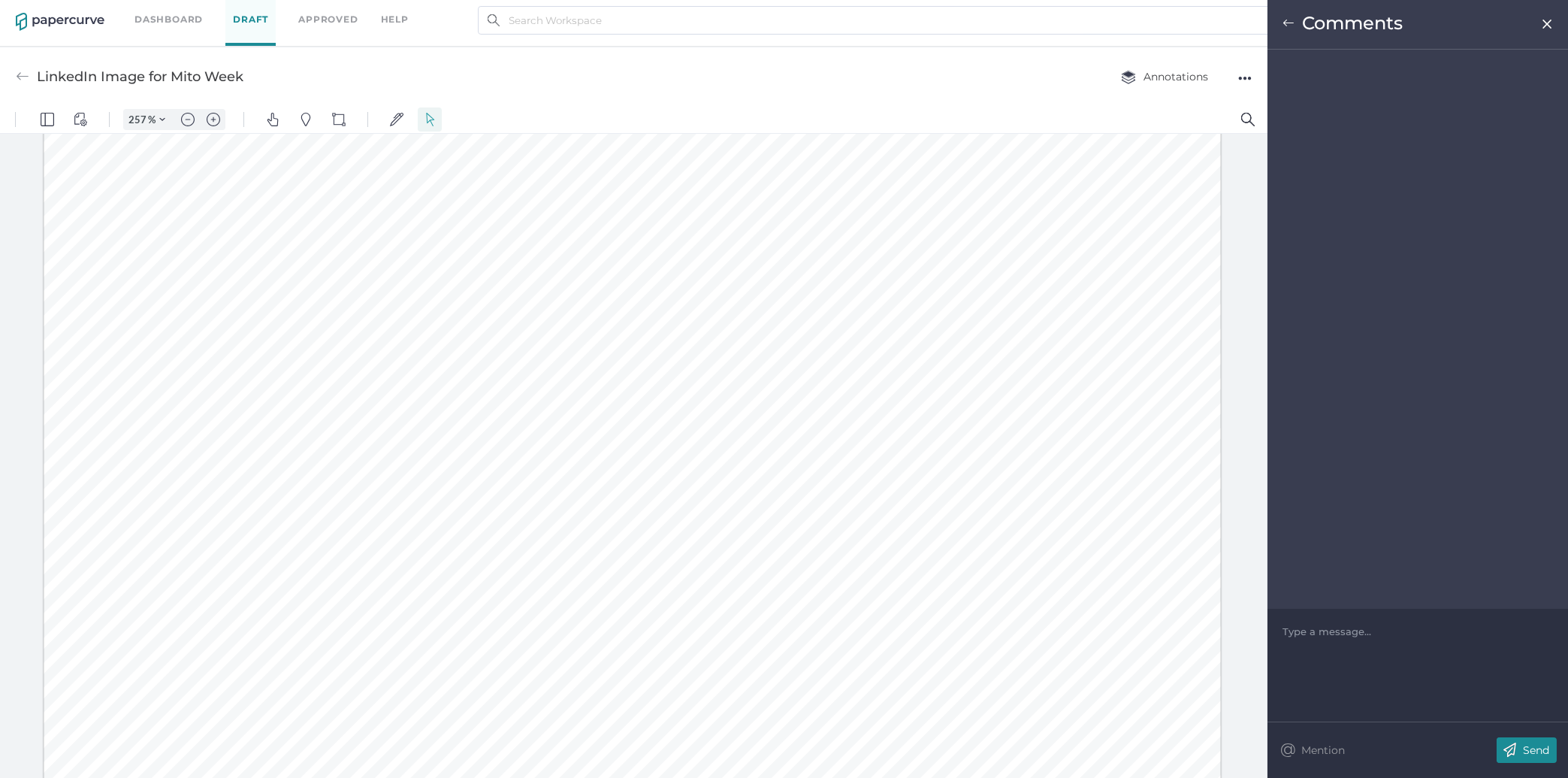
click at [1337, 638] on div at bounding box center [1418, 631] width 270 height 15
click at [1515, 749] on img at bounding box center [1510, 750] width 26 height 26
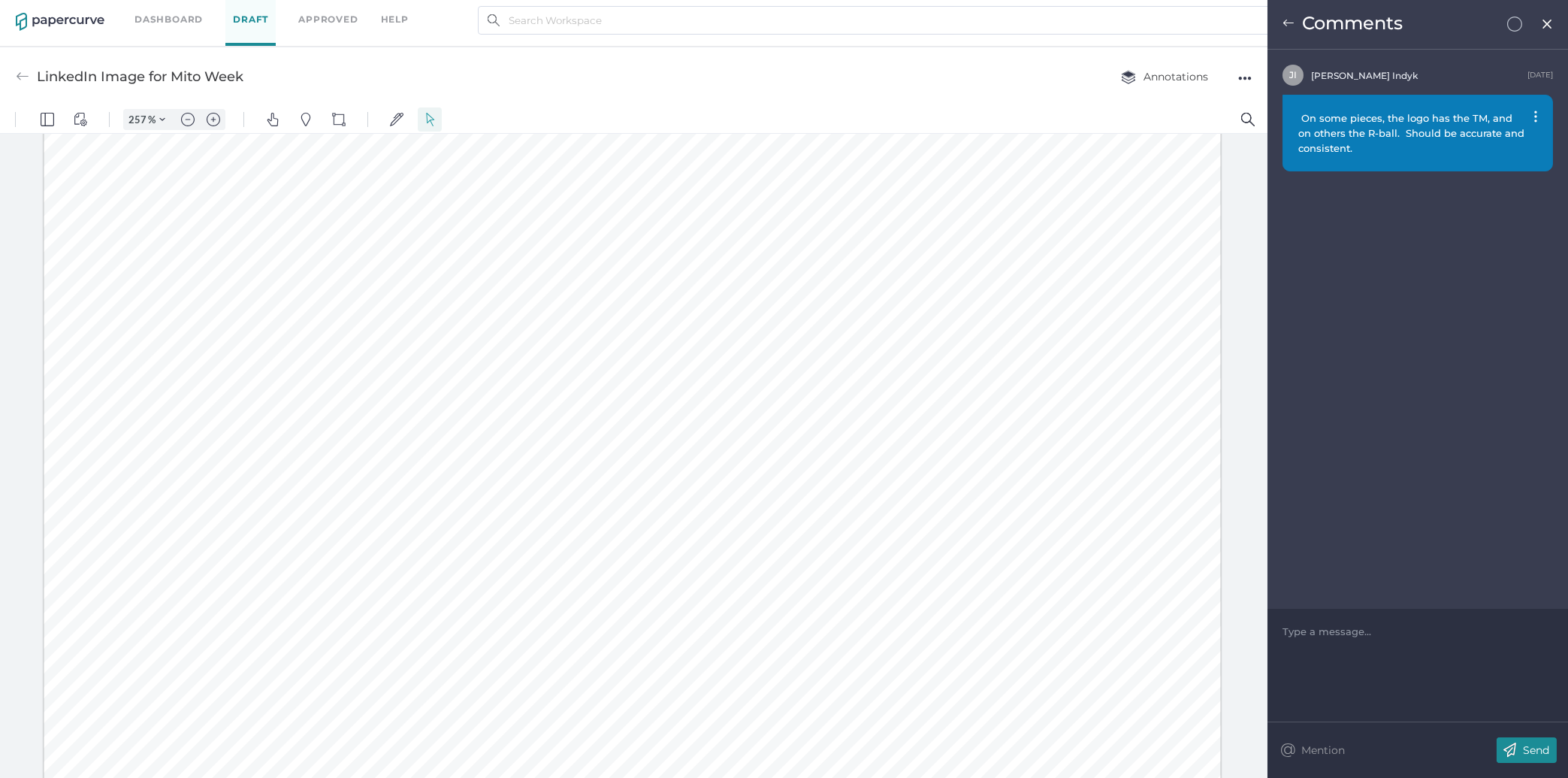
click at [1511, 747] on img at bounding box center [1510, 750] width 26 height 26
click at [1529, 750] on p "Send" at bounding box center [1536, 750] width 26 height 14
click at [1548, 28] on img at bounding box center [1548, 24] width 13 height 12
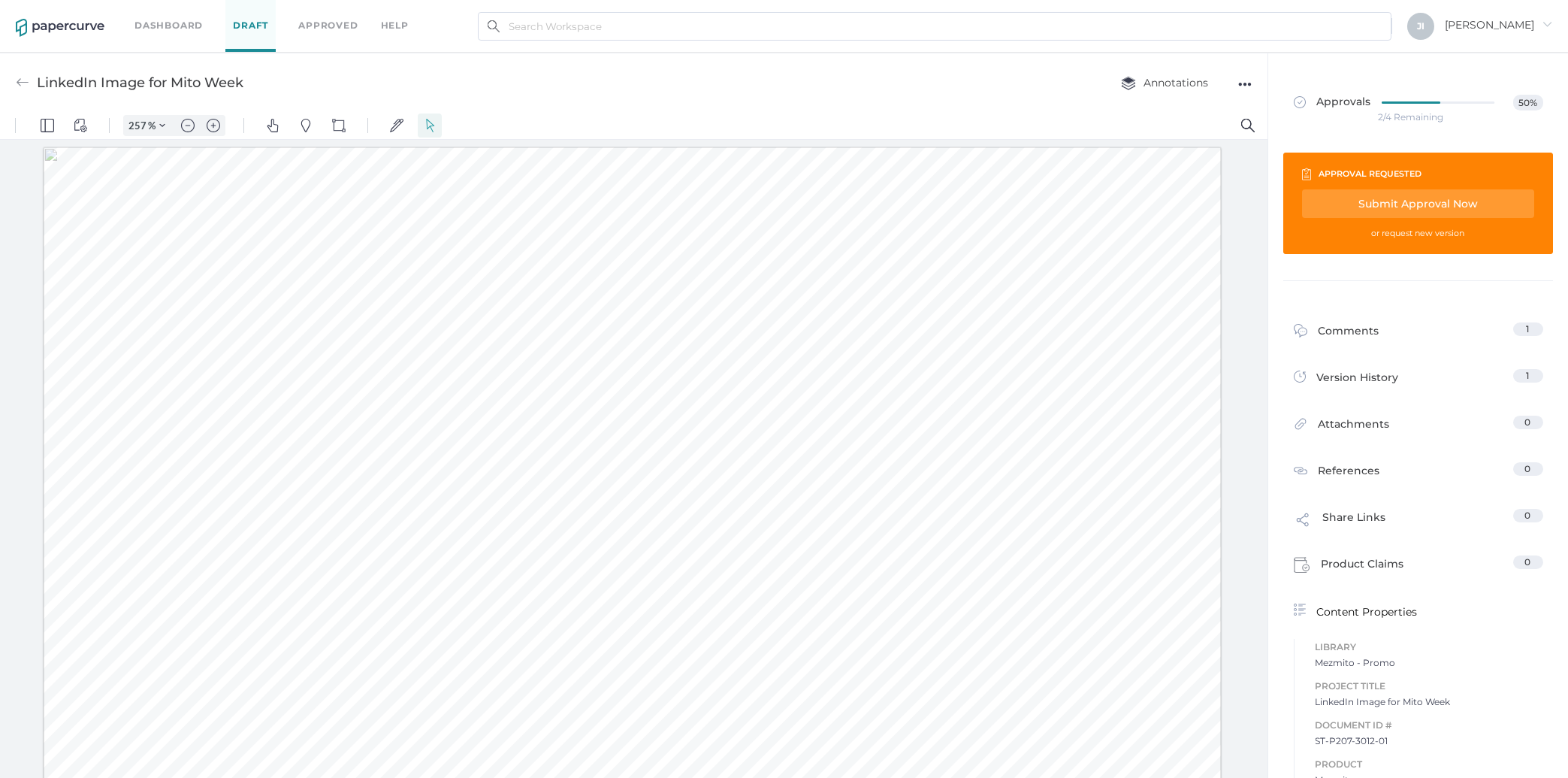
click at [1389, 201] on div "Submit Approval Now" at bounding box center [1418, 204] width 232 height 28
type input "jindyk@lifesciencelegal.com"
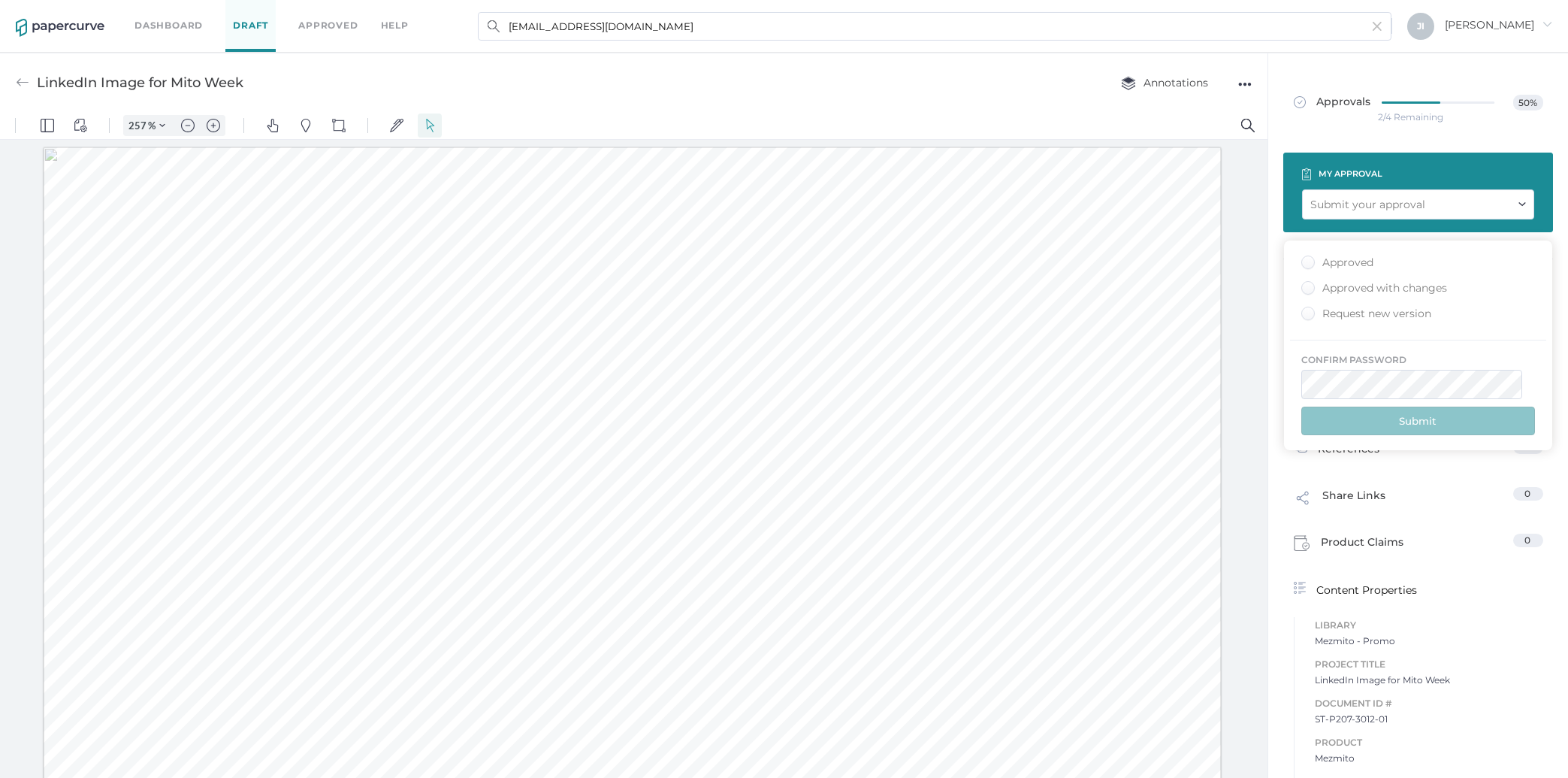
click at [1309, 272] on label "Approved" at bounding box center [1337, 264] width 72 height 16
click at [1305, 258] on input "Approved" at bounding box center [1305, 258] width 0 height 0
click at [1399, 432] on button "Submit" at bounding box center [1418, 420] width 233 height 28
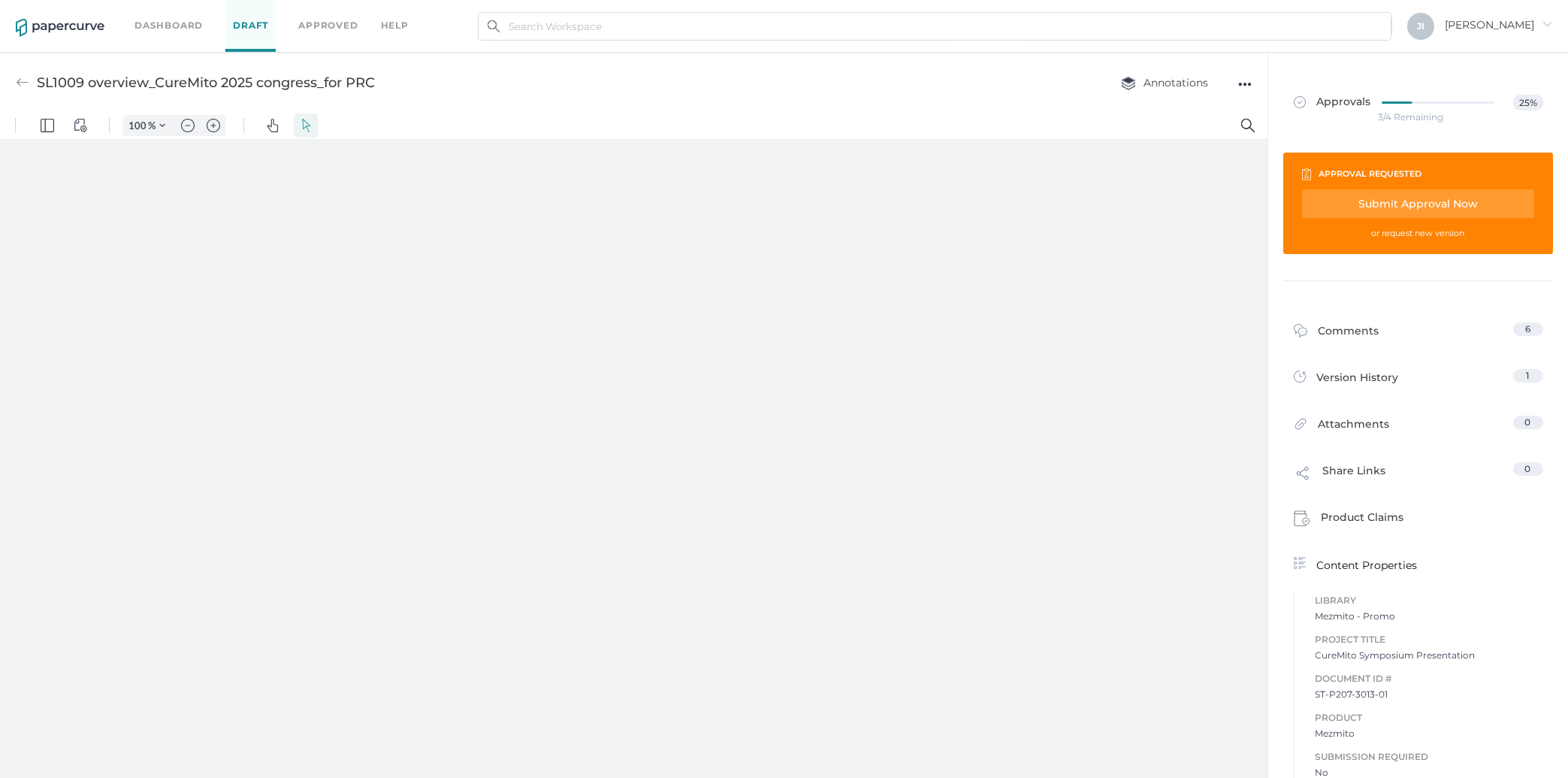
type input "257"
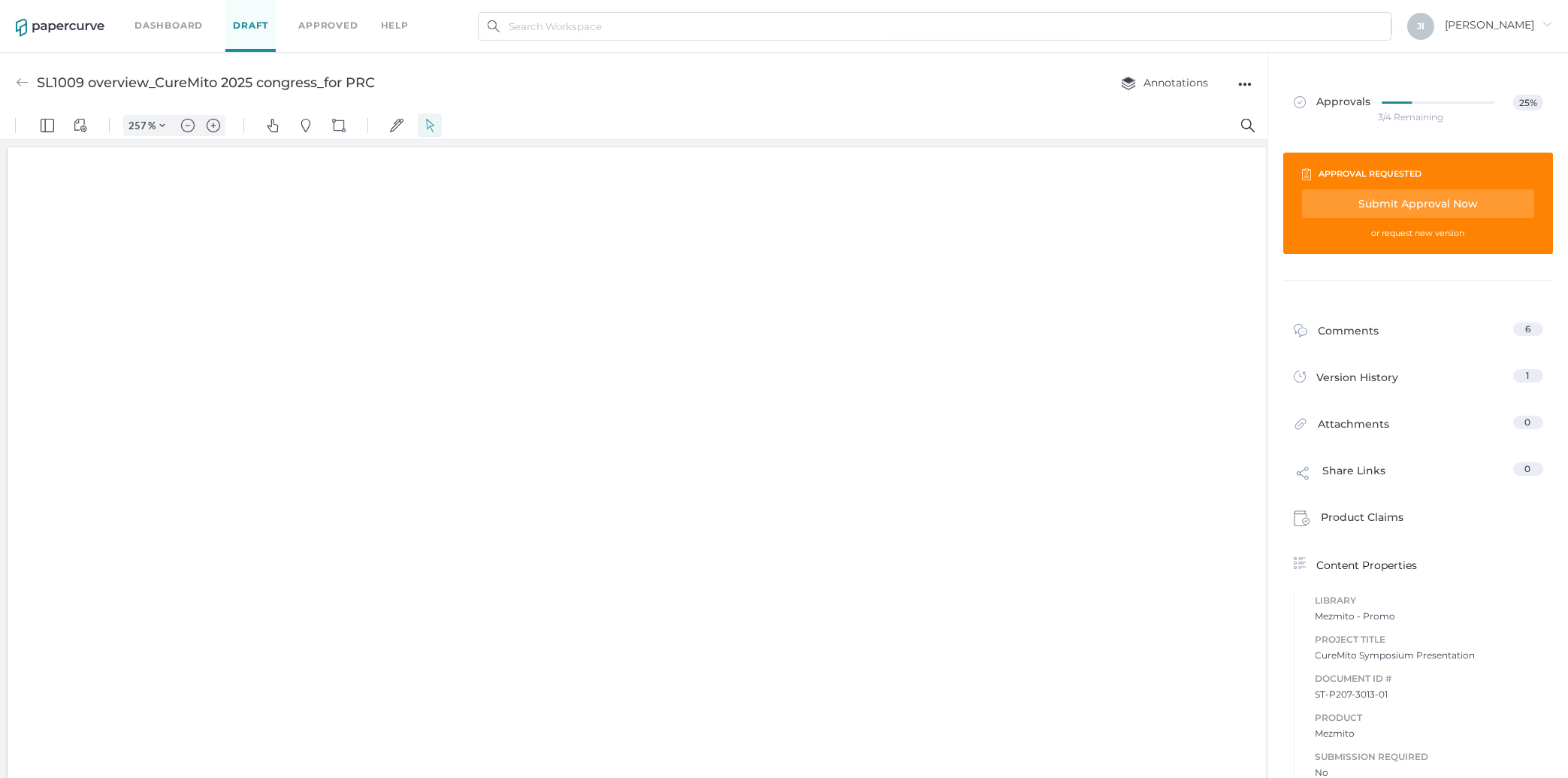
scroll to position [2, 0]
type input "1"
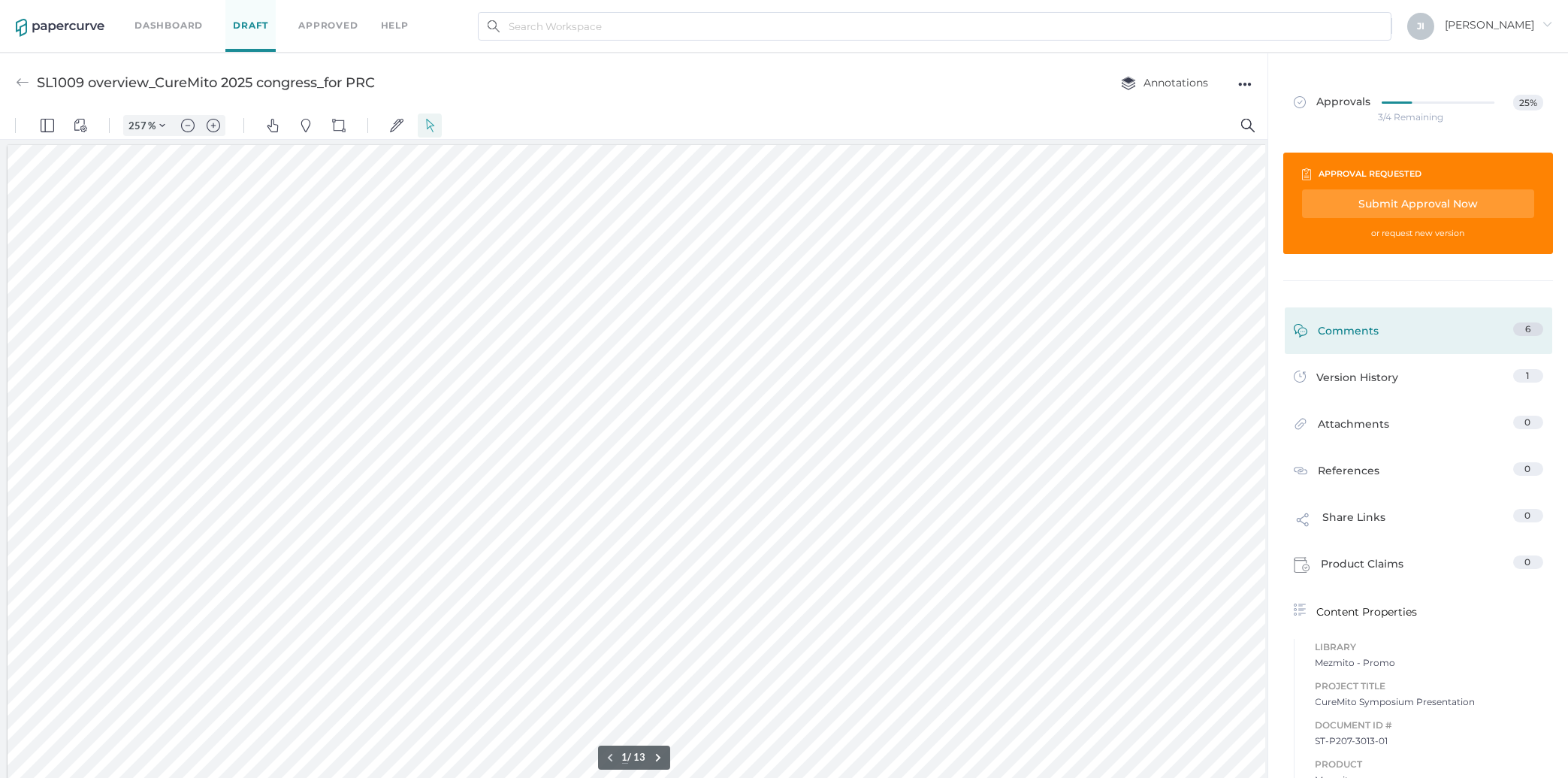
click at [1368, 333] on div "Comments" at bounding box center [1337, 334] width 86 height 24
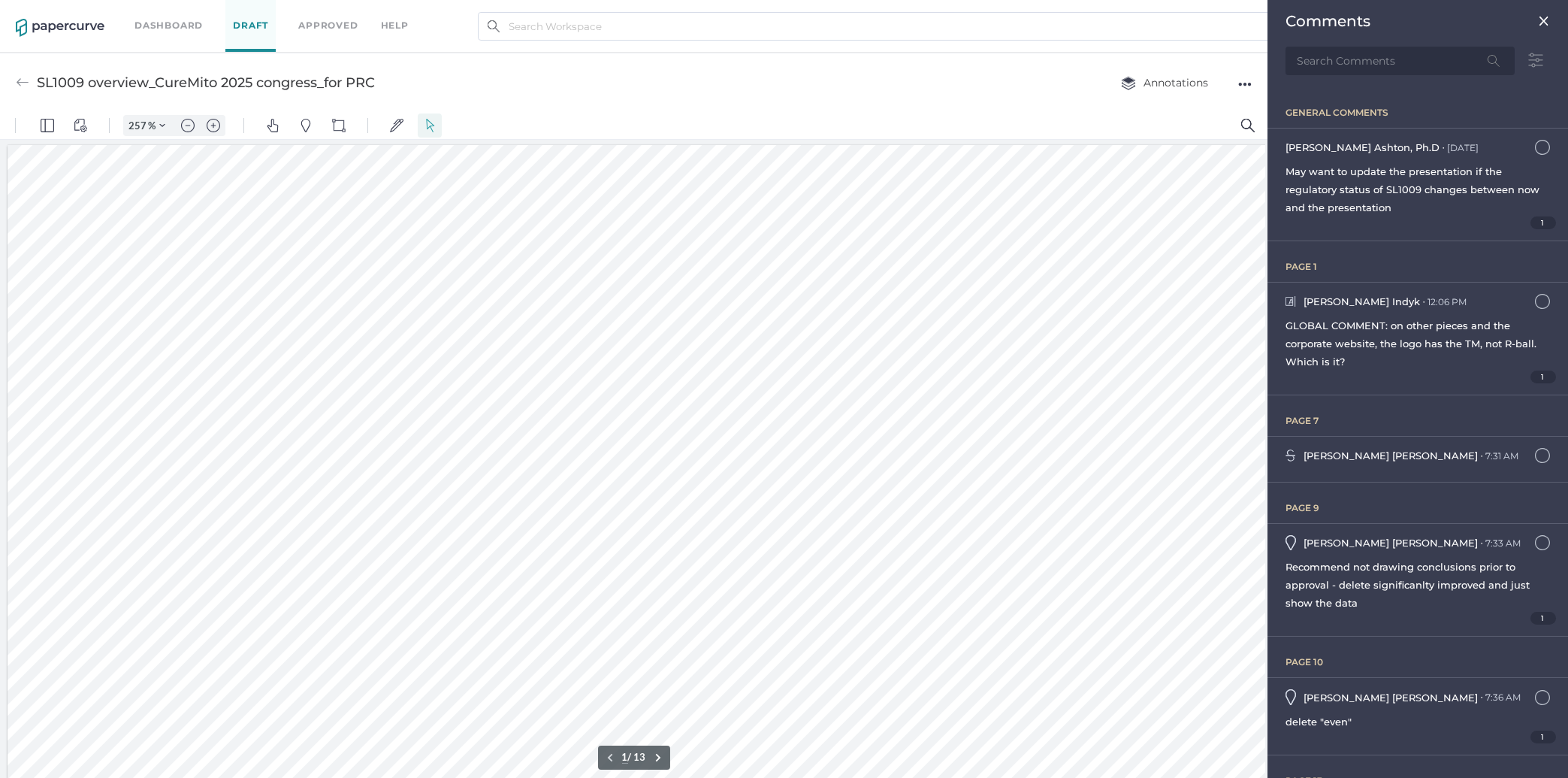
scroll to position [6, 0]
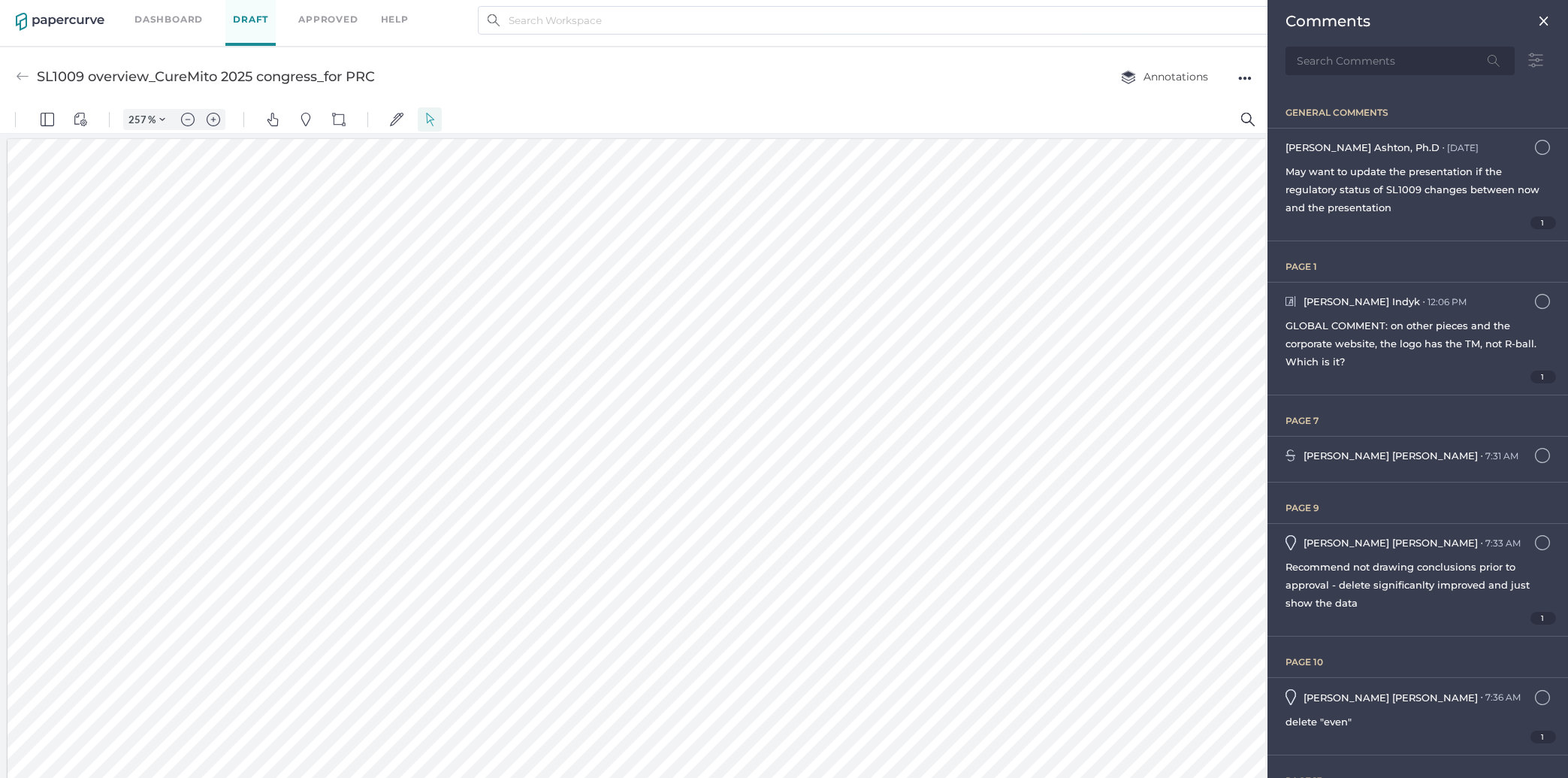
click at [316, 28] on div "Dashboard Draft Approved help" at bounding box center [283, 20] width 297 height 52
click at [318, 14] on link "Approved" at bounding box center [328, 19] width 59 height 16
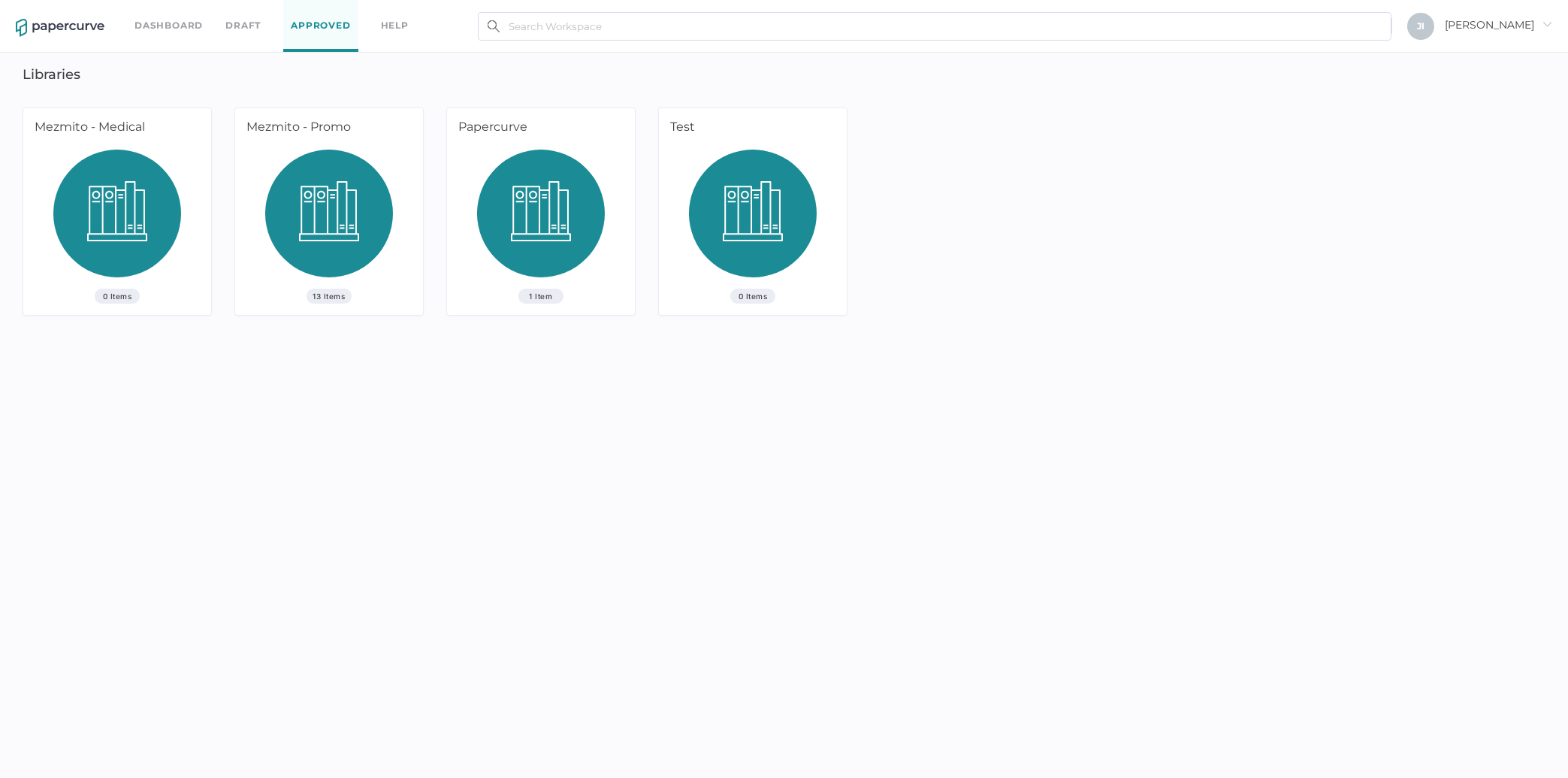
click at [159, 30] on link "Dashboard" at bounding box center [169, 25] width 68 height 16
